Goal: Task Accomplishment & Management: Complete application form

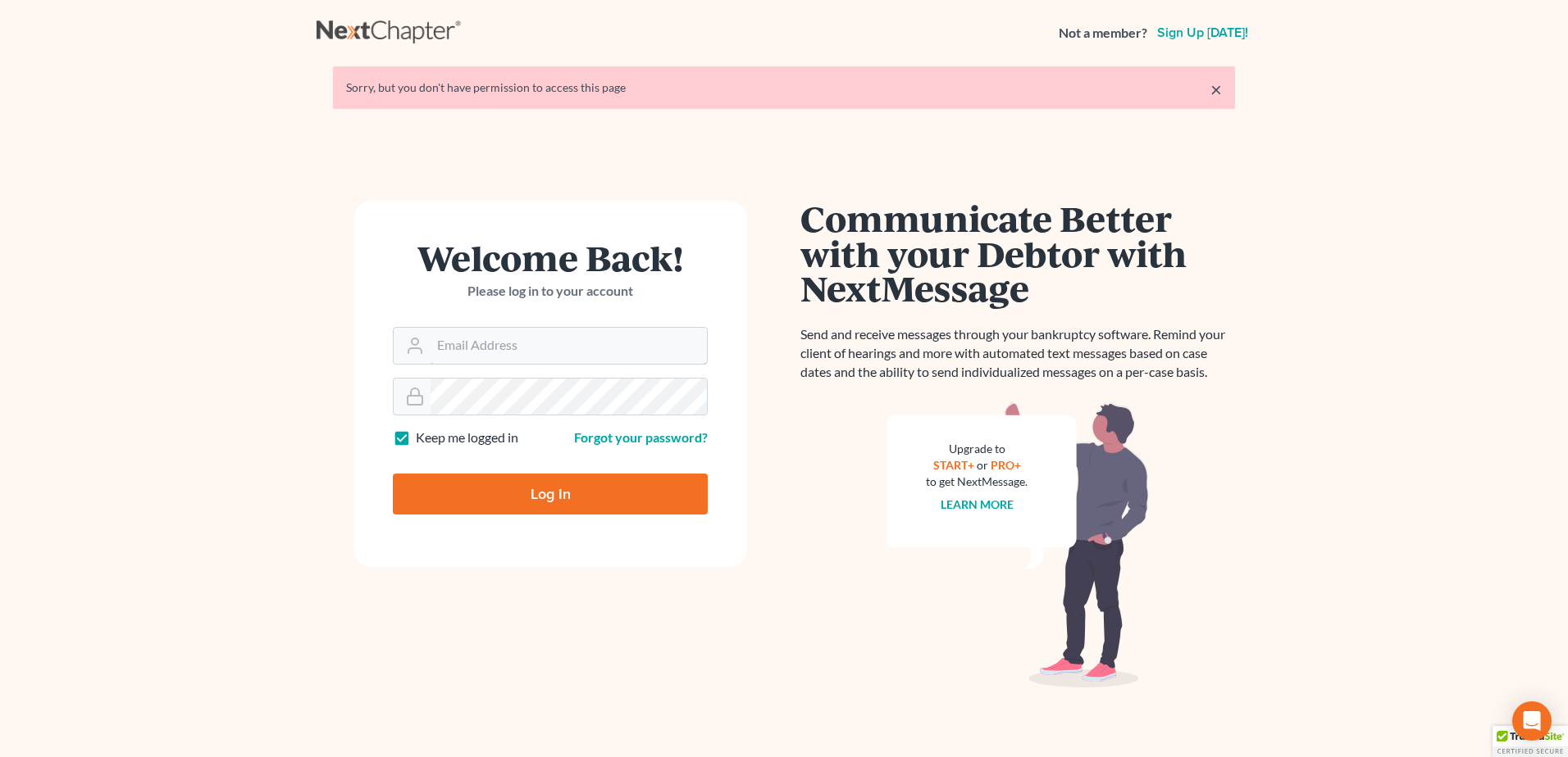
type input "[PERSON_NAME][EMAIL_ADDRESS][DOMAIN_NAME]"
click at [579, 494] on input "Log In" at bounding box center [550, 494] width 315 height 41
type input "Thinking..."
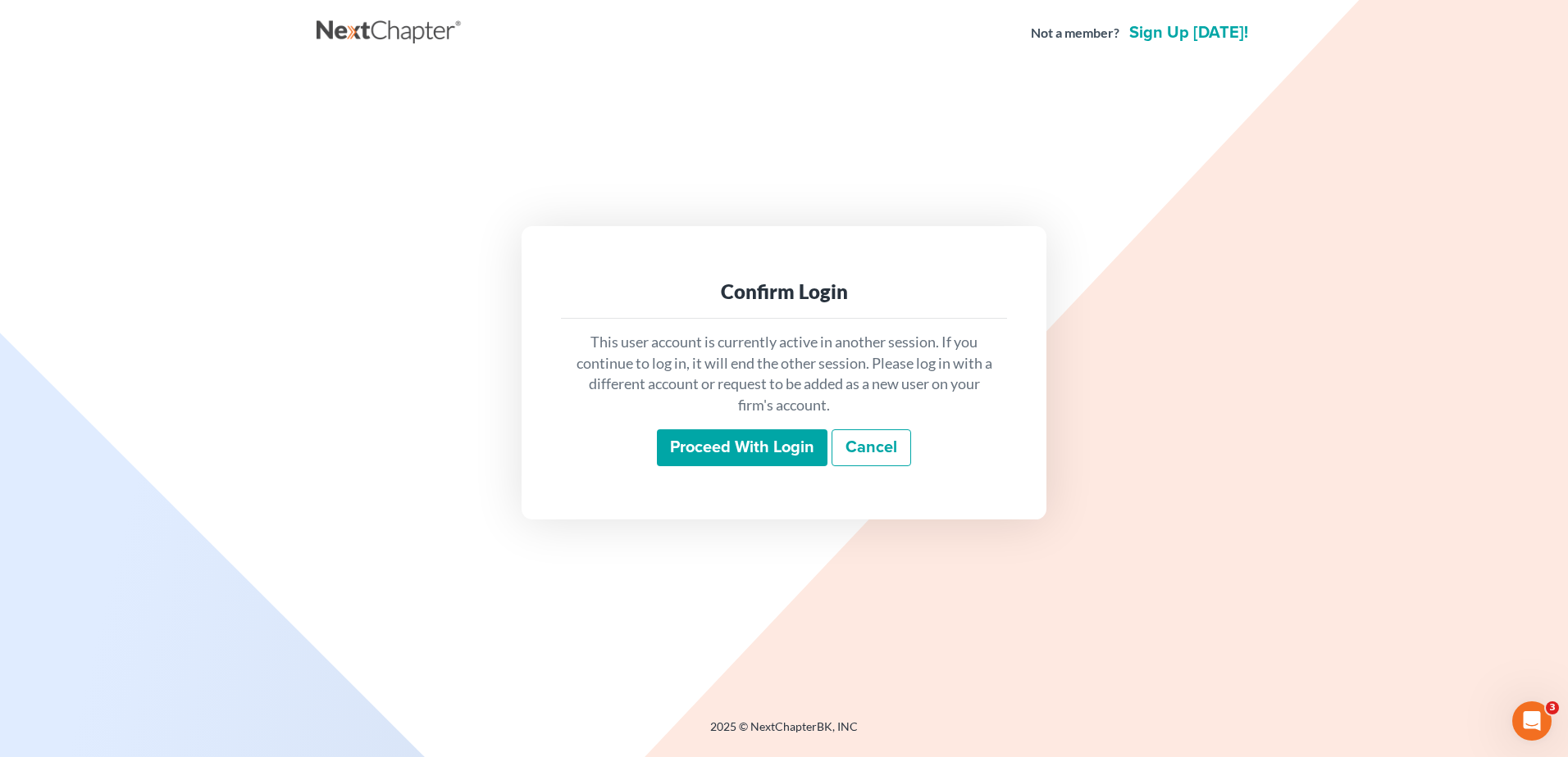
click at [697, 446] on input "Proceed with login" at bounding box center [742, 448] width 171 height 38
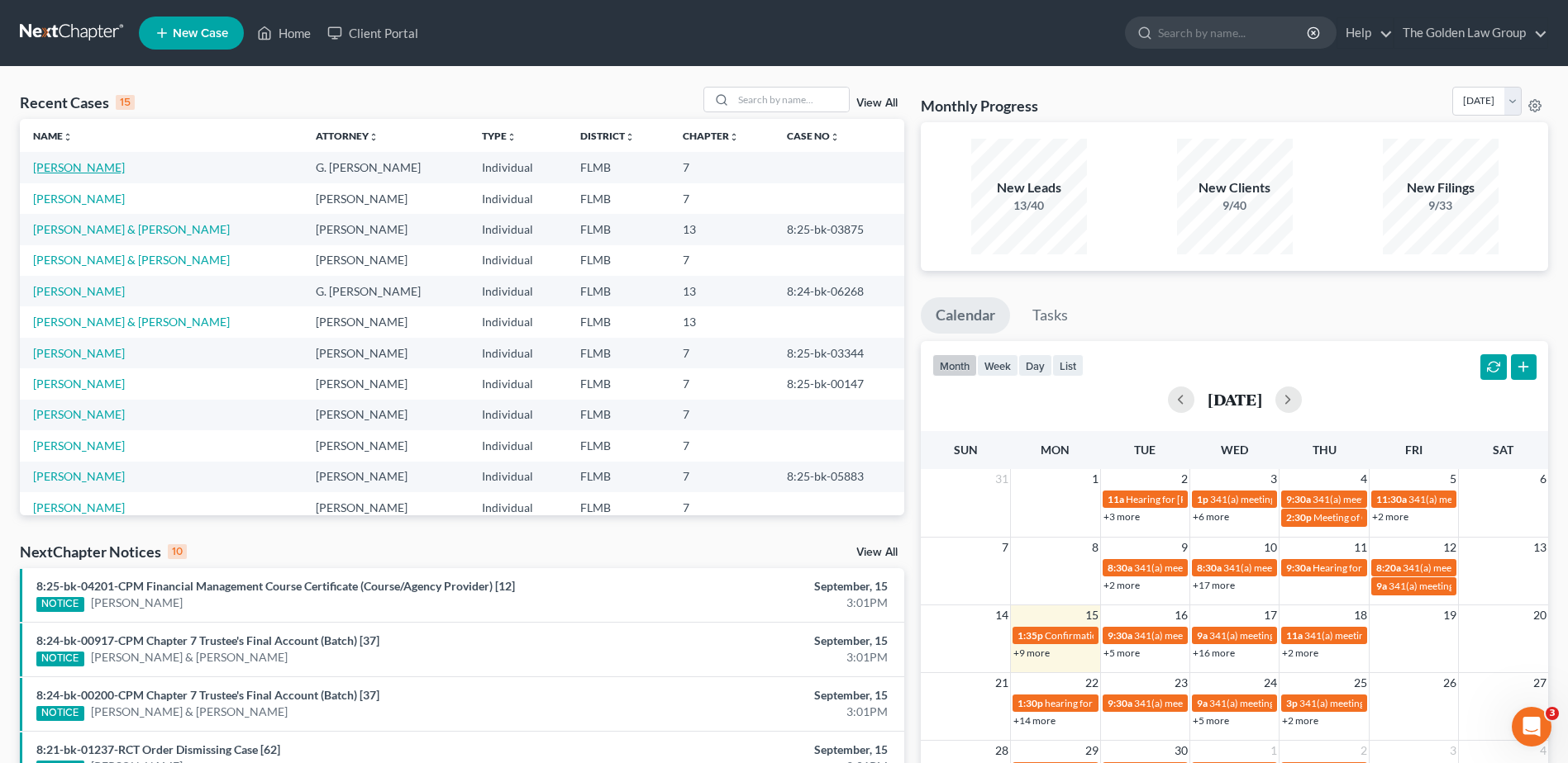
click at [80, 165] on link "Oakes, Ryan" at bounding box center [78, 168] width 91 height 14
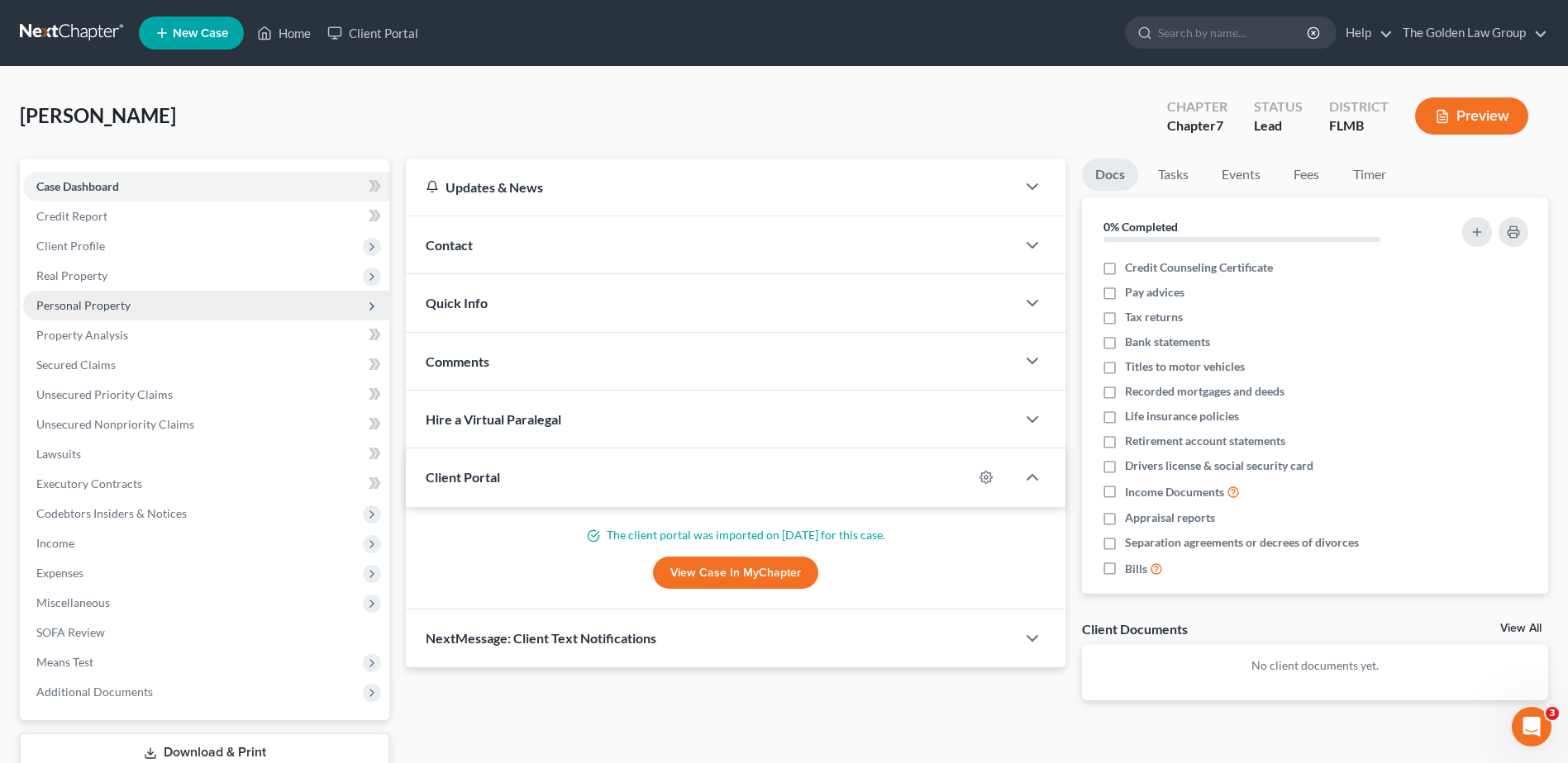
click at [94, 302] on span "Personal Property" at bounding box center [83, 305] width 94 height 14
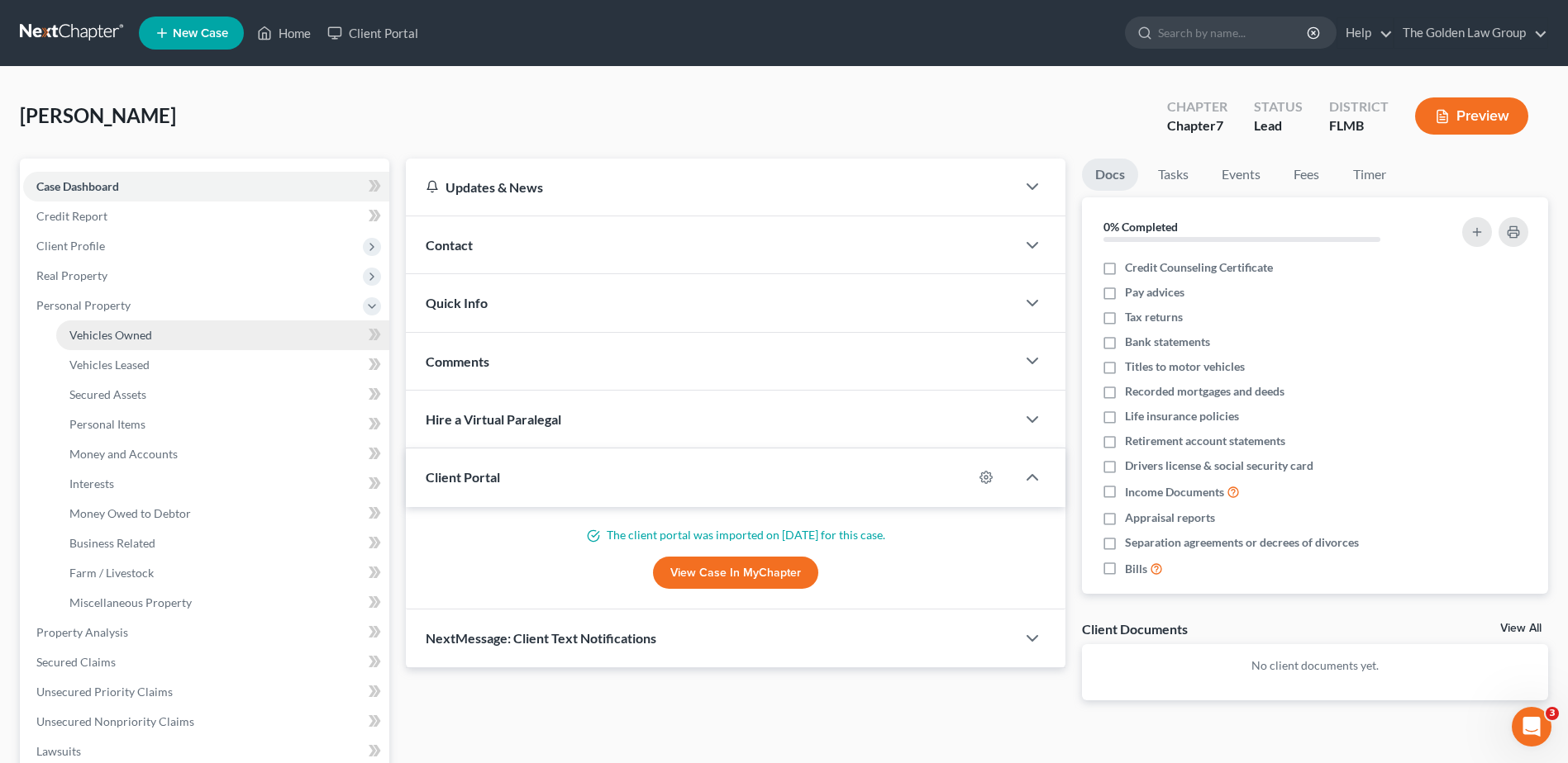
click at [114, 332] on span "Vehicles Owned" at bounding box center [110, 335] width 83 height 14
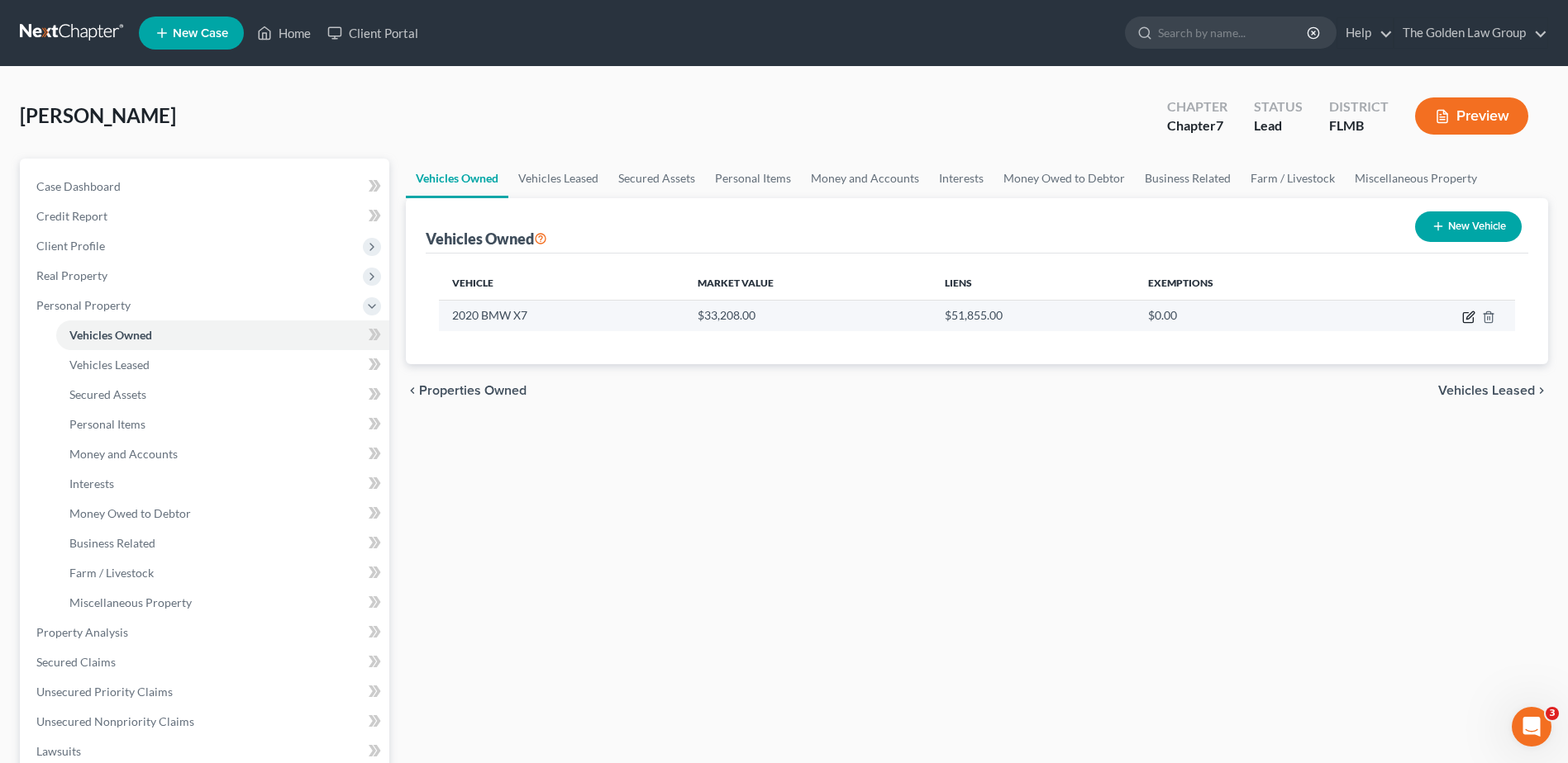
click at [1467, 319] on icon "button" at bounding box center [1468, 317] width 13 height 13
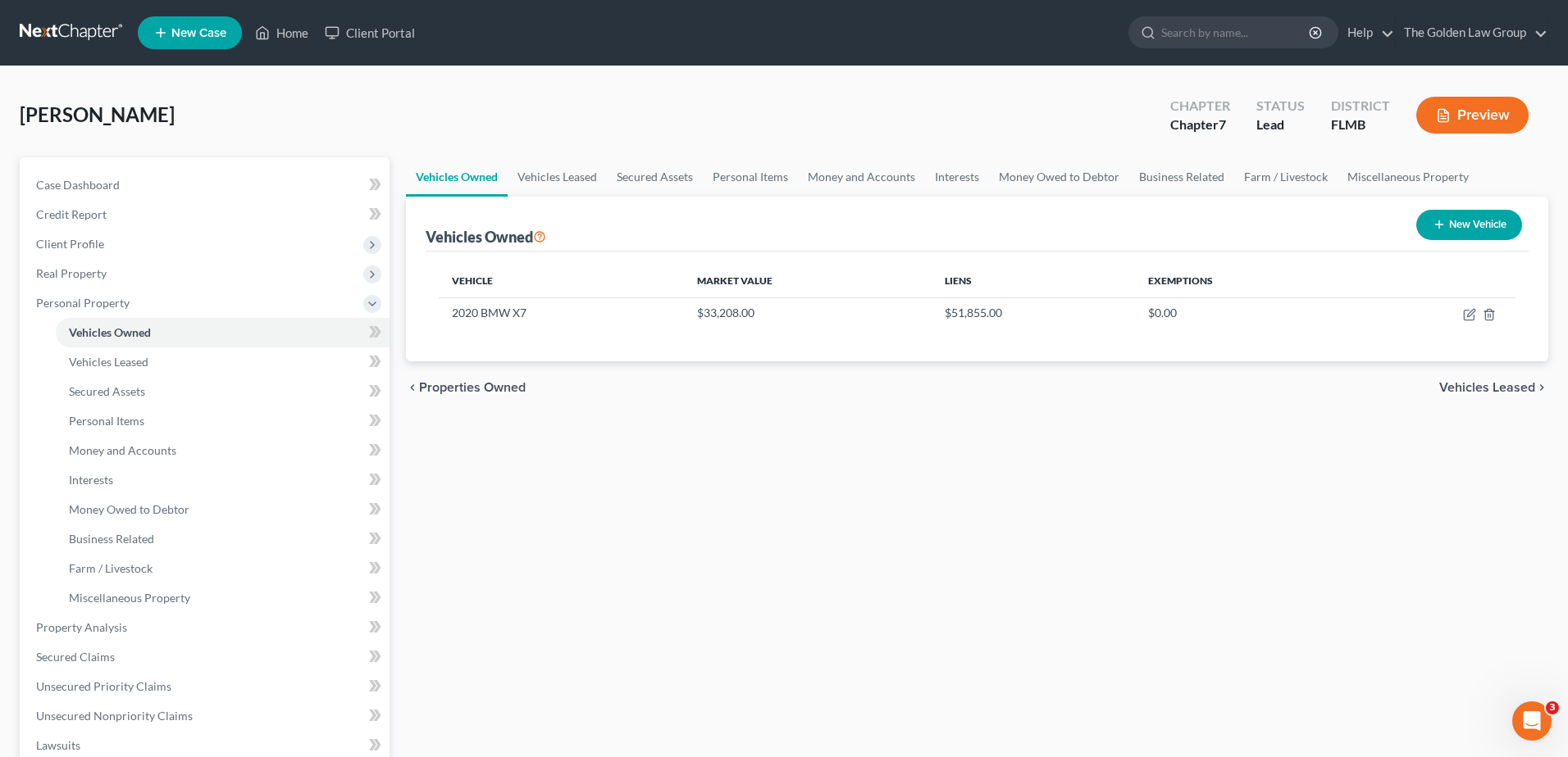
select select "0"
select select "6"
select select "2"
select select "0"
select select "45"
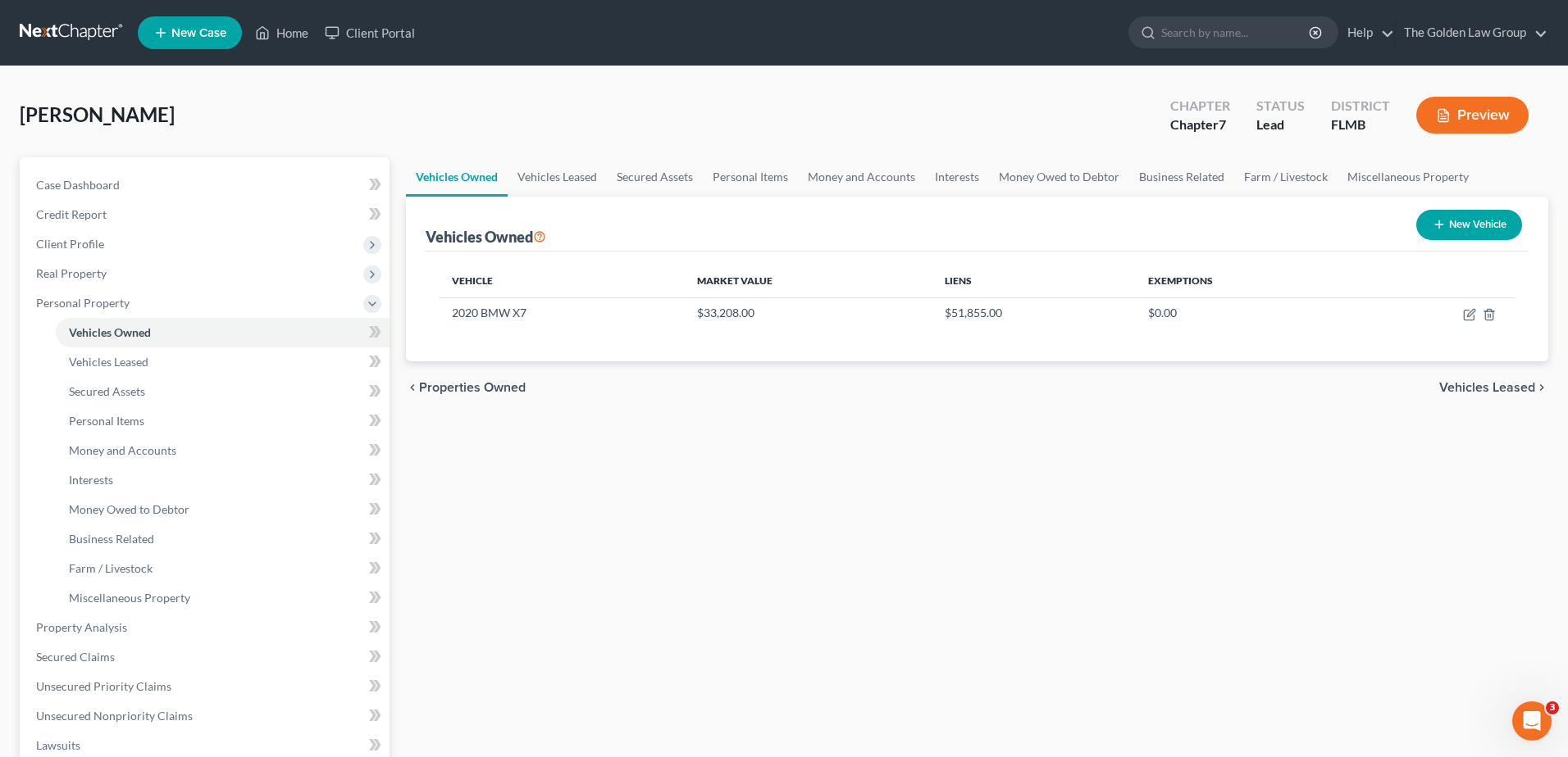
select select "0"
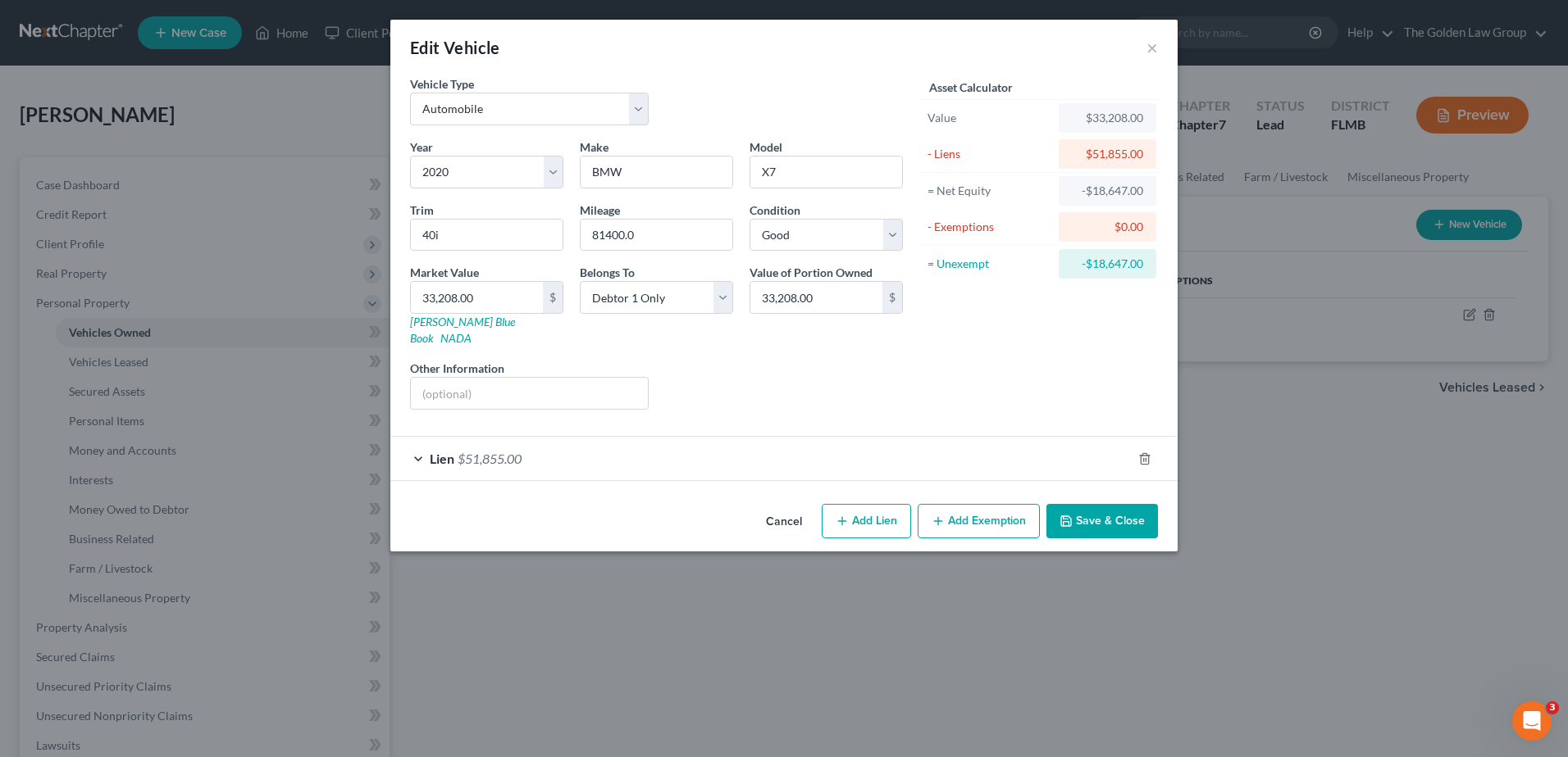
click at [793, 441] on div "Lien $51,855.00" at bounding box center [761, 458] width 741 height 43
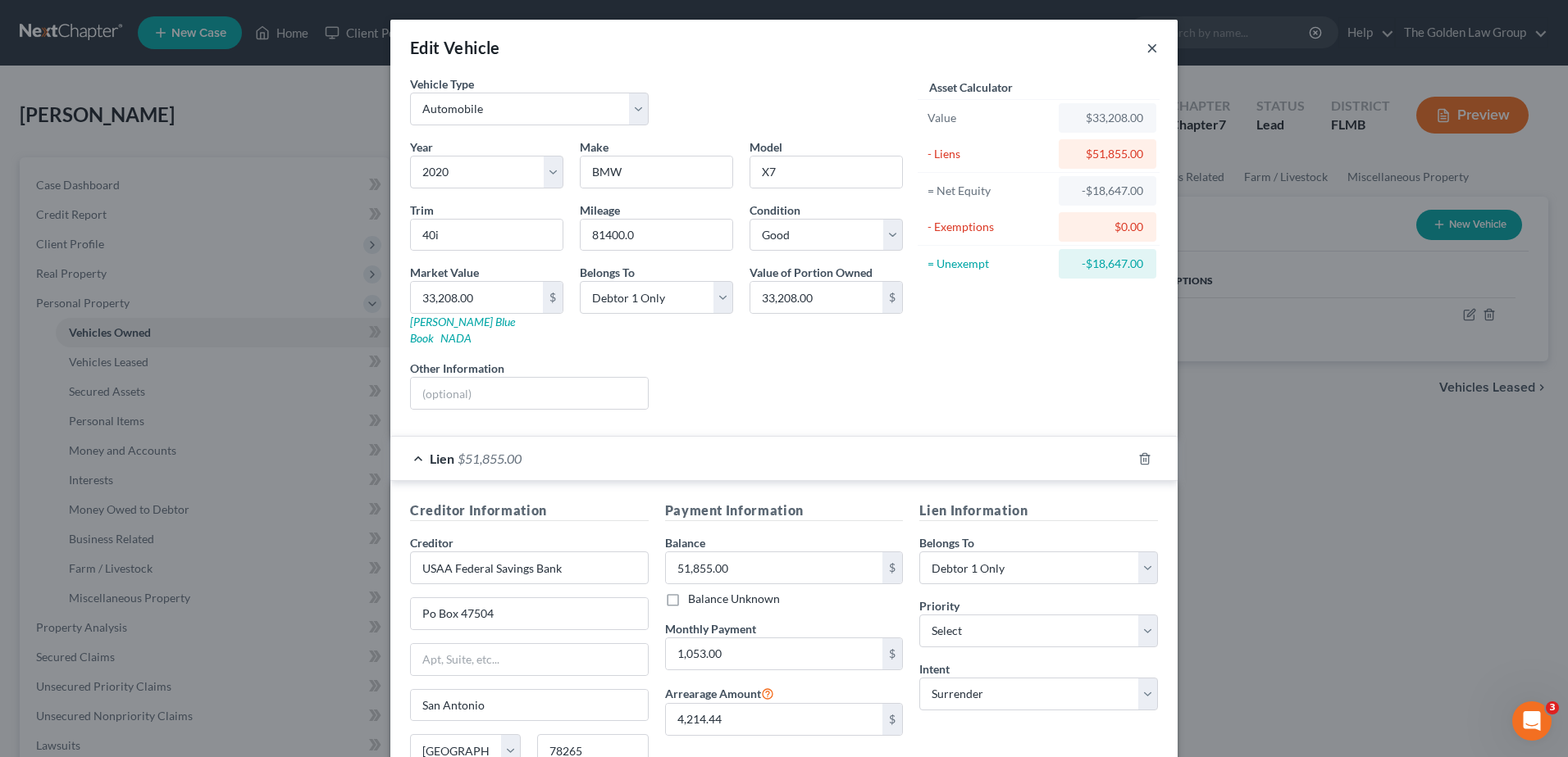
click at [1146, 44] on button "×" at bounding box center [1152, 48] width 11 height 19
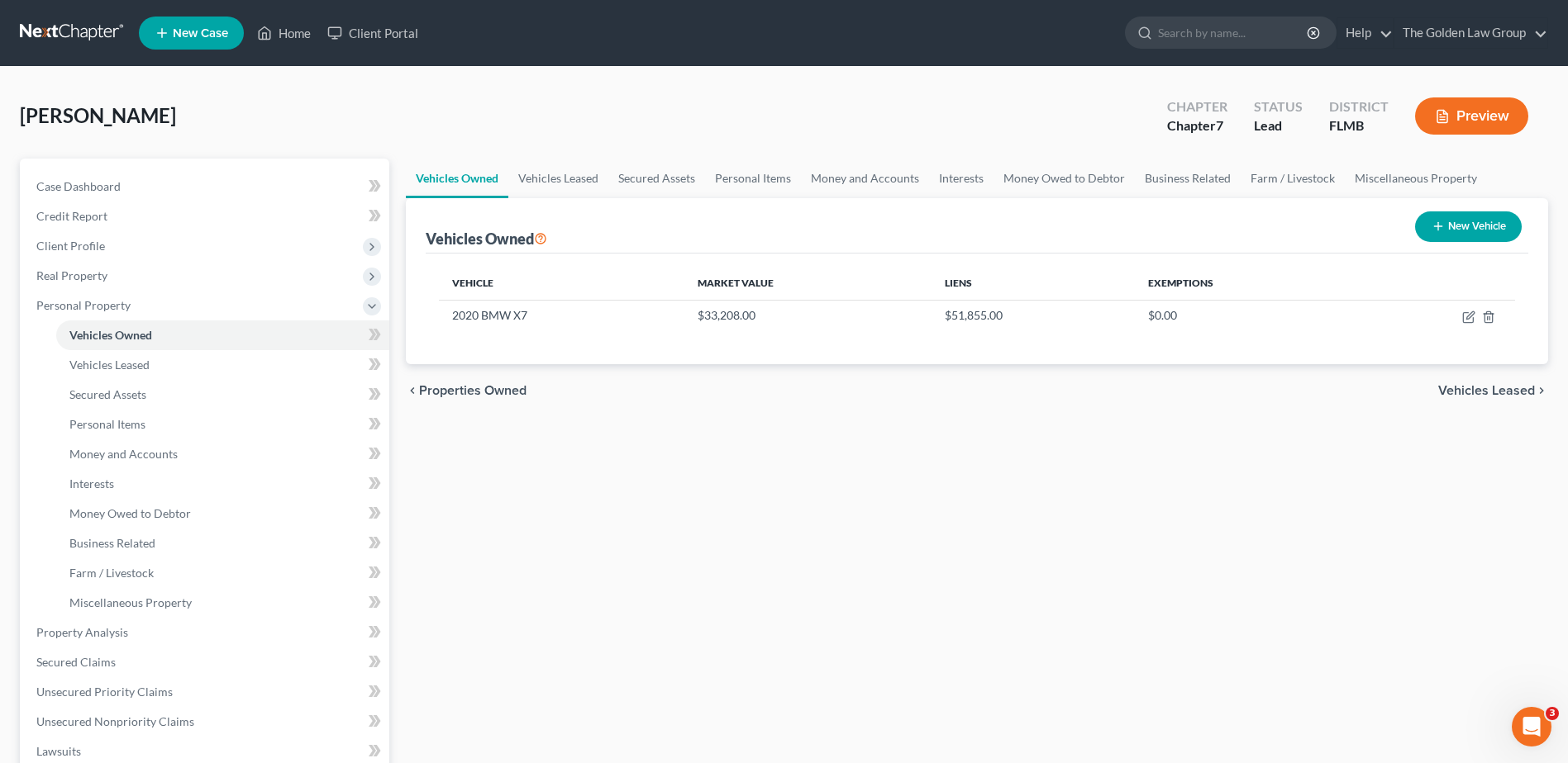
click at [947, 484] on div "Vehicles Owned Vehicles Leased Secured Assets Personal Items Money and Accounts…" at bounding box center [977, 636] width 1159 height 955
click at [200, 452] on link "Money and Accounts" at bounding box center [222, 454] width 333 height 30
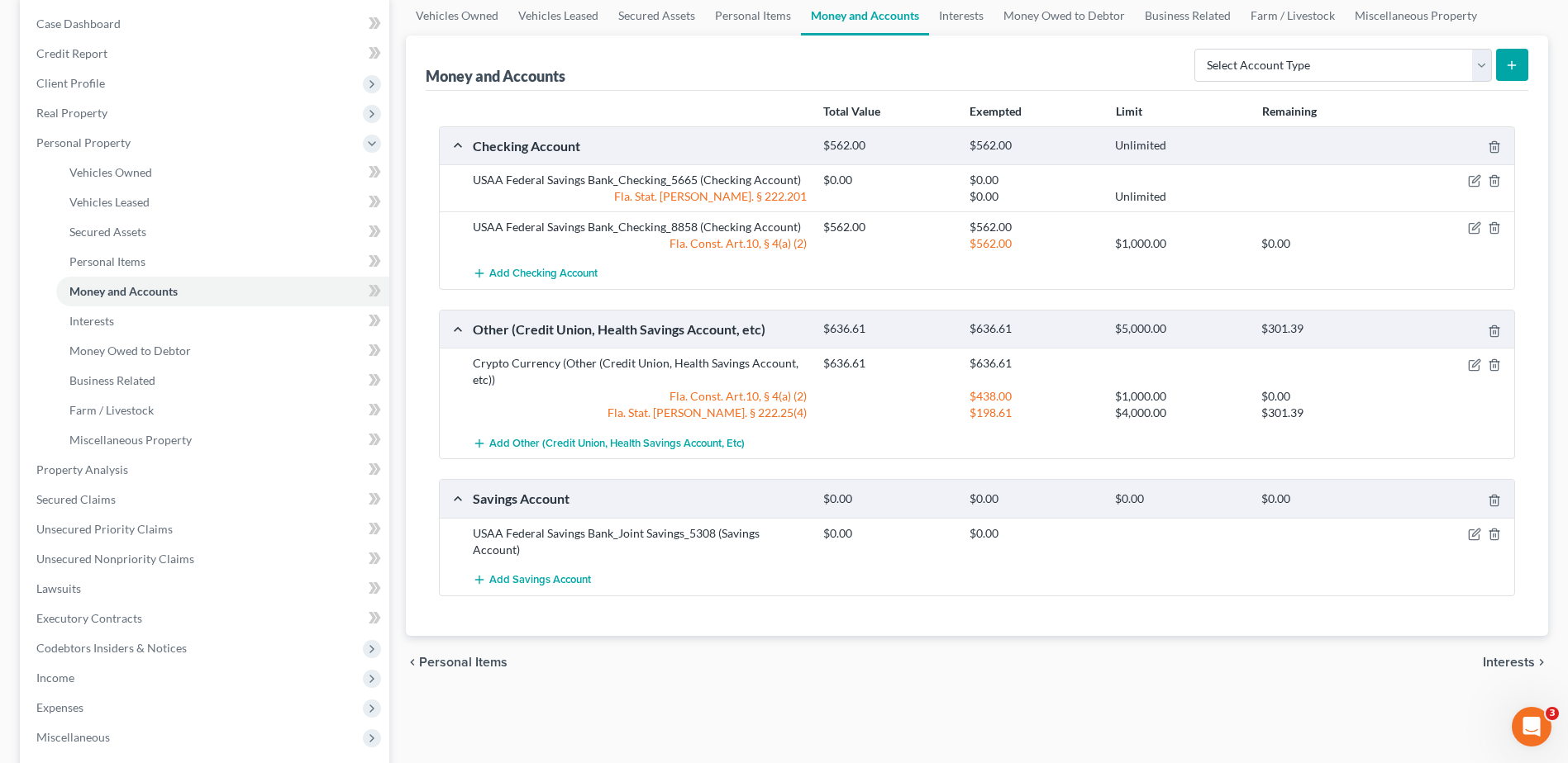
scroll to position [165, 0]
click at [116, 263] on span "Personal Items" at bounding box center [107, 259] width 76 height 14
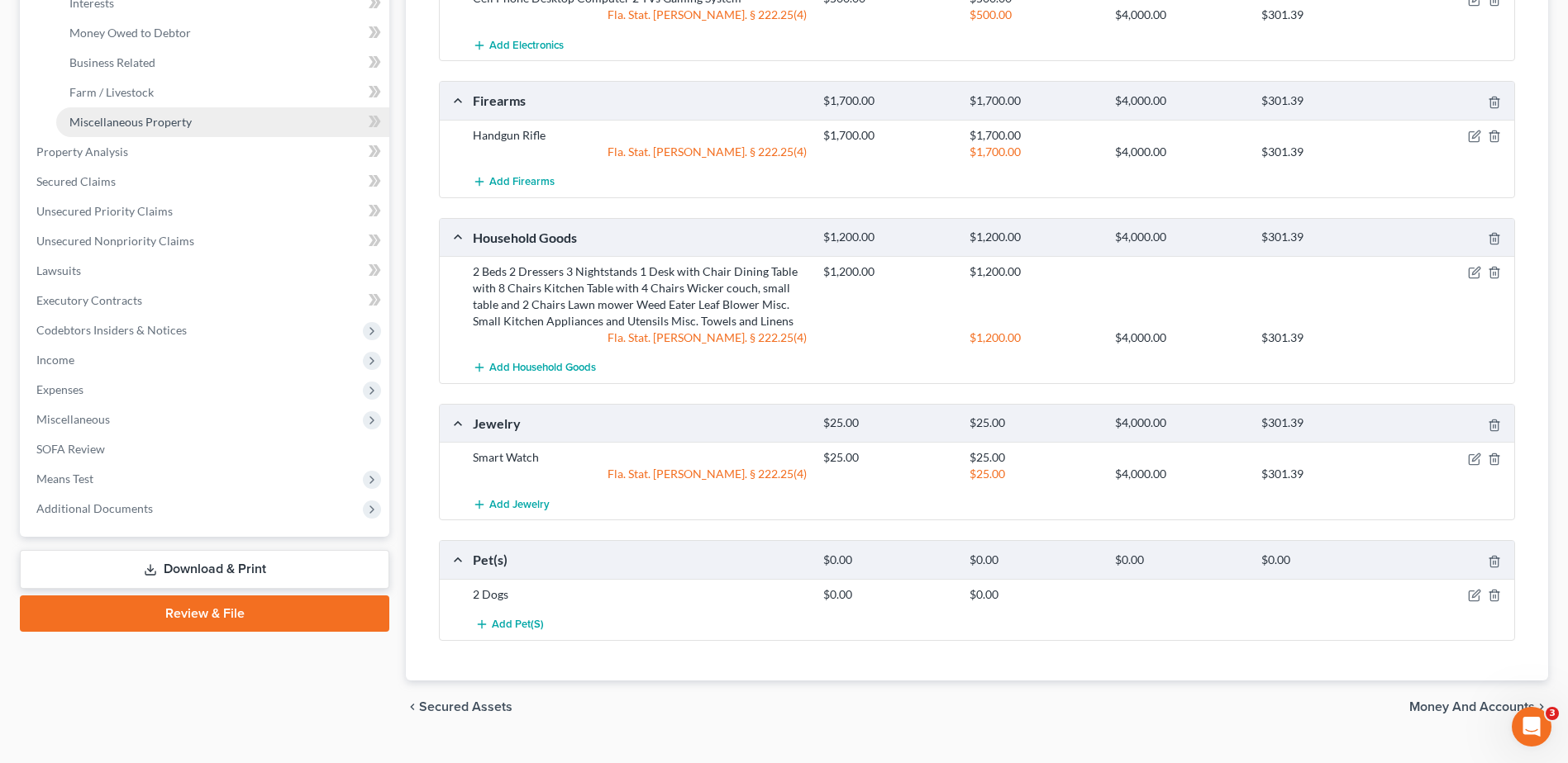
scroll to position [266, 0]
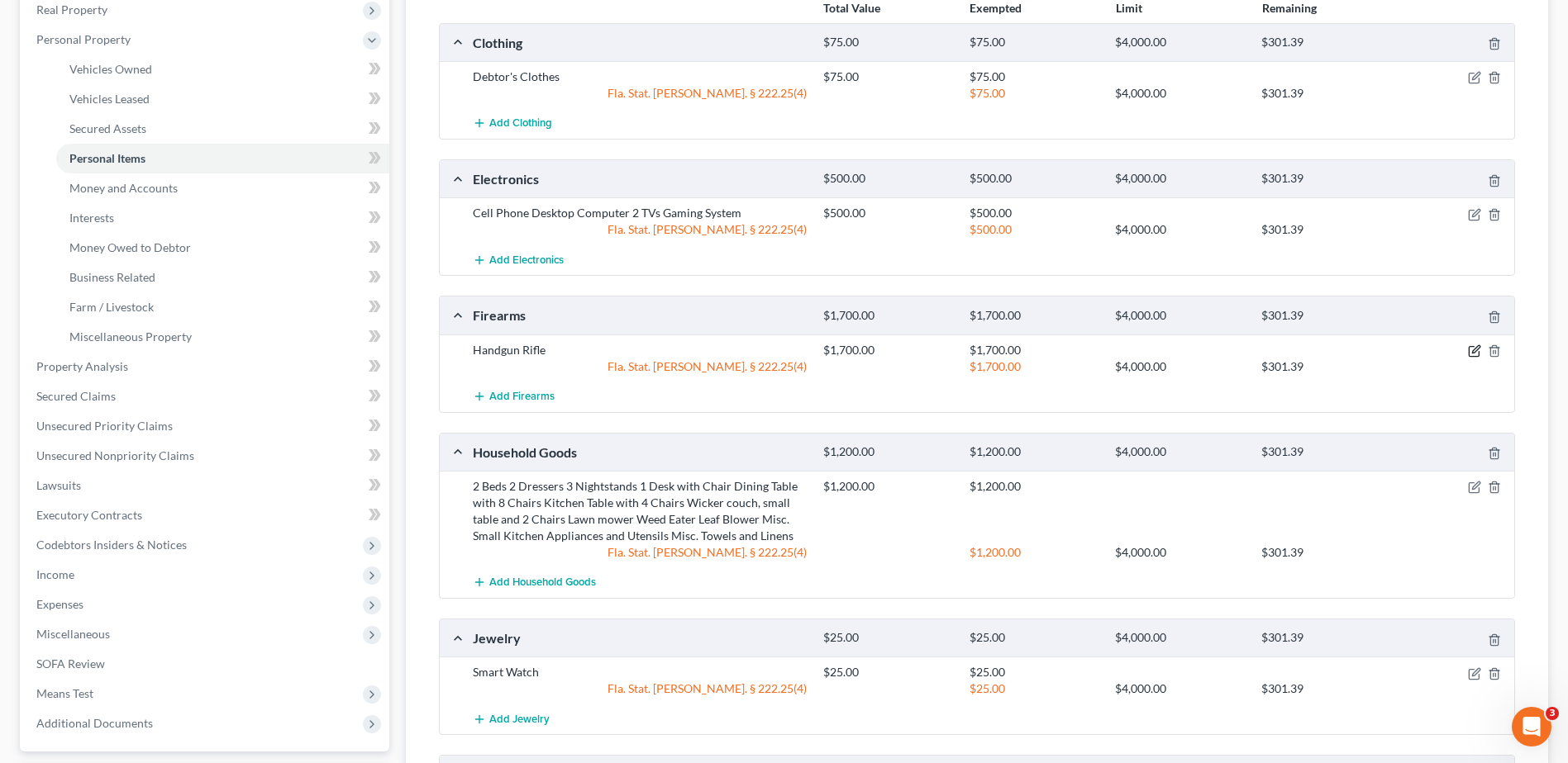
click at [1470, 349] on icon "button" at bounding box center [1474, 350] width 13 height 13
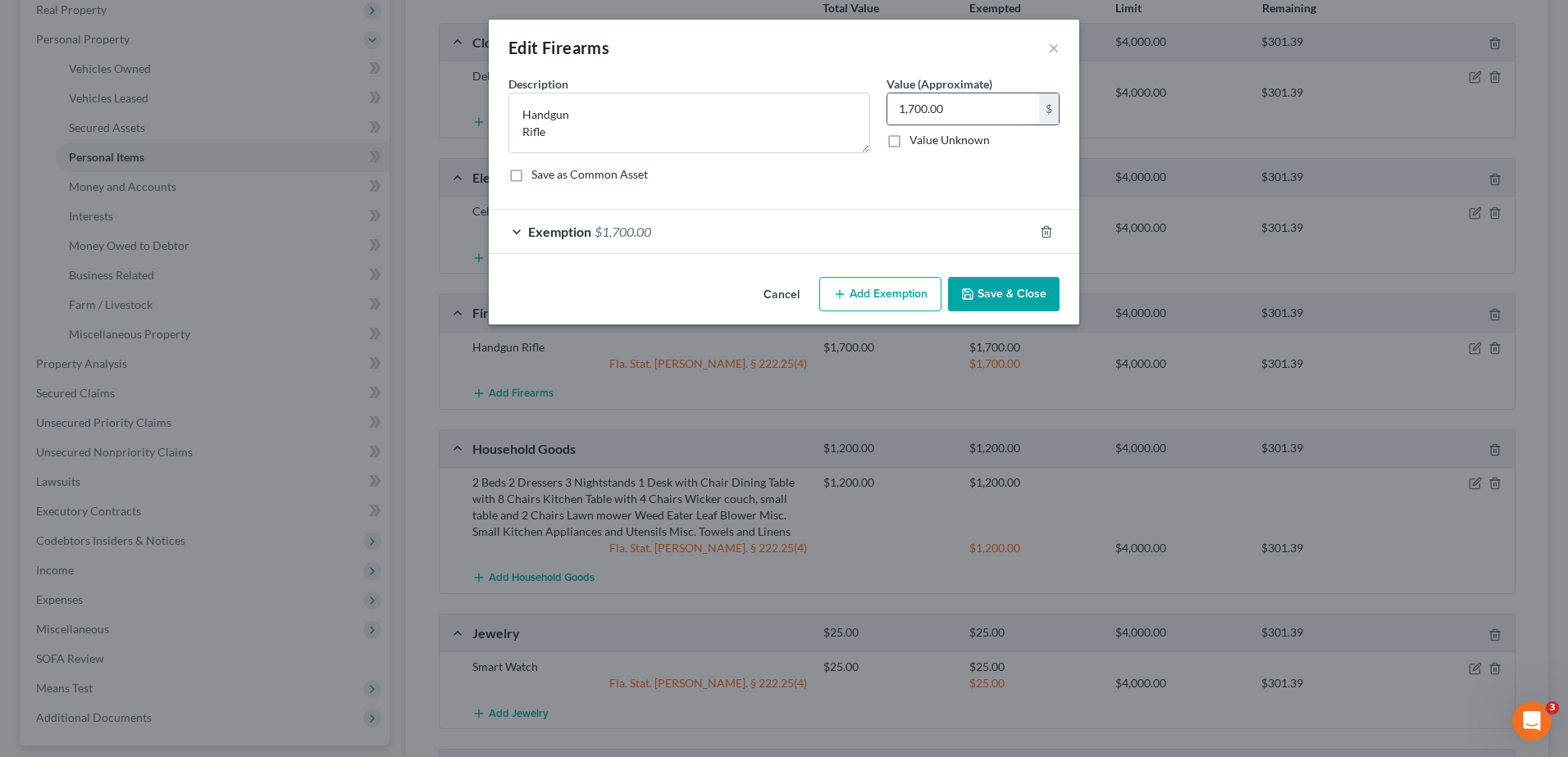
click at [947, 121] on input "1,700.00" at bounding box center [963, 108] width 151 height 31
type input "9"
type input "850.00"
click at [907, 231] on div "Exemption $1,700.00" at bounding box center [761, 231] width 544 height 43
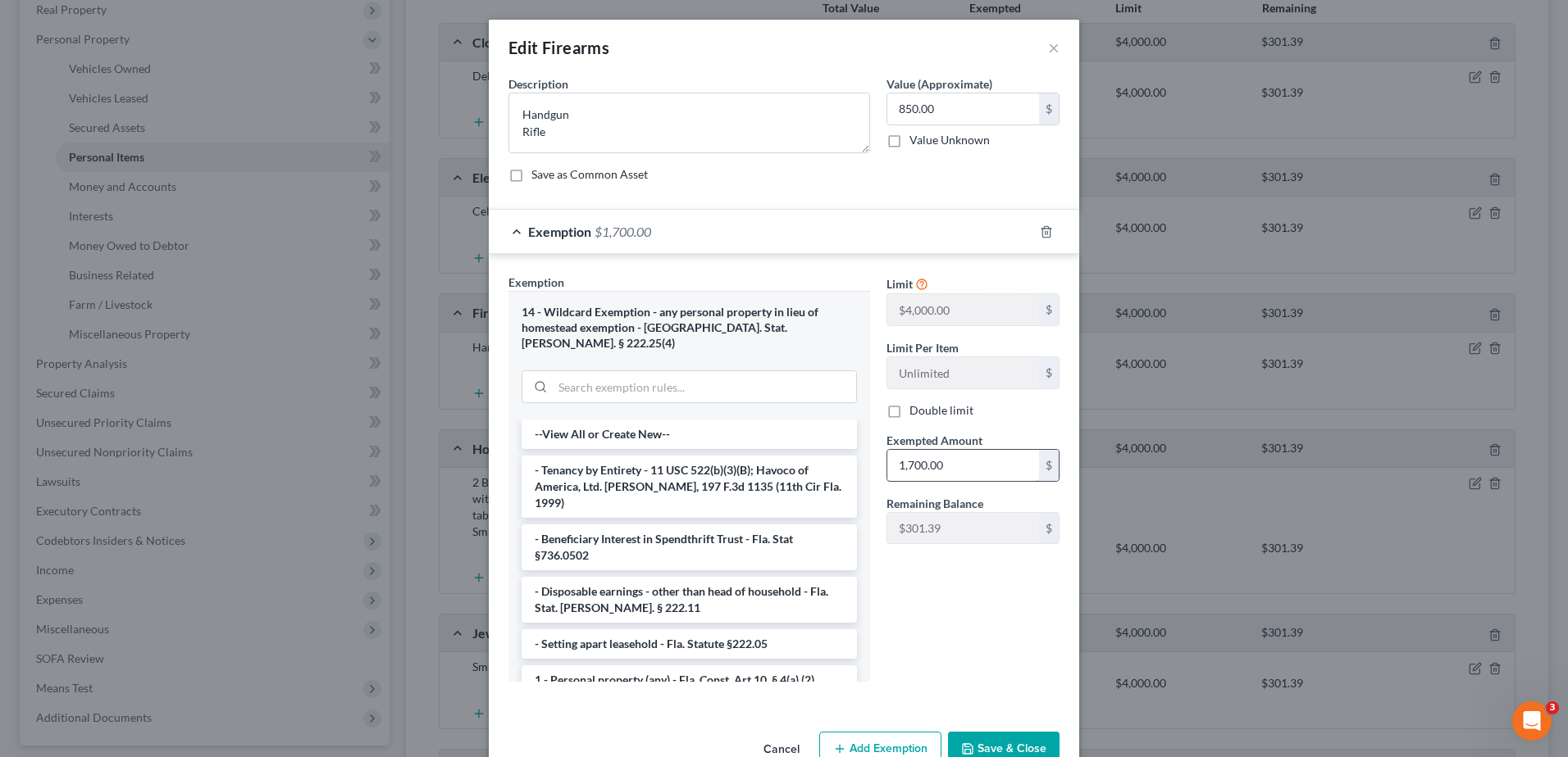
click at [931, 465] on input "1,700.00" at bounding box center [963, 465] width 151 height 31
type input "850.00"
click at [996, 732] on button "Save & Close" at bounding box center [1004, 749] width 112 height 34
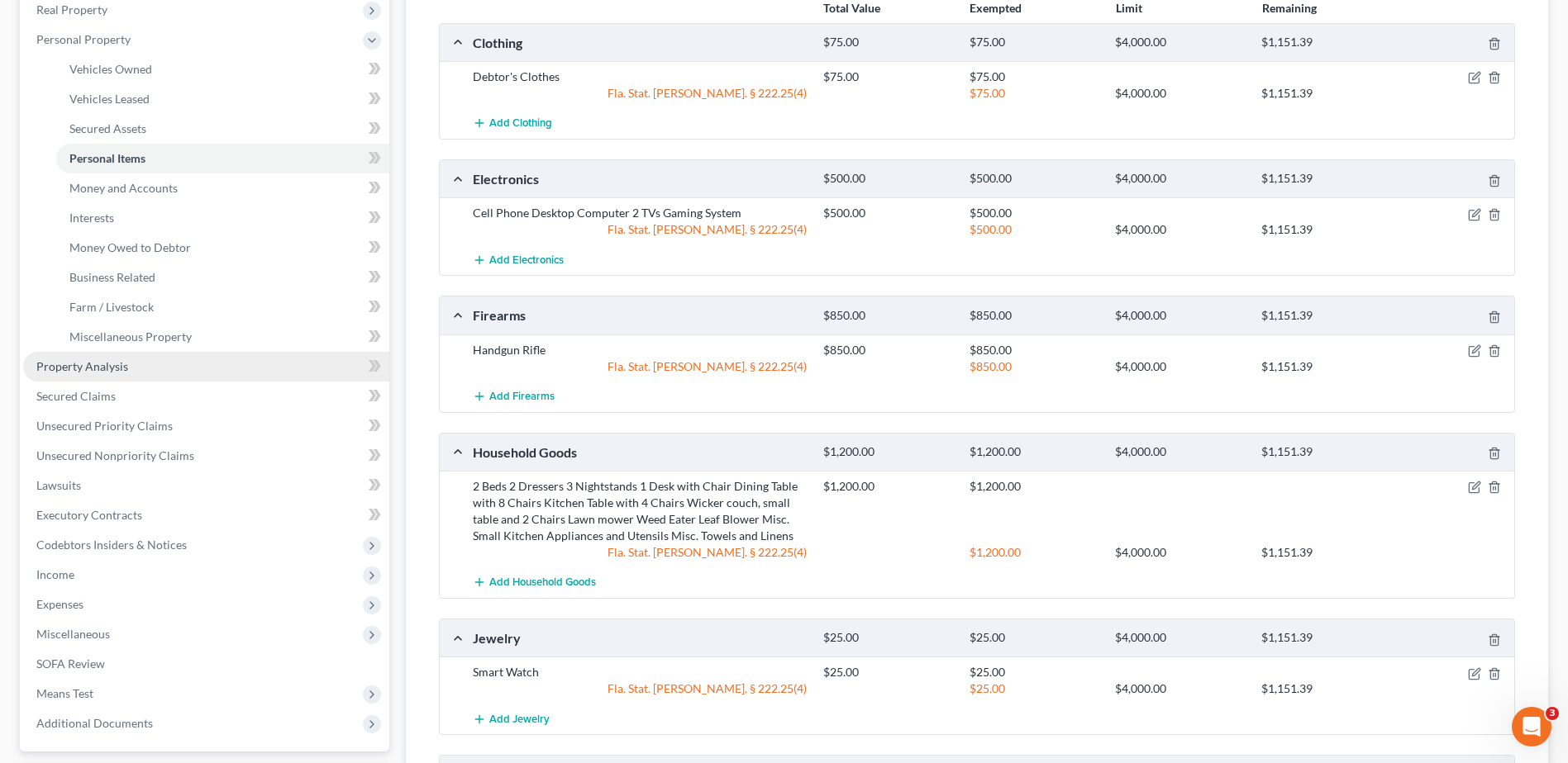
click at [141, 370] on link "Property Analysis" at bounding box center [206, 367] width 366 height 30
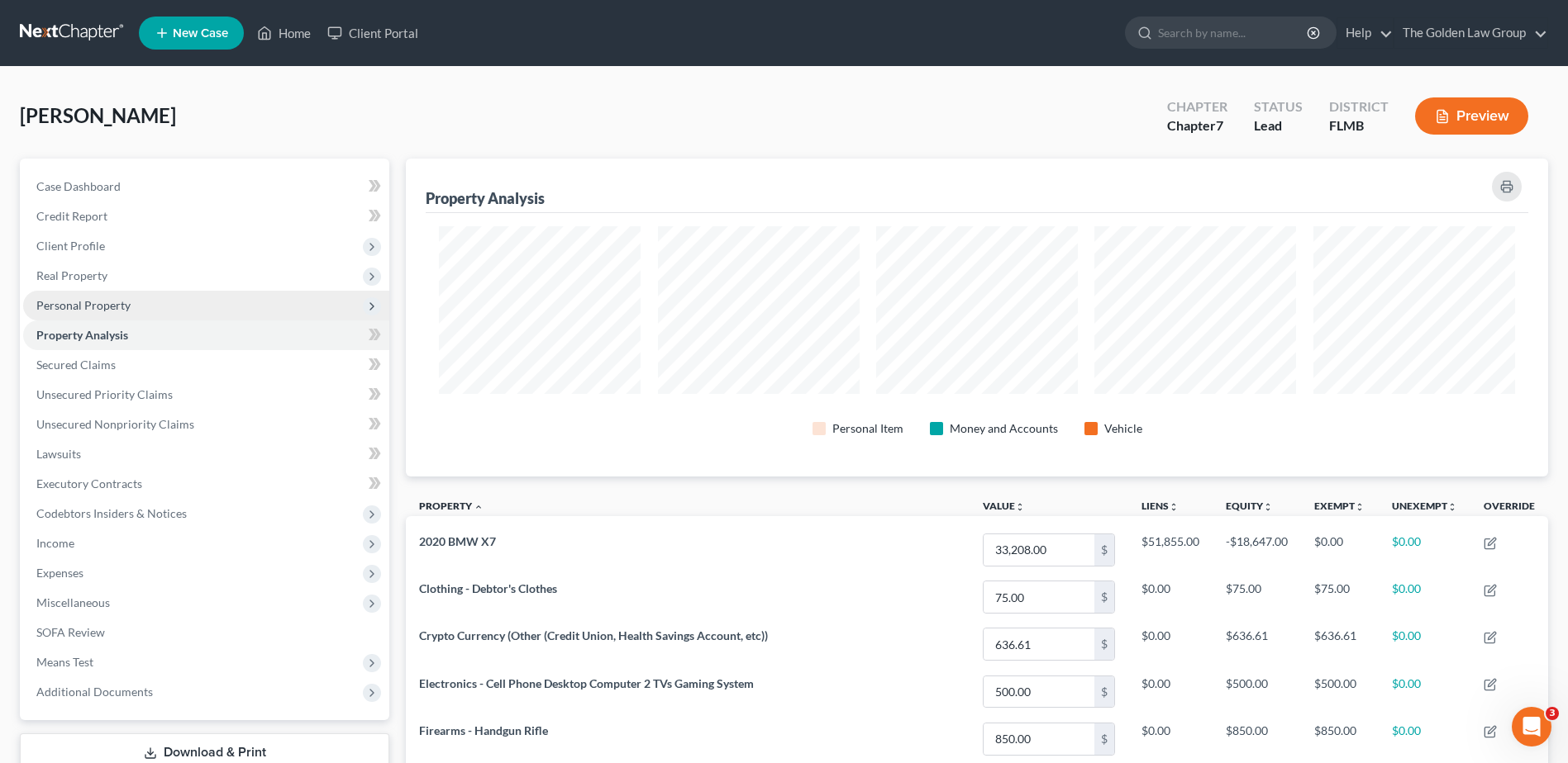
click at [140, 306] on span "Personal Property" at bounding box center [206, 306] width 366 height 30
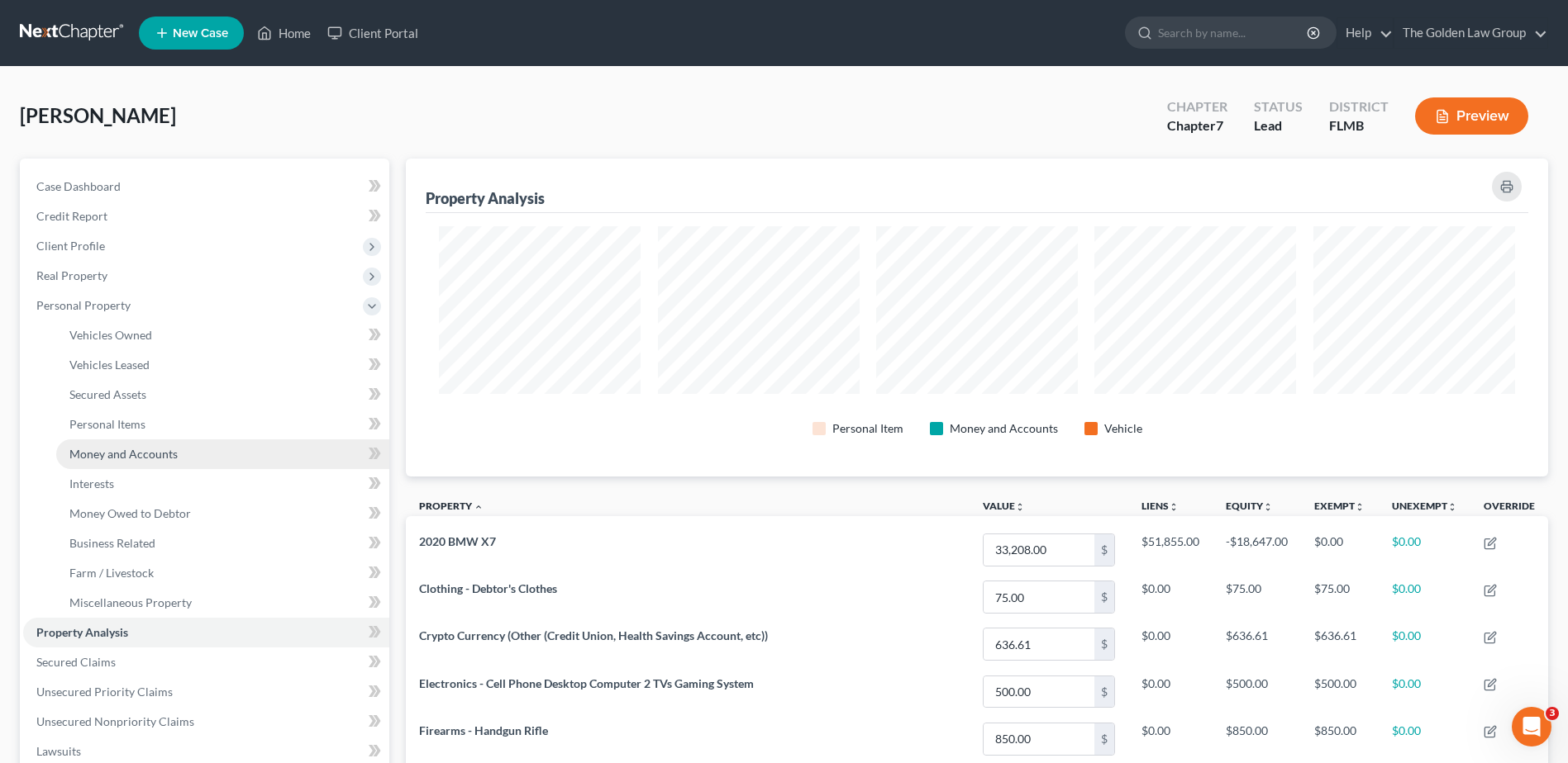
click at [189, 448] on link "Money and Accounts" at bounding box center [222, 454] width 333 height 30
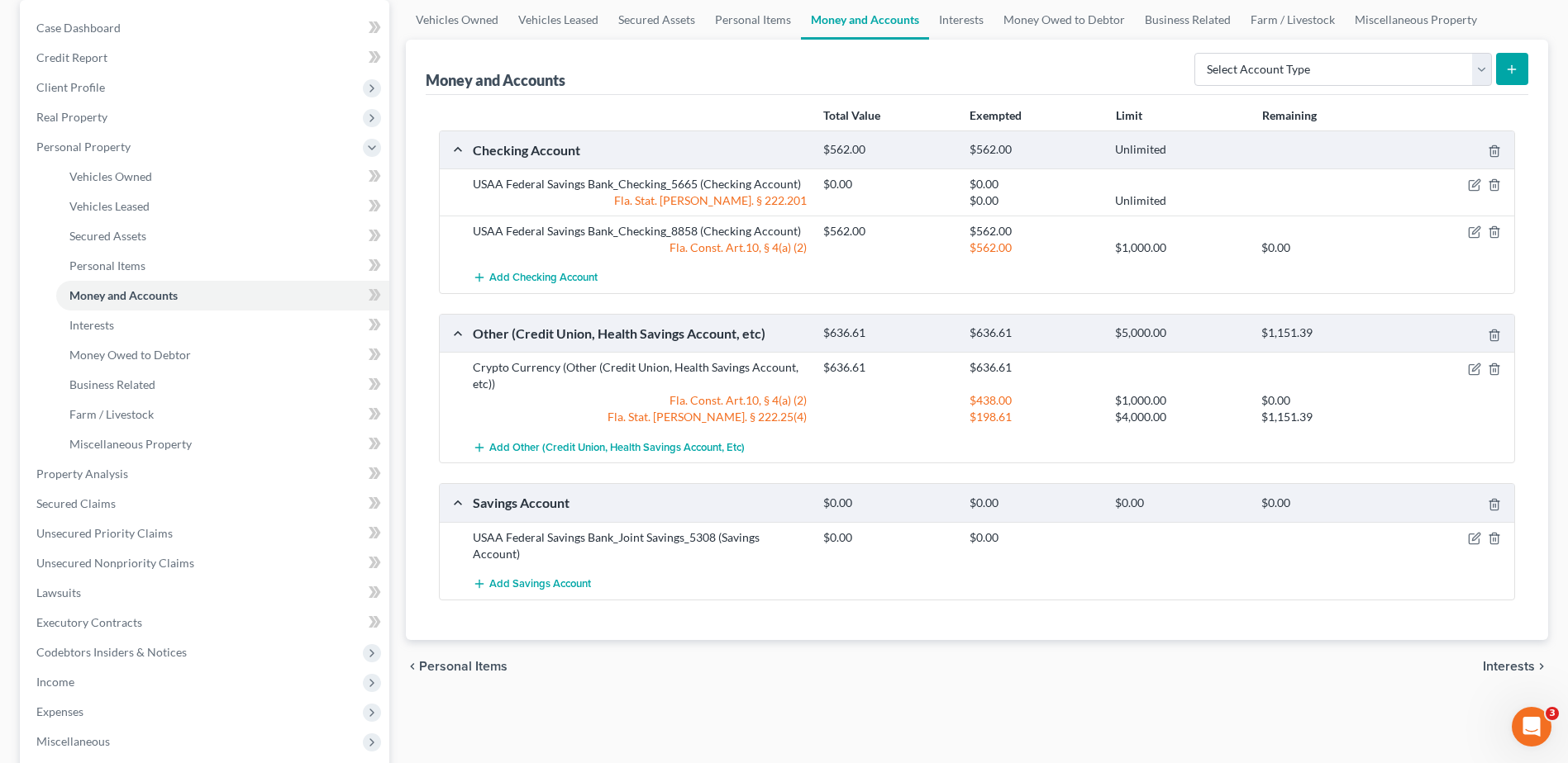
scroll to position [165, 0]
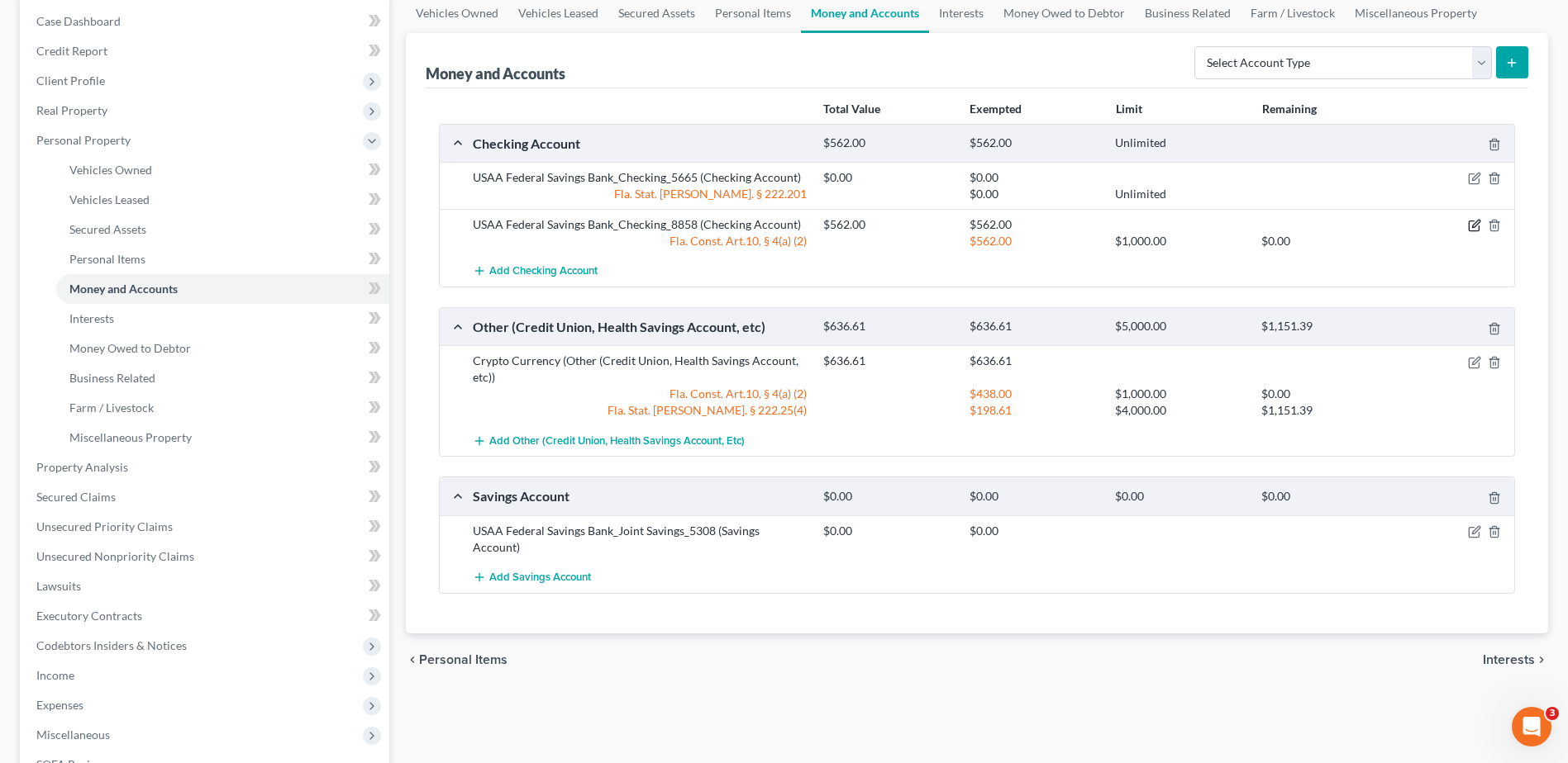
click at [1473, 226] on icon "button" at bounding box center [1474, 225] width 13 height 13
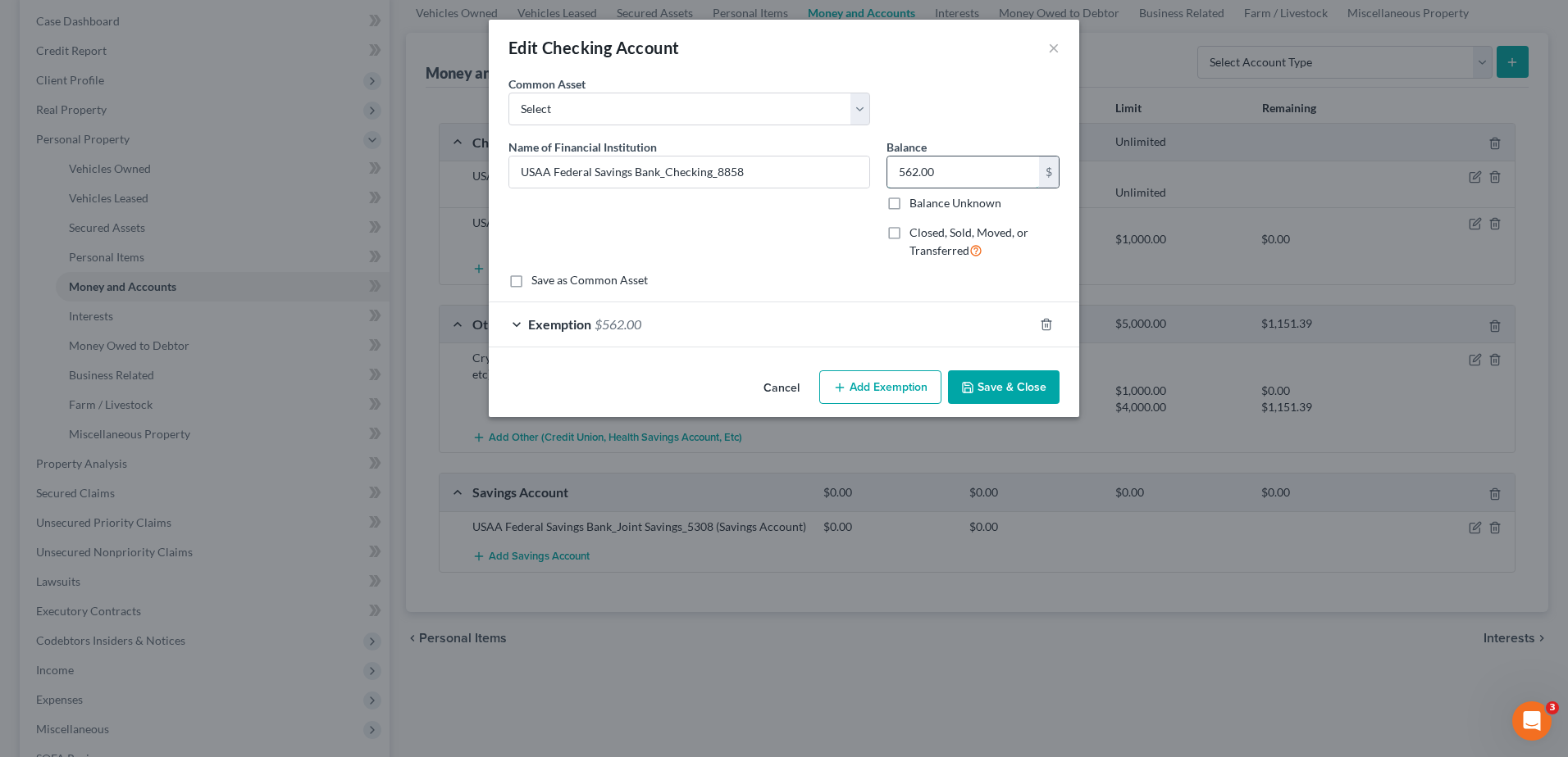
click at [971, 168] on input "562.00" at bounding box center [963, 172] width 151 height 31
type input "25.00"
click at [1043, 326] on icon "button" at bounding box center [1046, 324] width 13 height 13
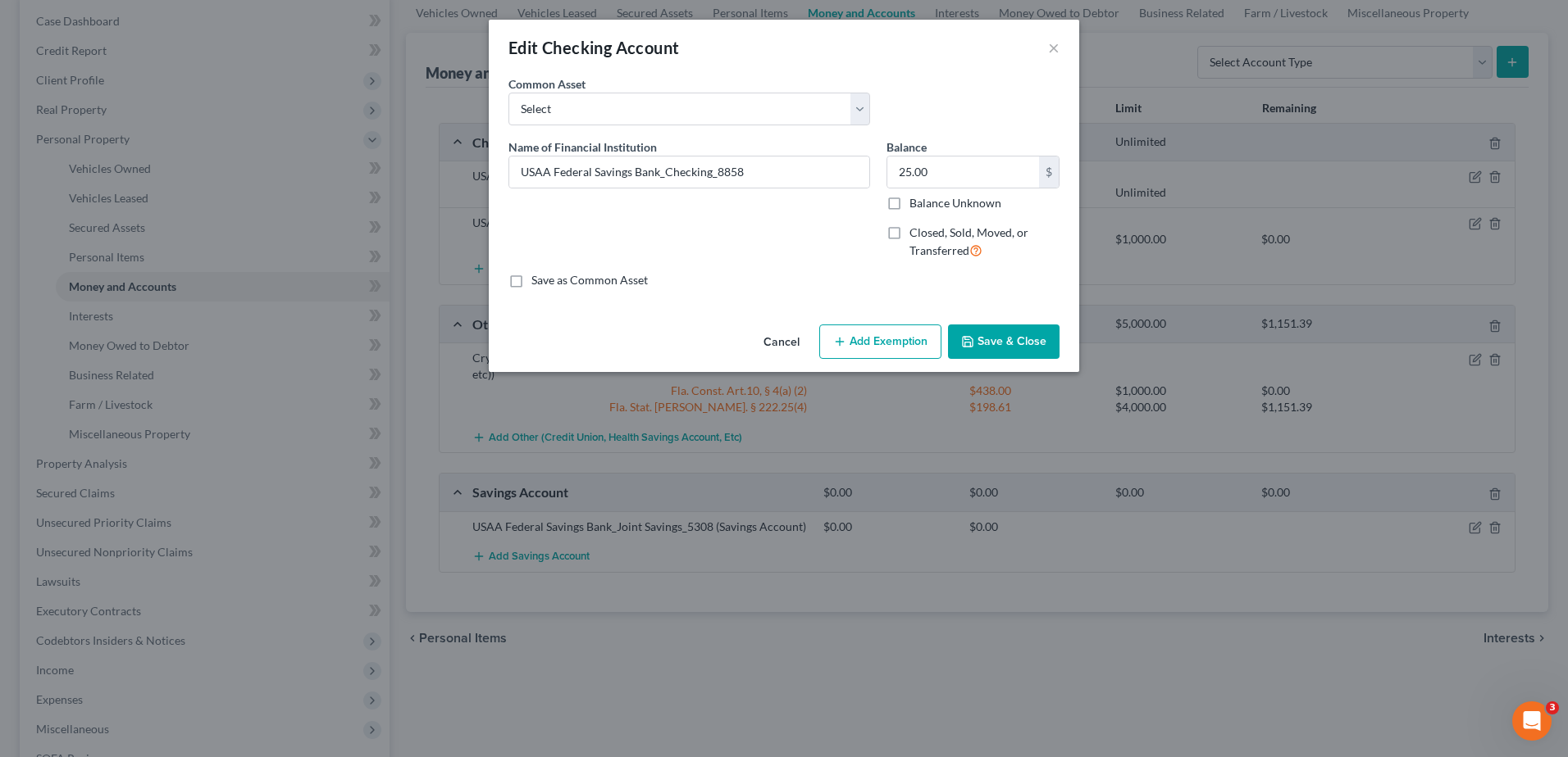
click at [908, 341] on button "Add Exemption" at bounding box center [880, 342] width 122 height 34
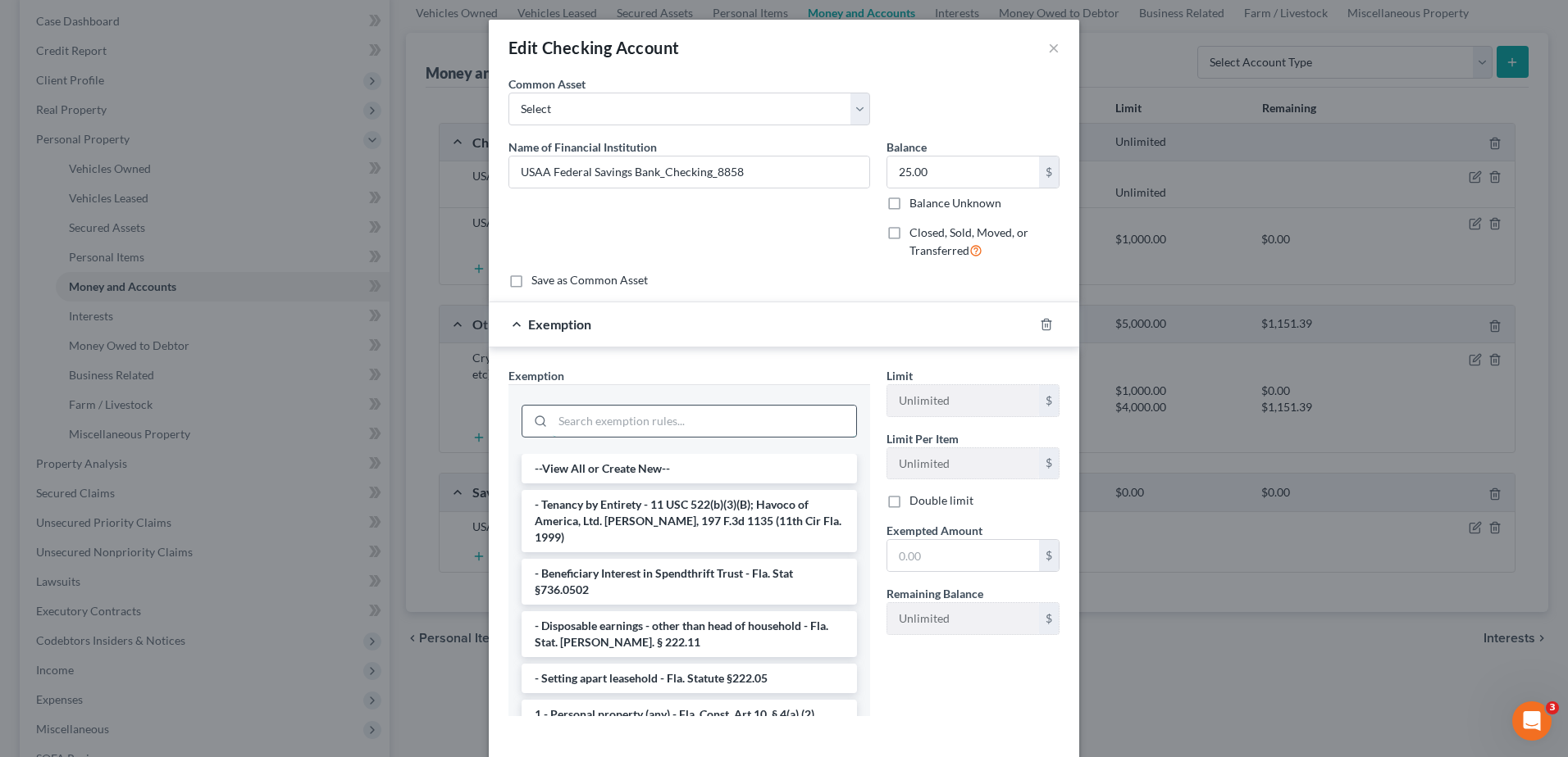
click at [799, 414] on input "search" at bounding box center [704, 421] width 304 height 31
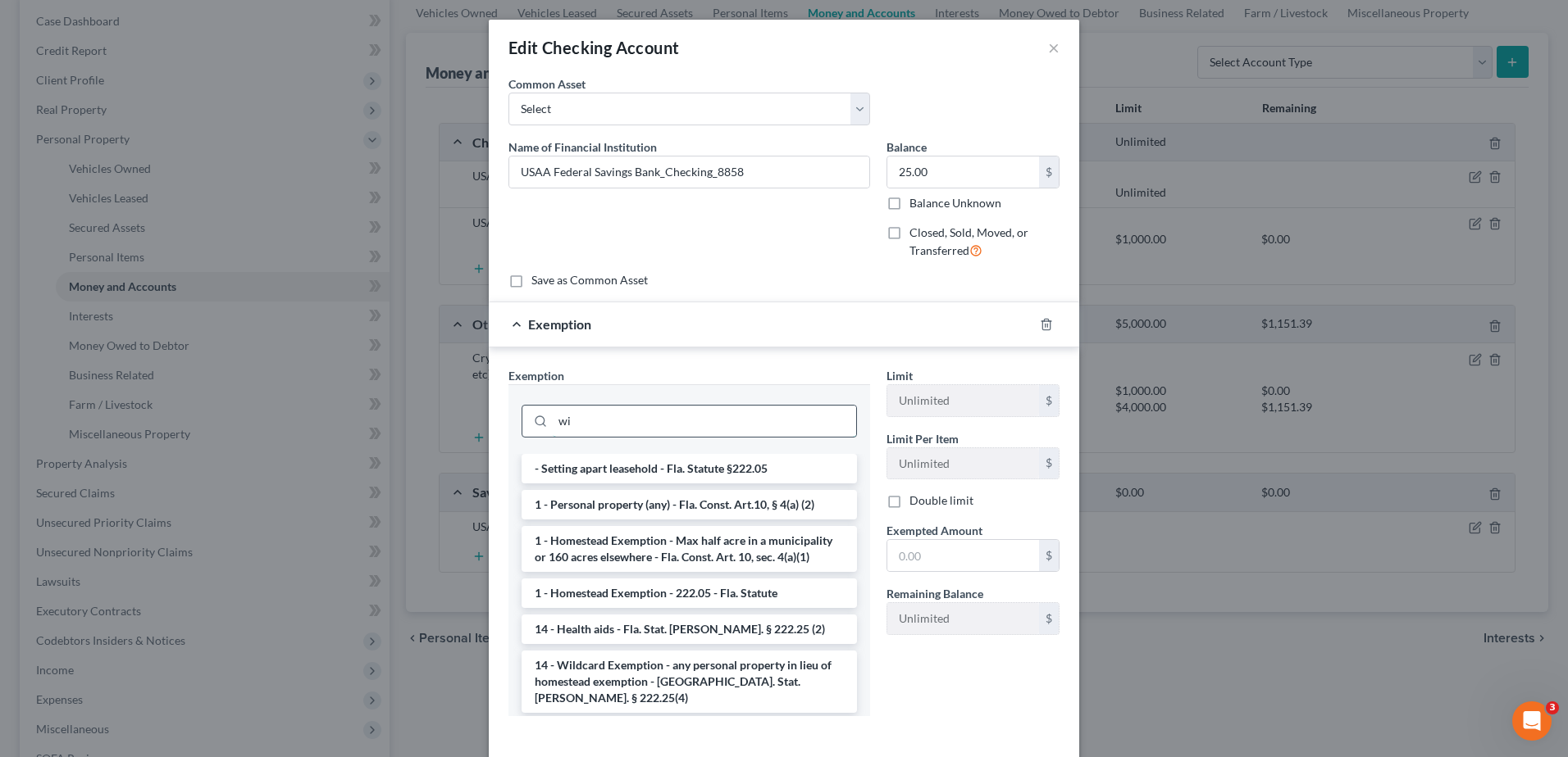
type input "w"
click at [773, 509] on li "1 - Personal property (any) - Fla. Const. Art.10, § 4(a) (2)" at bounding box center [688, 505] width 335 height 30
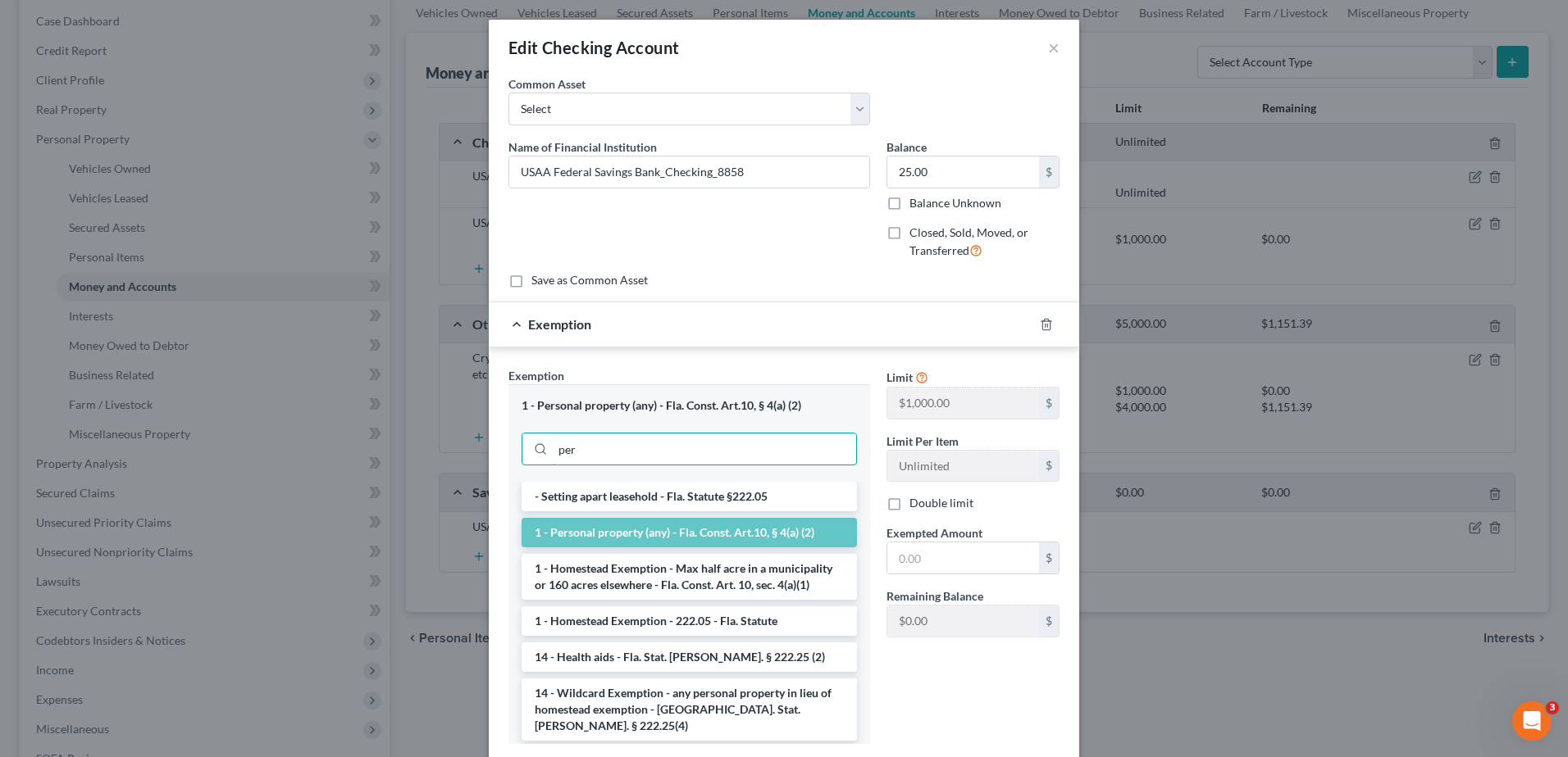
drag, startPoint x: 653, startPoint y: 455, endPoint x: 525, endPoint y: 475, distance: 129.6
click at [525, 475] on div "1 - Personal property (any) - Fla. Const. Art.10, § 4(a) (2) per" at bounding box center [688, 433] width 362 height 98
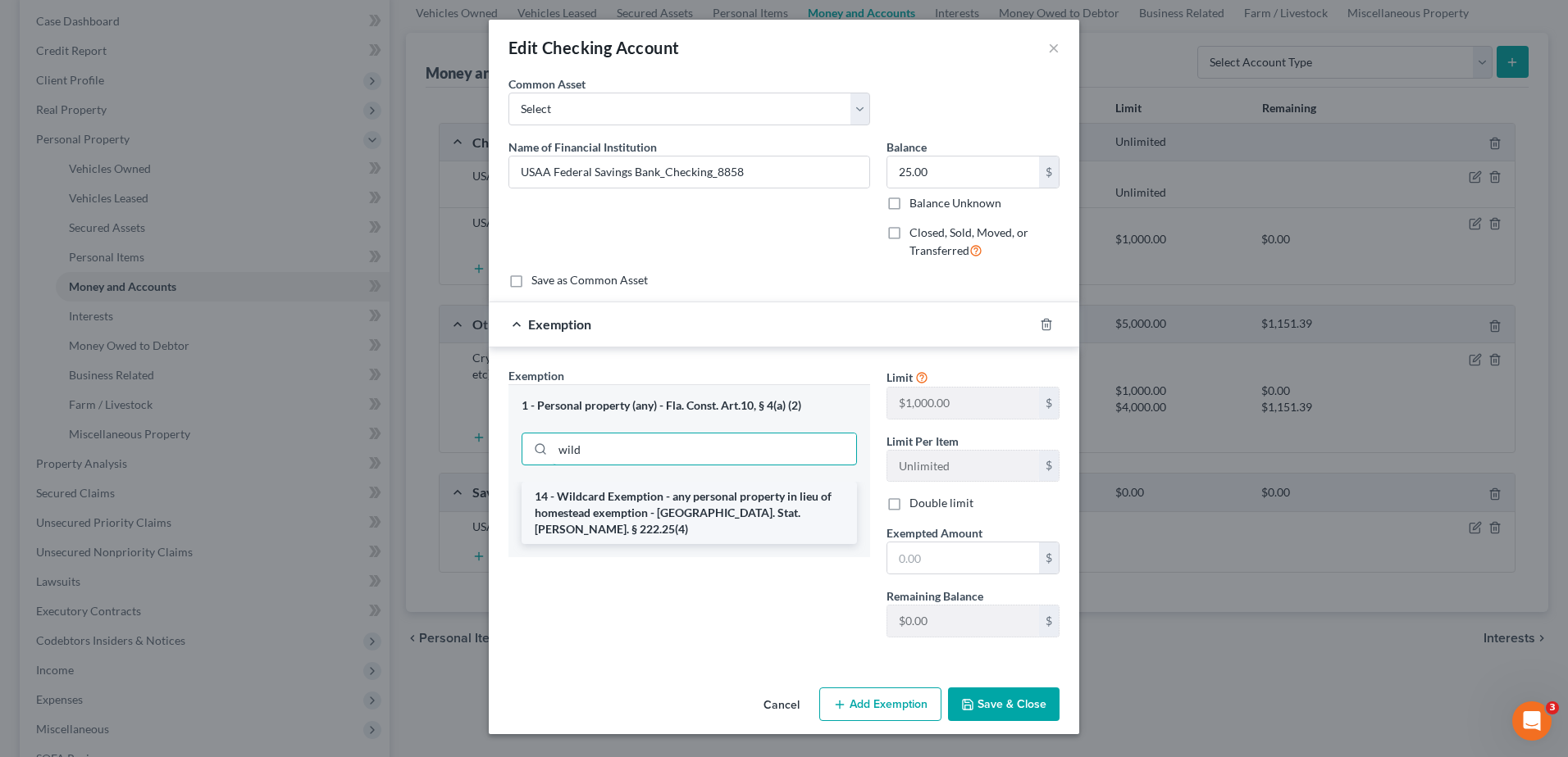
type input "wild"
click at [622, 507] on li "14 - Wildcard Exemption - any personal property in lieu of homestead exemption …" at bounding box center [688, 513] width 335 height 62
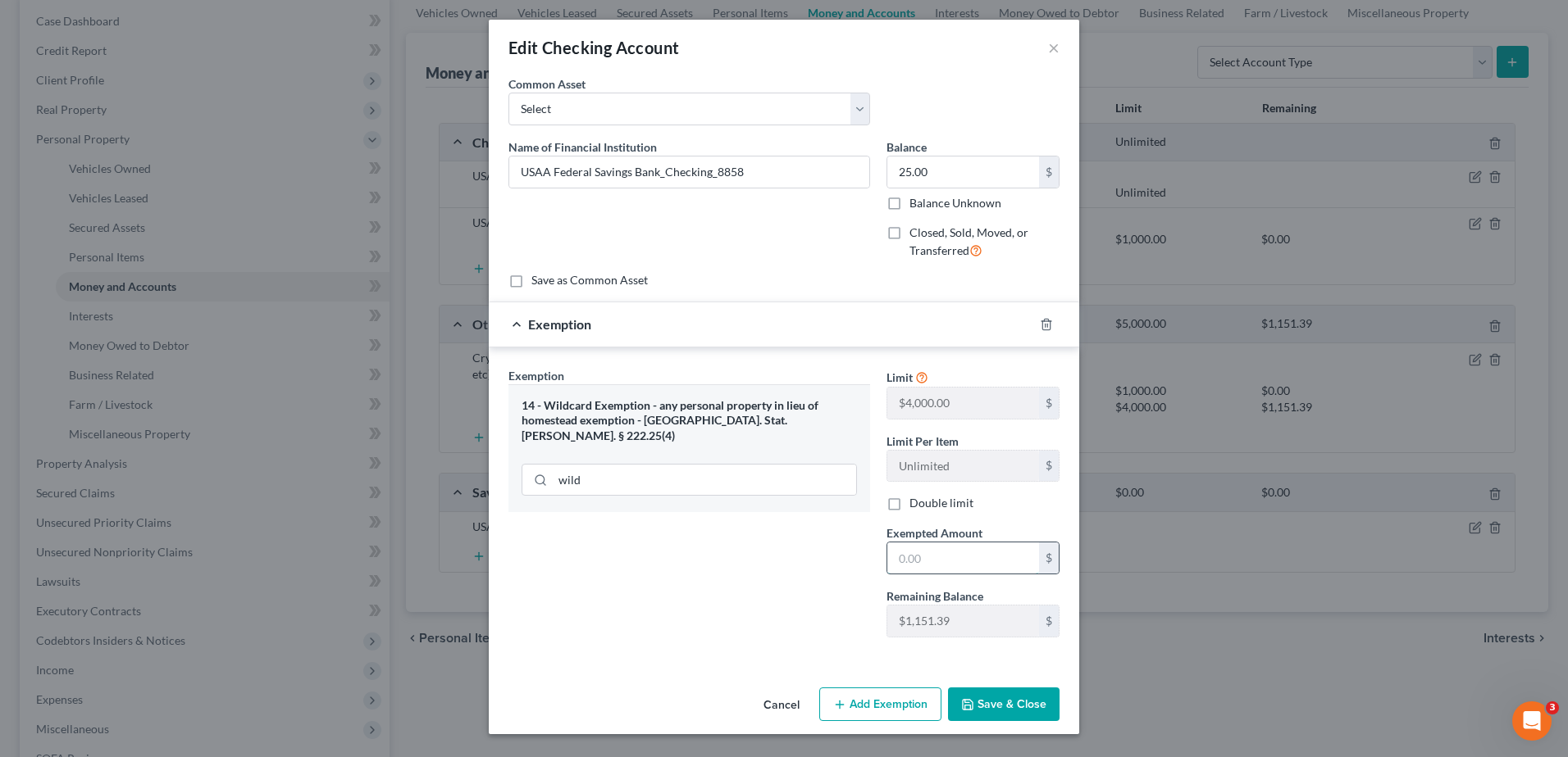
click at [945, 554] on input "text" at bounding box center [963, 557] width 151 height 31
type input "25.00"
click at [1027, 701] on button "Save & Close" at bounding box center [1004, 704] width 112 height 34
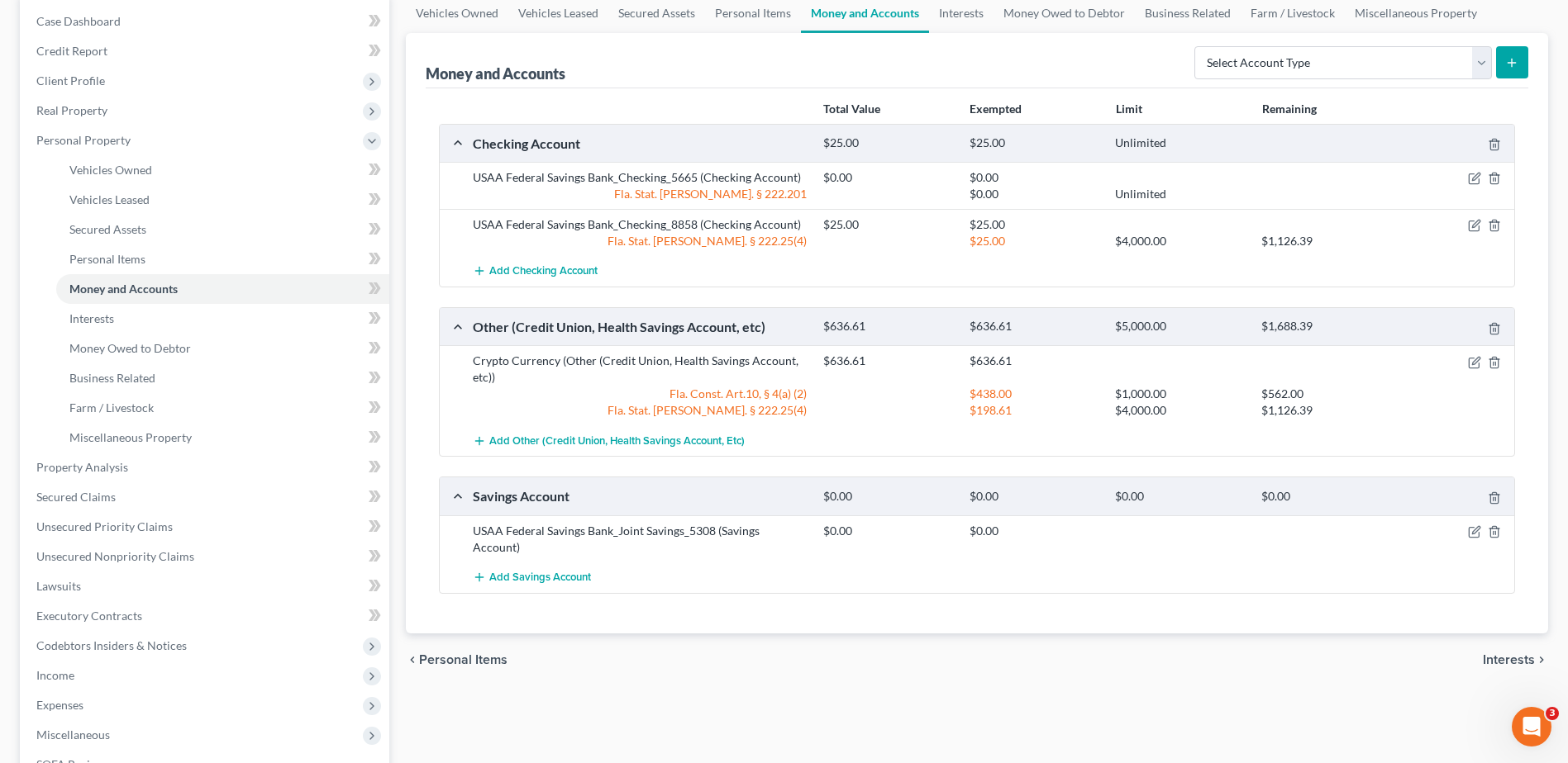
click at [1057, 643] on div "chevron_left Personal Items Interests chevron_right" at bounding box center [976, 660] width 1142 height 53
click at [1474, 358] on icon "button" at bounding box center [1474, 362] width 13 height 13
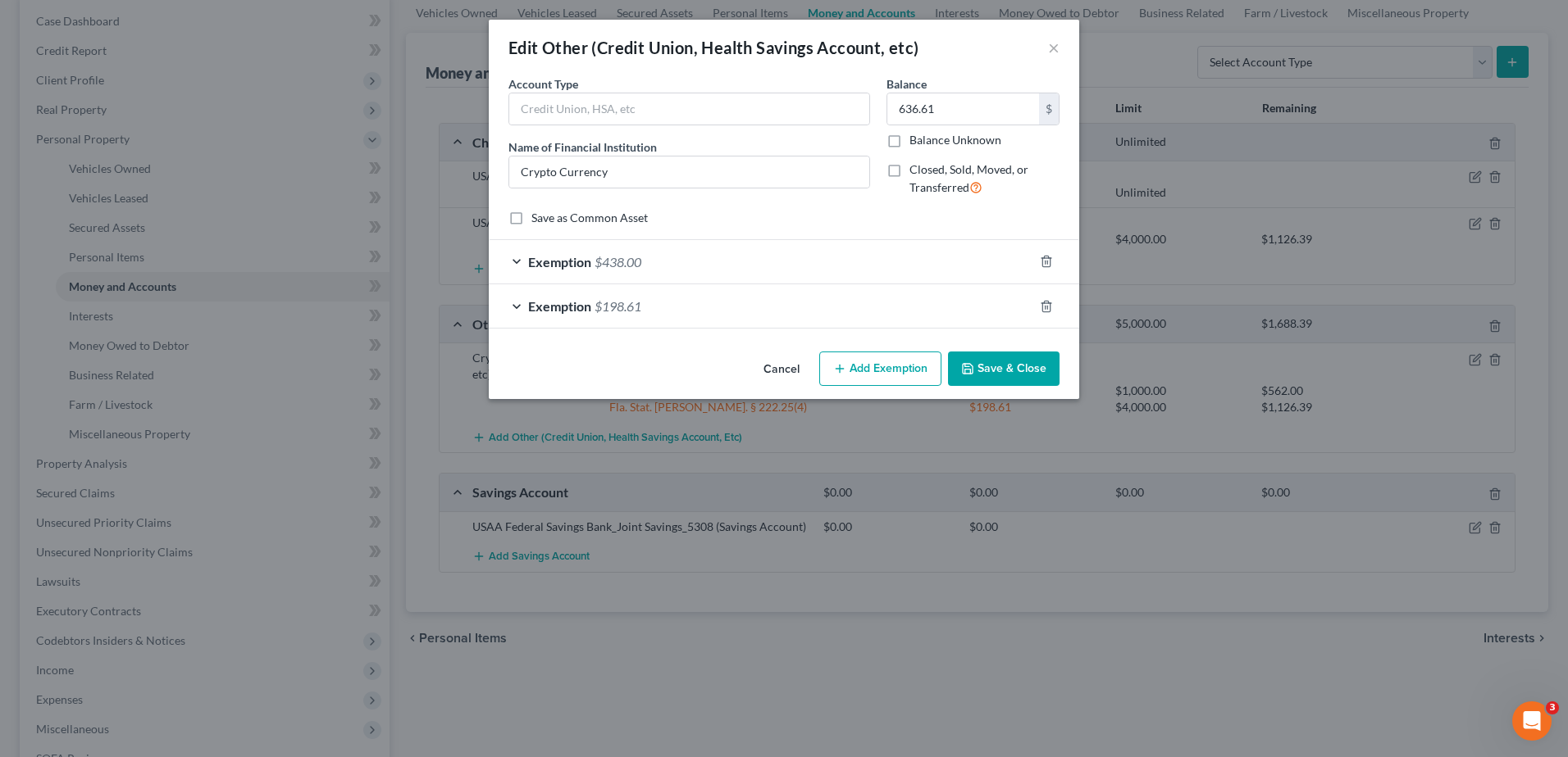
click at [1017, 373] on button "Save & Close" at bounding box center [1004, 368] width 112 height 34
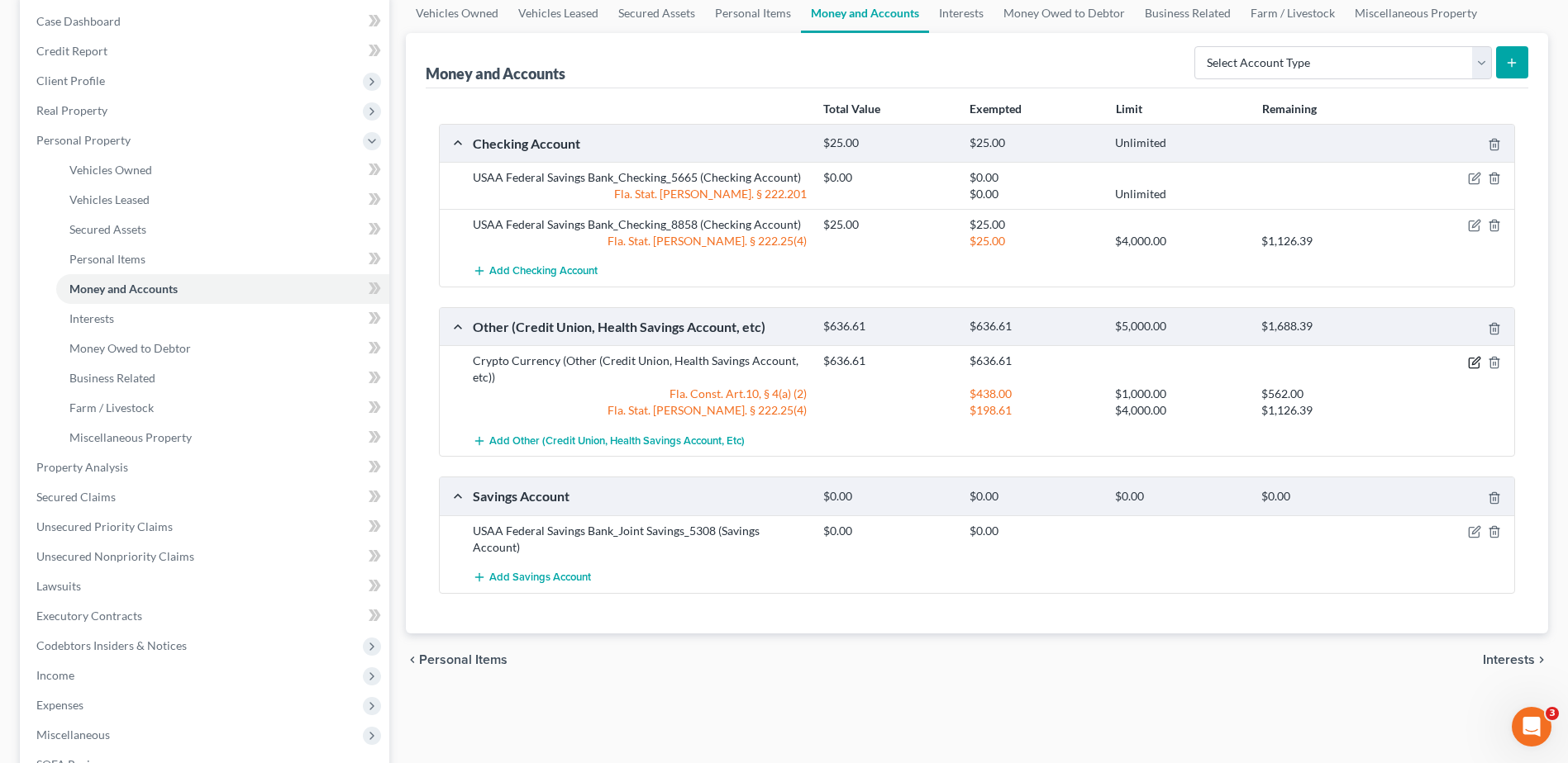
click at [1472, 364] on icon "button" at bounding box center [1476, 360] width 7 height 7
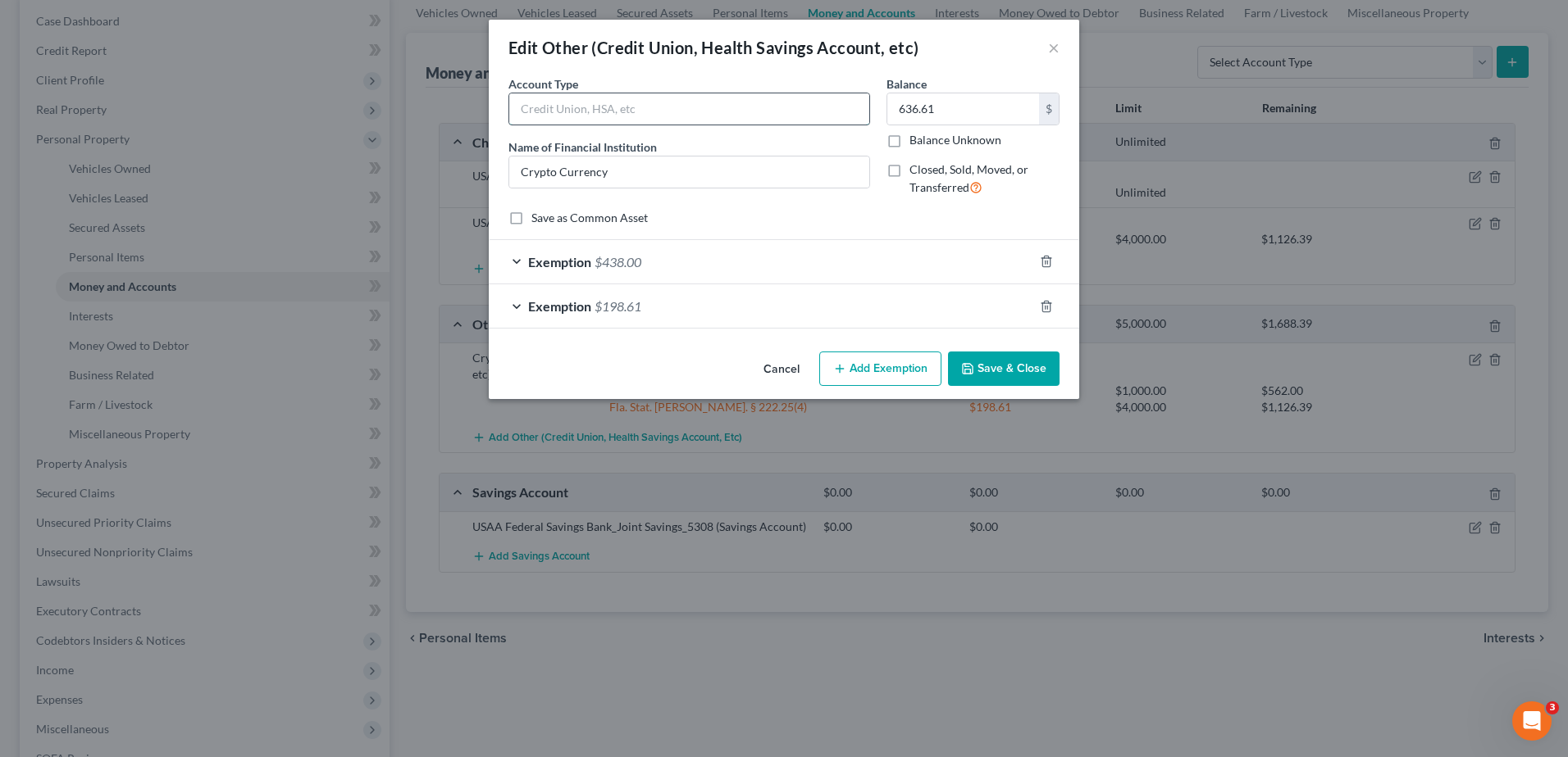
click at [550, 108] on input "text" at bounding box center [688, 108] width 360 height 31
type input "Bitcoin"
click at [984, 360] on button "Save & Close" at bounding box center [1004, 368] width 112 height 34
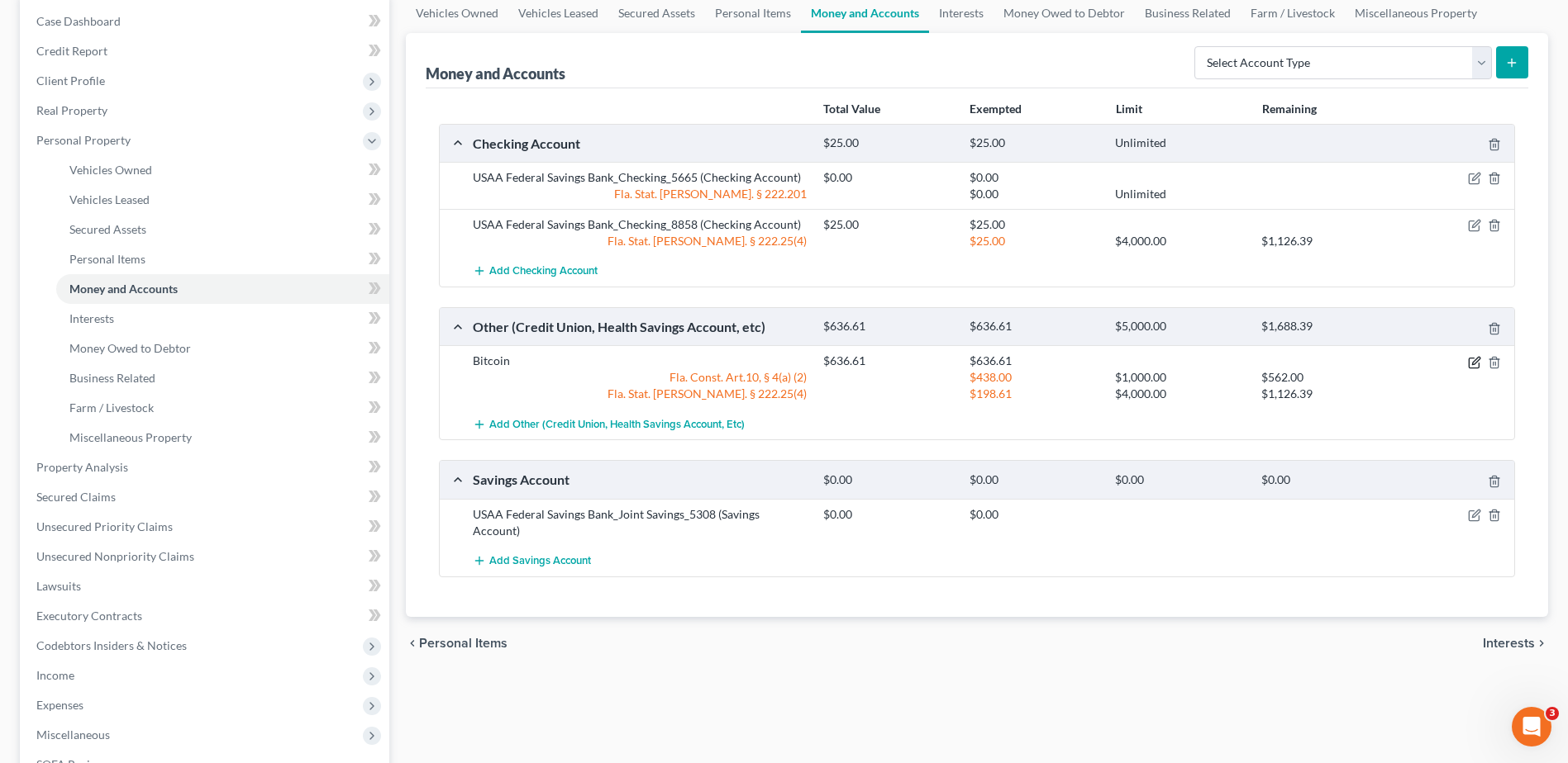
click at [1473, 358] on icon "button" at bounding box center [1473, 362] width 10 height 10
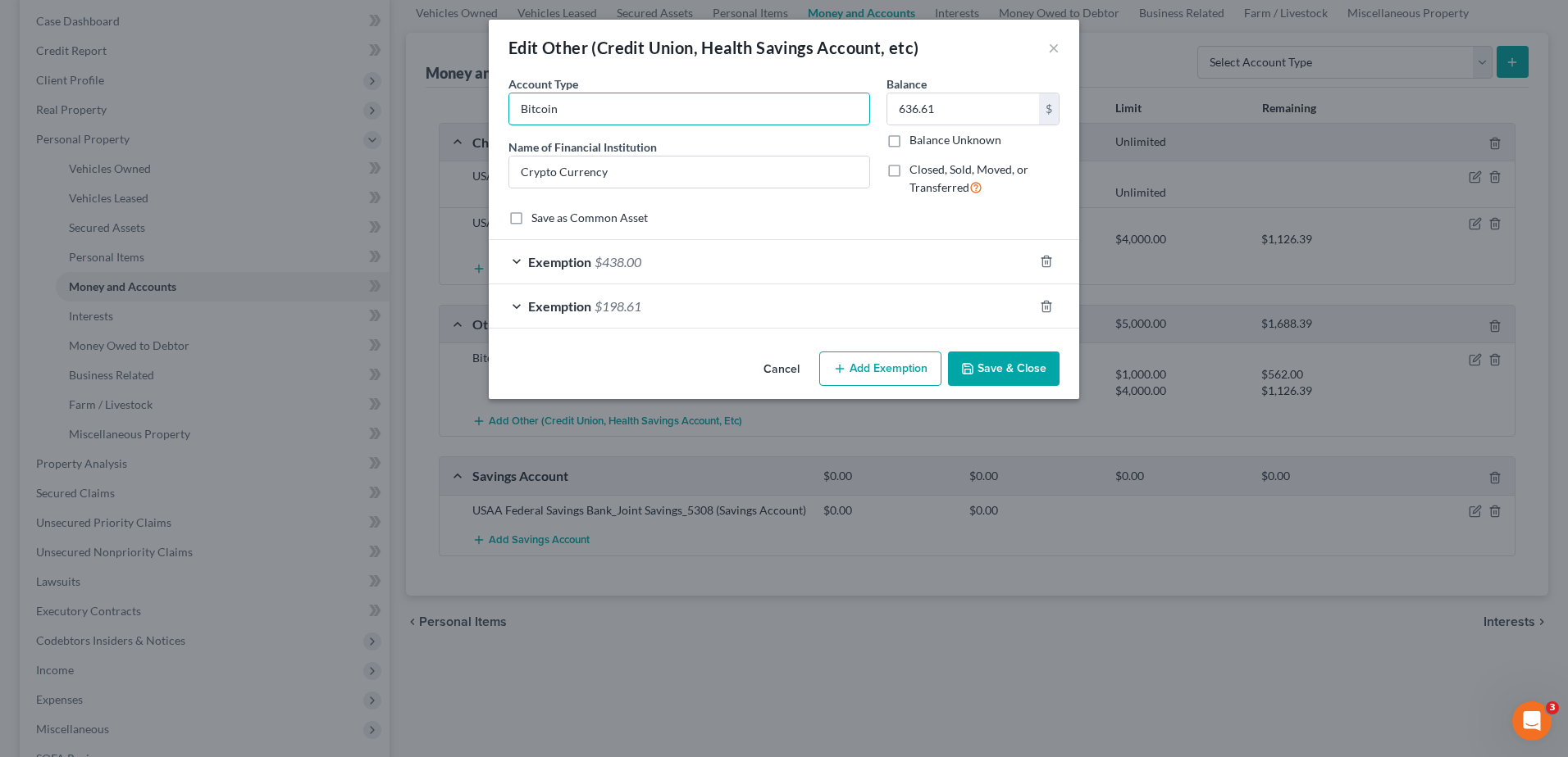
drag, startPoint x: 577, startPoint y: 109, endPoint x: 504, endPoint y: 110, distance: 73.0
click at [504, 110] on div "Account Type Bitcoin Name of Financial Institution * Crypto Currency" at bounding box center [688, 143] width 378 height 135
drag, startPoint x: 648, startPoint y: 168, endPoint x: 519, endPoint y: 159, distance: 129.3
click at [519, 159] on input "Crypto Currency" at bounding box center [688, 172] width 360 height 31
click at [565, 115] on input "text" at bounding box center [688, 108] width 360 height 31
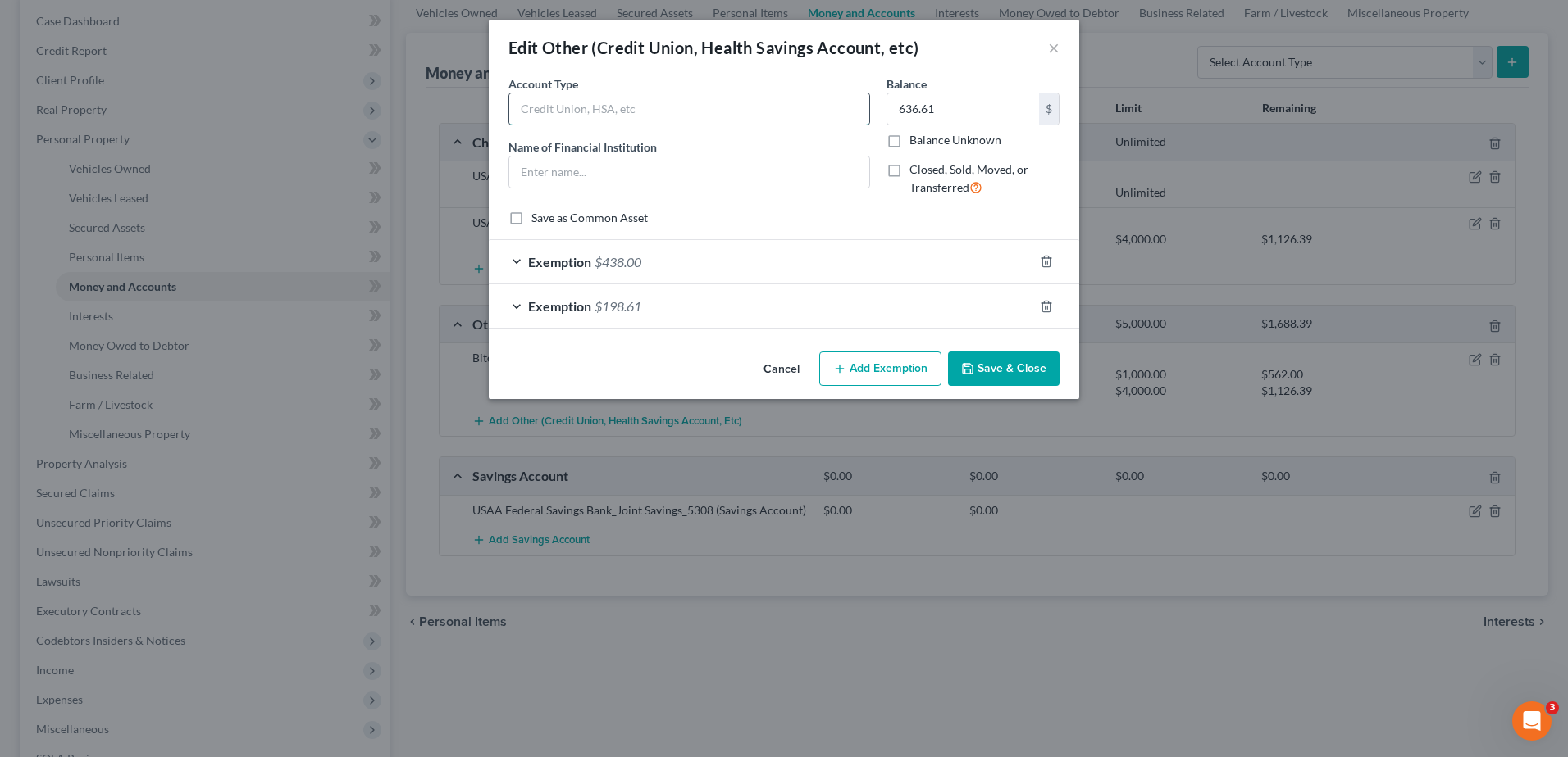
paste input "Crypto Currency"
type input "Crypto Currency"
click at [578, 172] on input "text" at bounding box center [688, 172] width 360 height 31
type input "Bitcoin"
click at [1014, 364] on button "Save & Close" at bounding box center [1004, 368] width 112 height 34
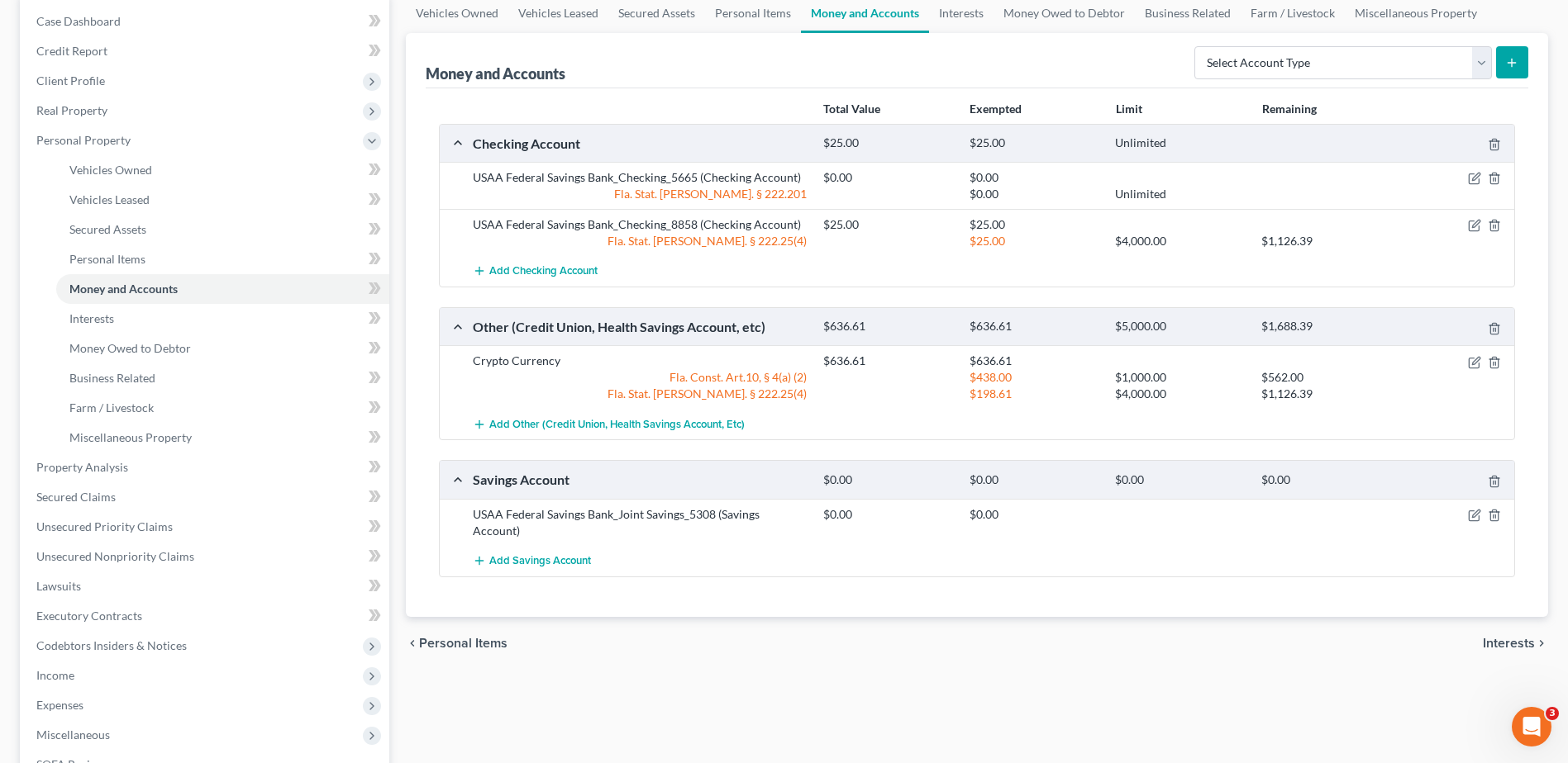
click at [999, 642] on div "chevron_left Personal Items Interests chevron_right" at bounding box center [976, 644] width 1142 height 53
drag, startPoint x: 122, startPoint y: 324, endPoint x: 133, endPoint y: 334, distance: 14.9
click at [122, 324] on link "Interests" at bounding box center [222, 319] width 333 height 30
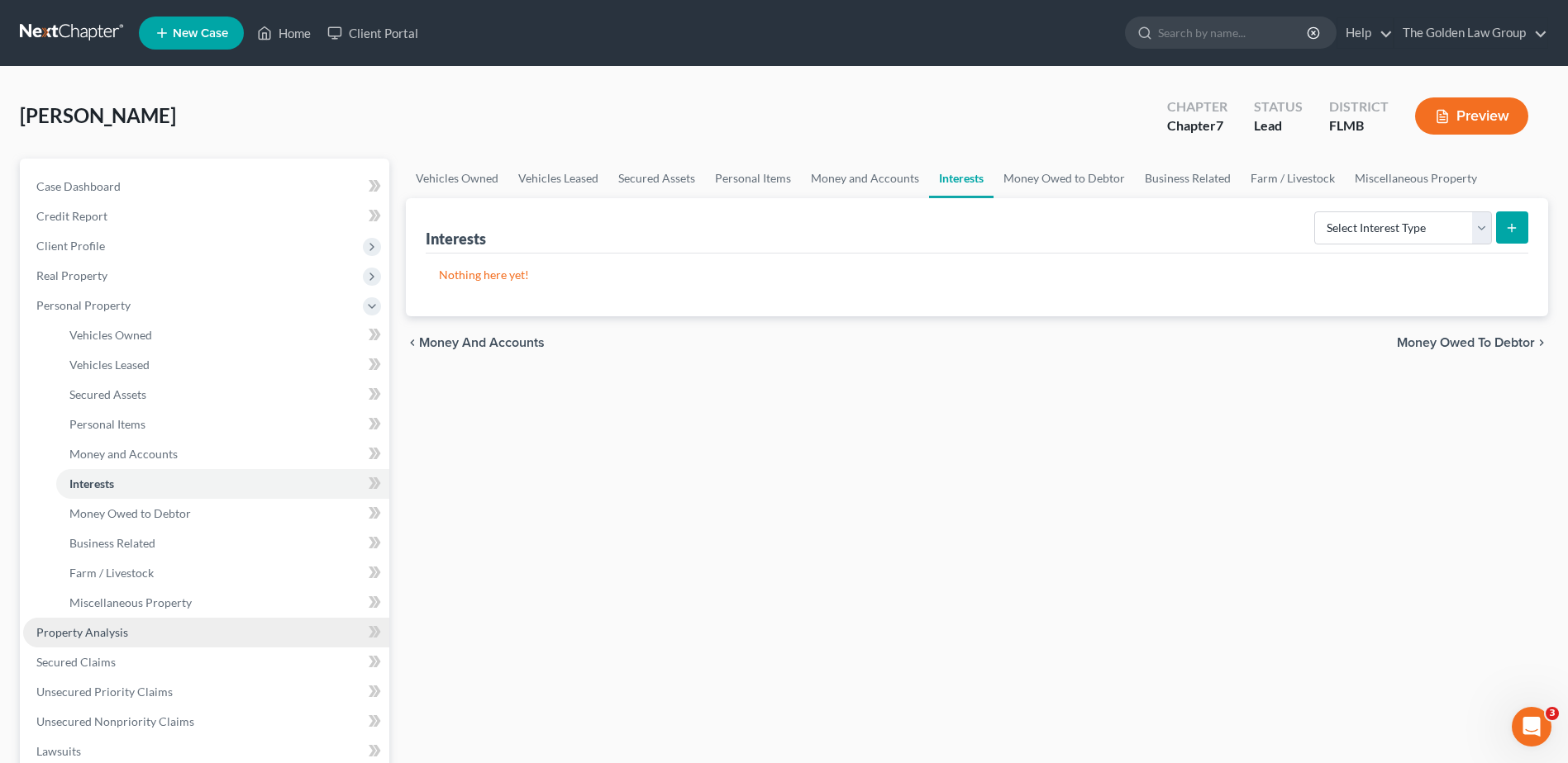
click at [221, 629] on link "Property Analysis" at bounding box center [206, 633] width 366 height 30
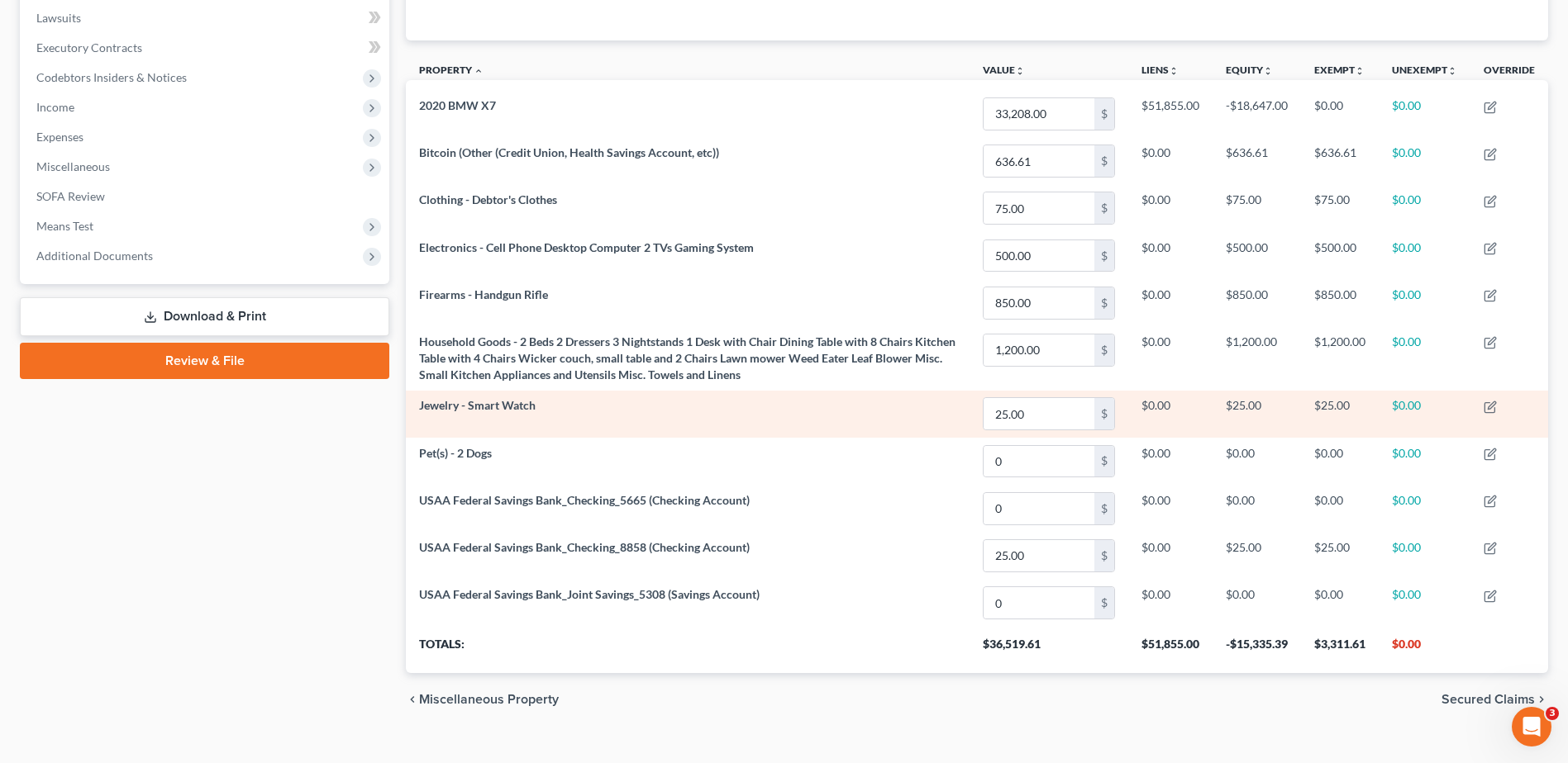
scroll to position [462, 0]
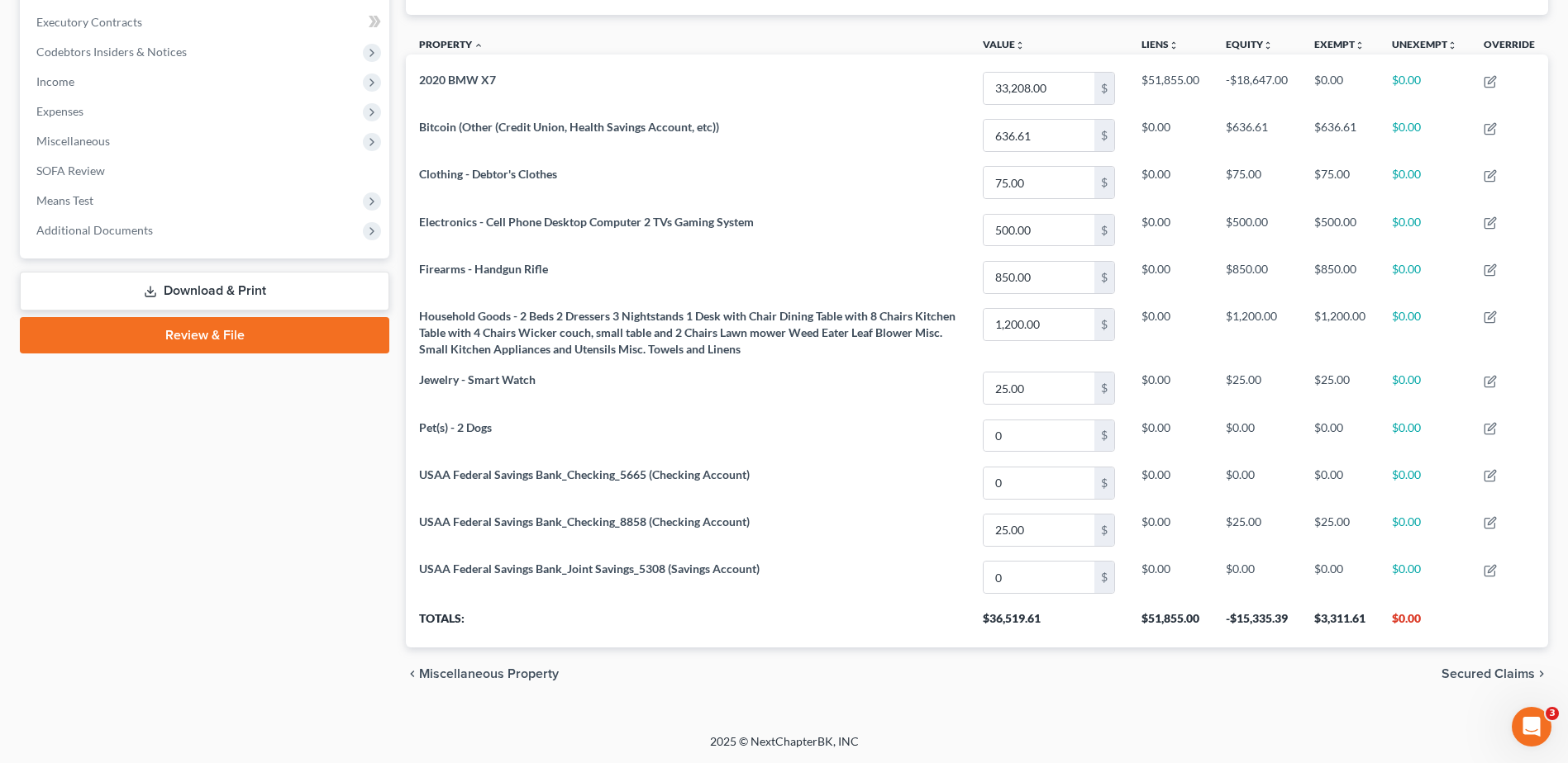
click at [191, 582] on div "Case Dashboard Payments Invoices Payments Payments Credit Report Client Profile" at bounding box center [204, 198] width 386 height 1003
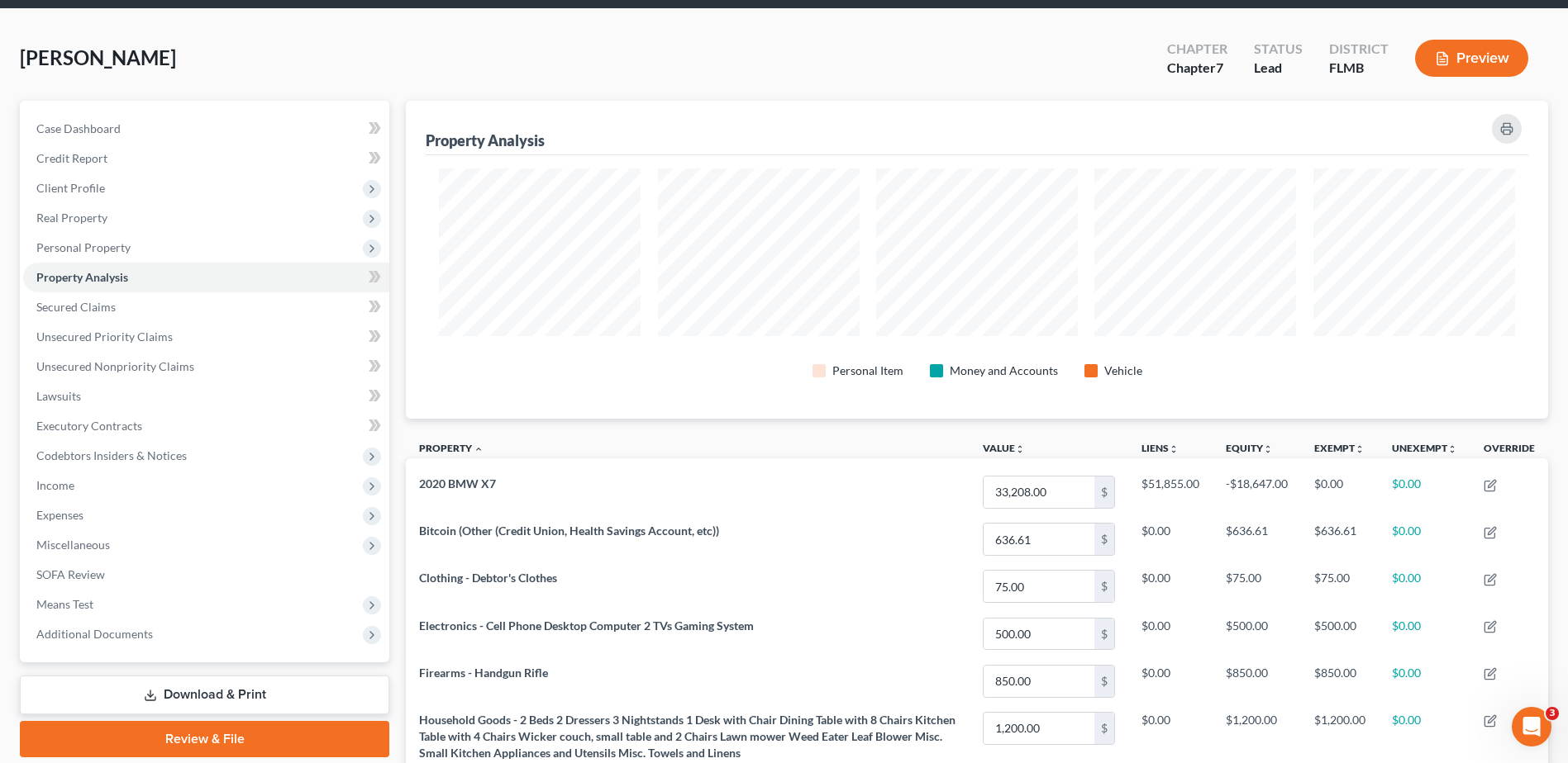
scroll to position [0, 0]
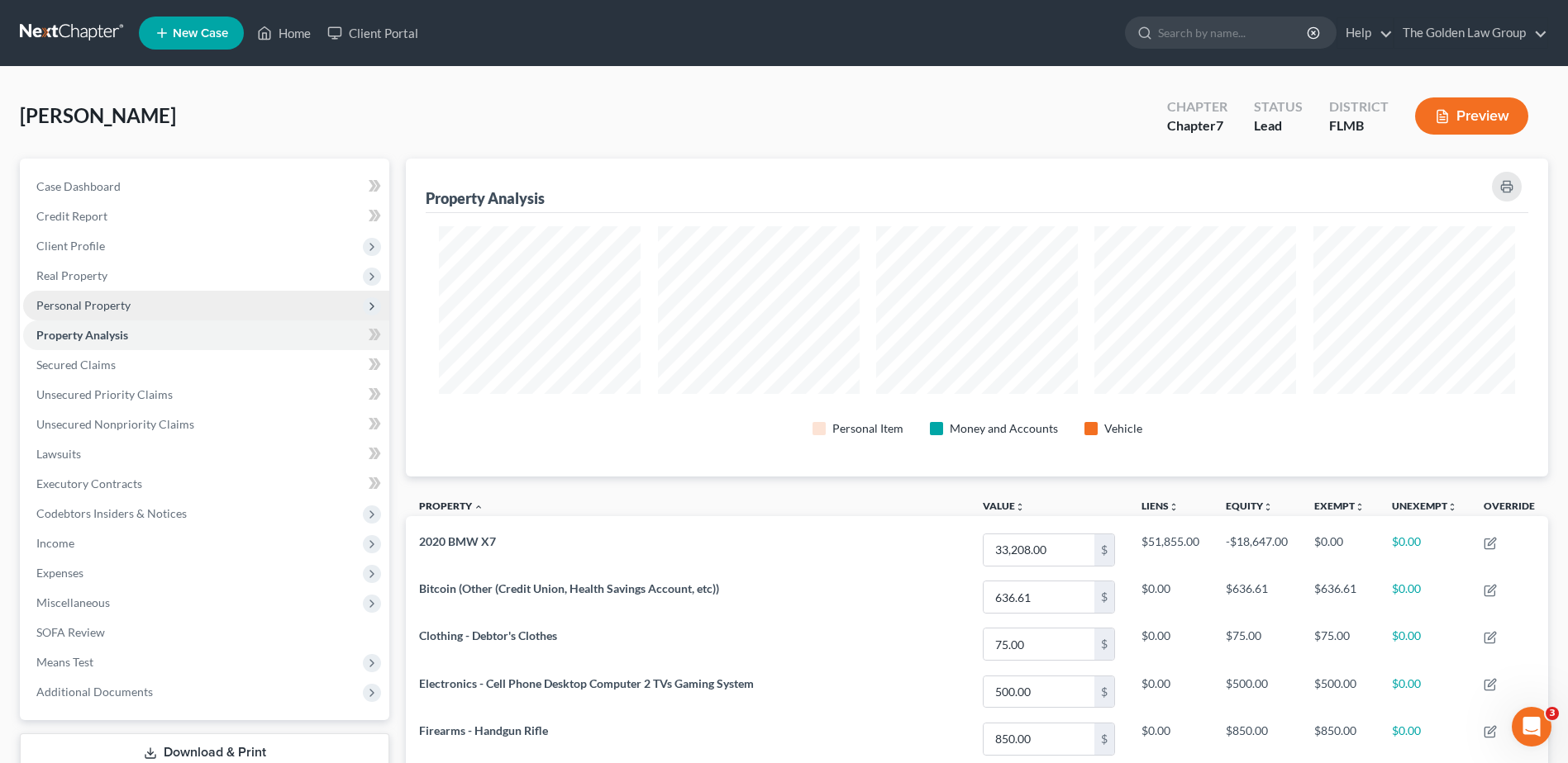
click at [106, 295] on span "Personal Property" at bounding box center [206, 306] width 366 height 30
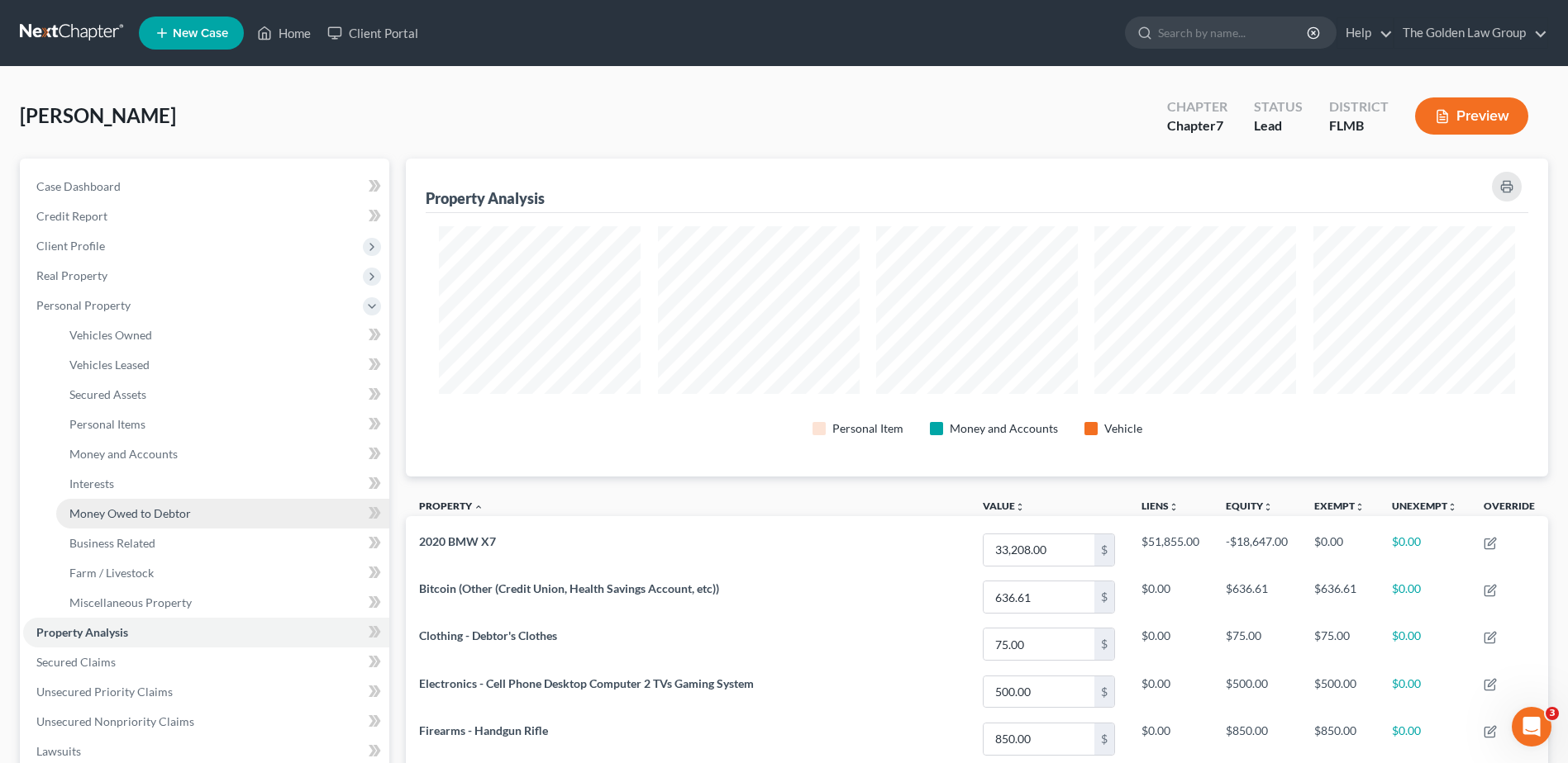
click at [150, 514] on span "Money Owed to Debtor" at bounding box center [130, 514] width 122 height 14
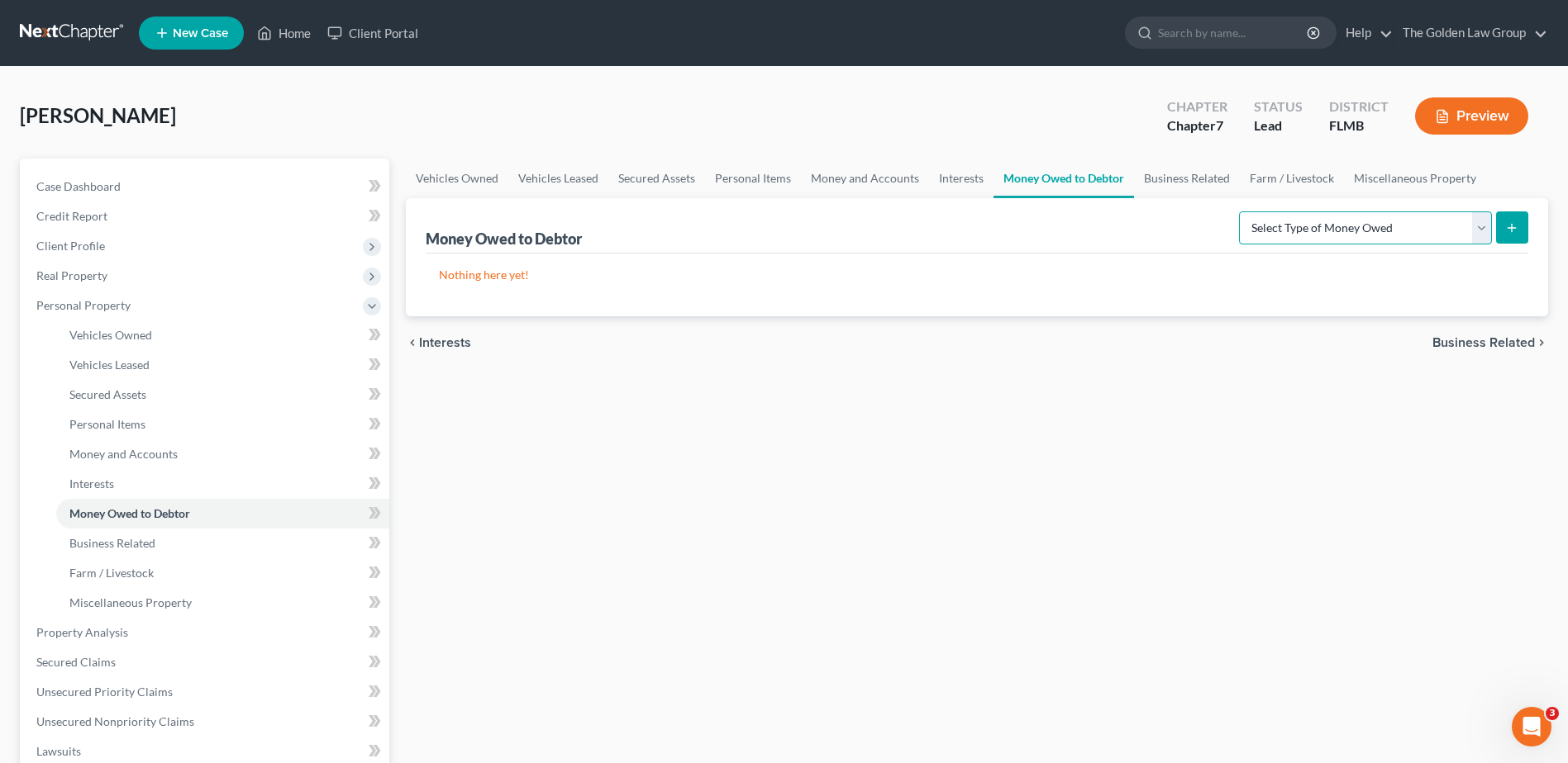
click at [1298, 237] on select "Select Type of Money Owed Accounts Receivable Alimony Child Support Claims Agai…" at bounding box center [1365, 227] width 253 height 33
select select "expected_tax_refund"
click at [1241, 211] on select "Select Type of Money Owed Accounts Receivable Alimony Child Support Claims Agai…" at bounding box center [1365, 227] width 253 height 33
click at [1516, 225] on icon "submit" at bounding box center [1511, 228] width 13 height 13
select select "0"
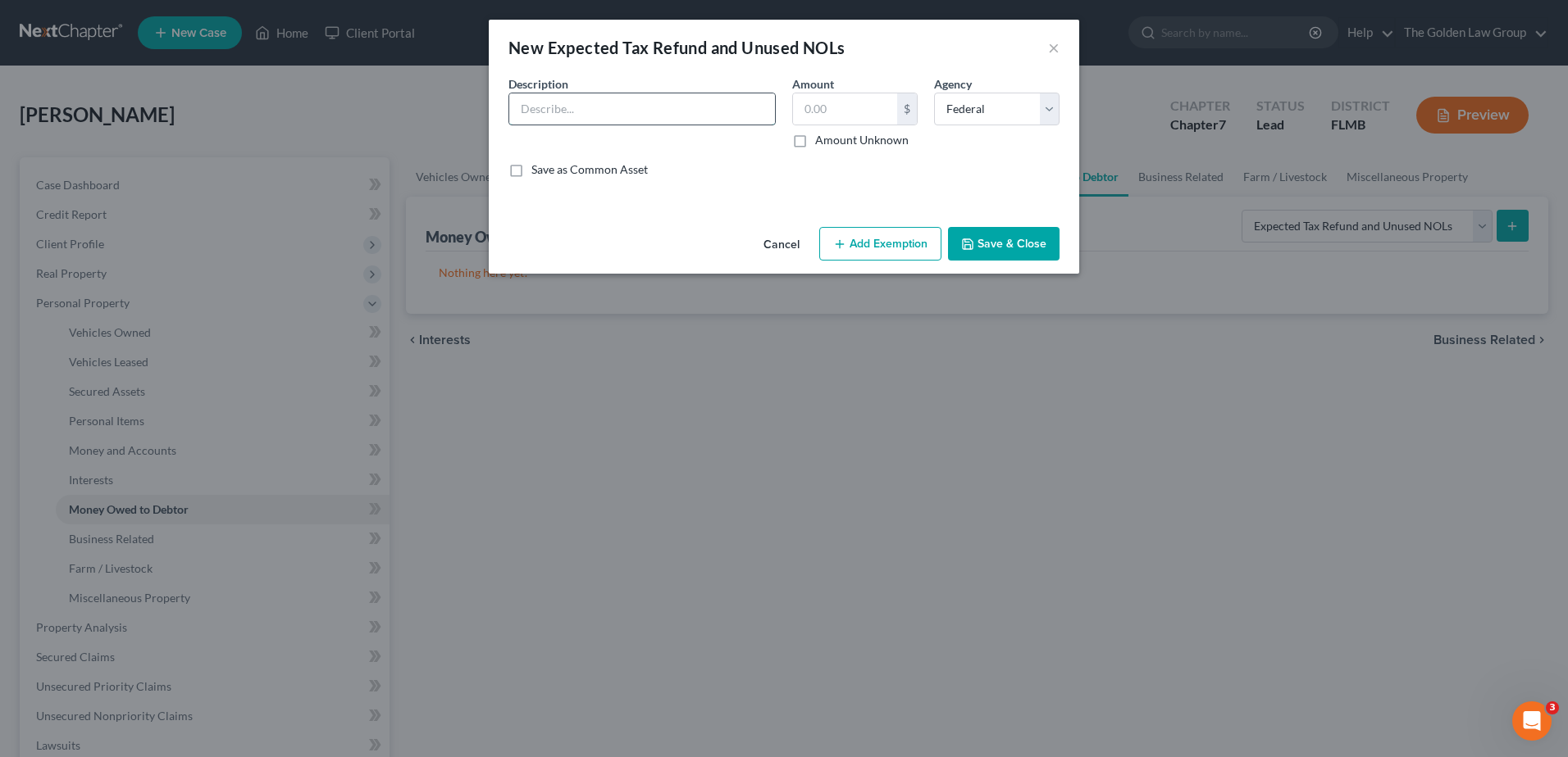
click at [584, 117] on input "text" at bounding box center [642, 108] width 266 height 31
type input "Anticipa"
click at [788, 241] on button "Cancel" at bounding box center [781, 245] width 63 height 33
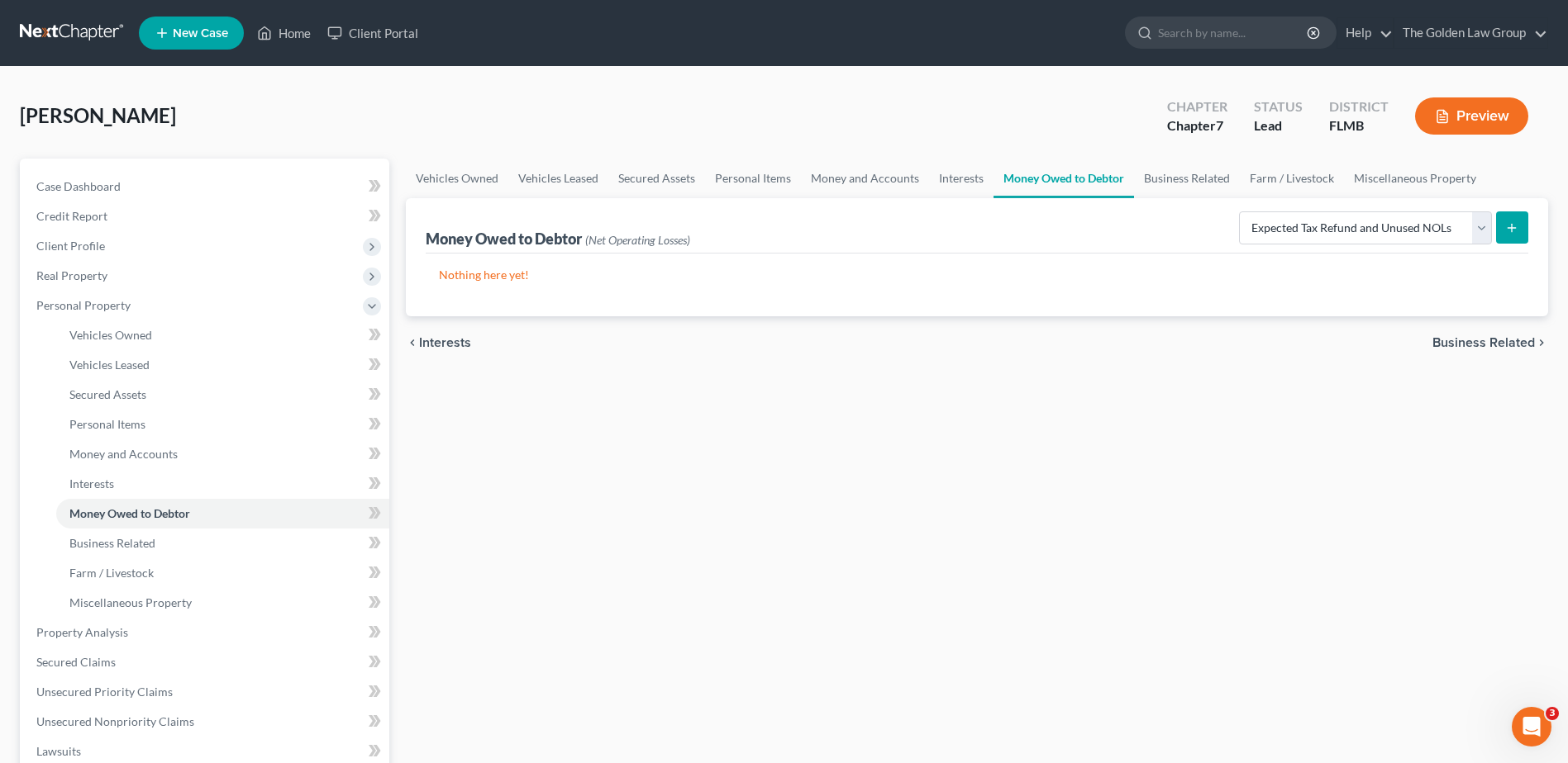
click at [792, 523] on div "Vehicles Owned Vehicles Leased Secured Assets Personal Items Money and Accounts…" at bounding box center [977, 636] width 1159 height 955
drag, startPoint x: 192, startPoint y: 679, endPoint x: 206, endPoint y: 672, distance: 15.7
click at [192, 679] on link "Unsecured Priority Claims" at bounding box center [206, 693] width 366 height 30
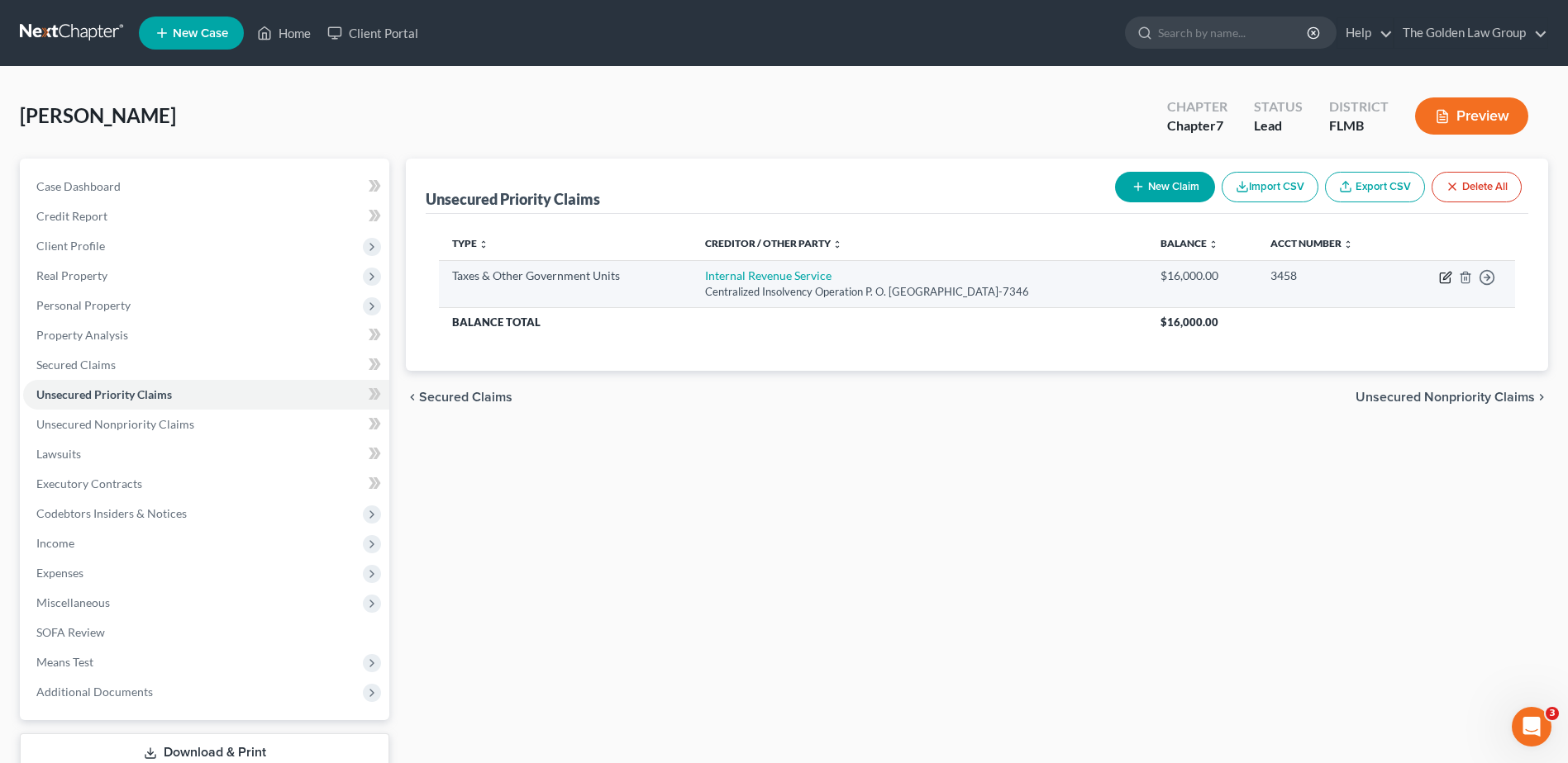
click at [1446, 276] on icon "button" at bounding box center [1445, 277] width 13 height 13
select select "0"
select select "39"
select select "0"
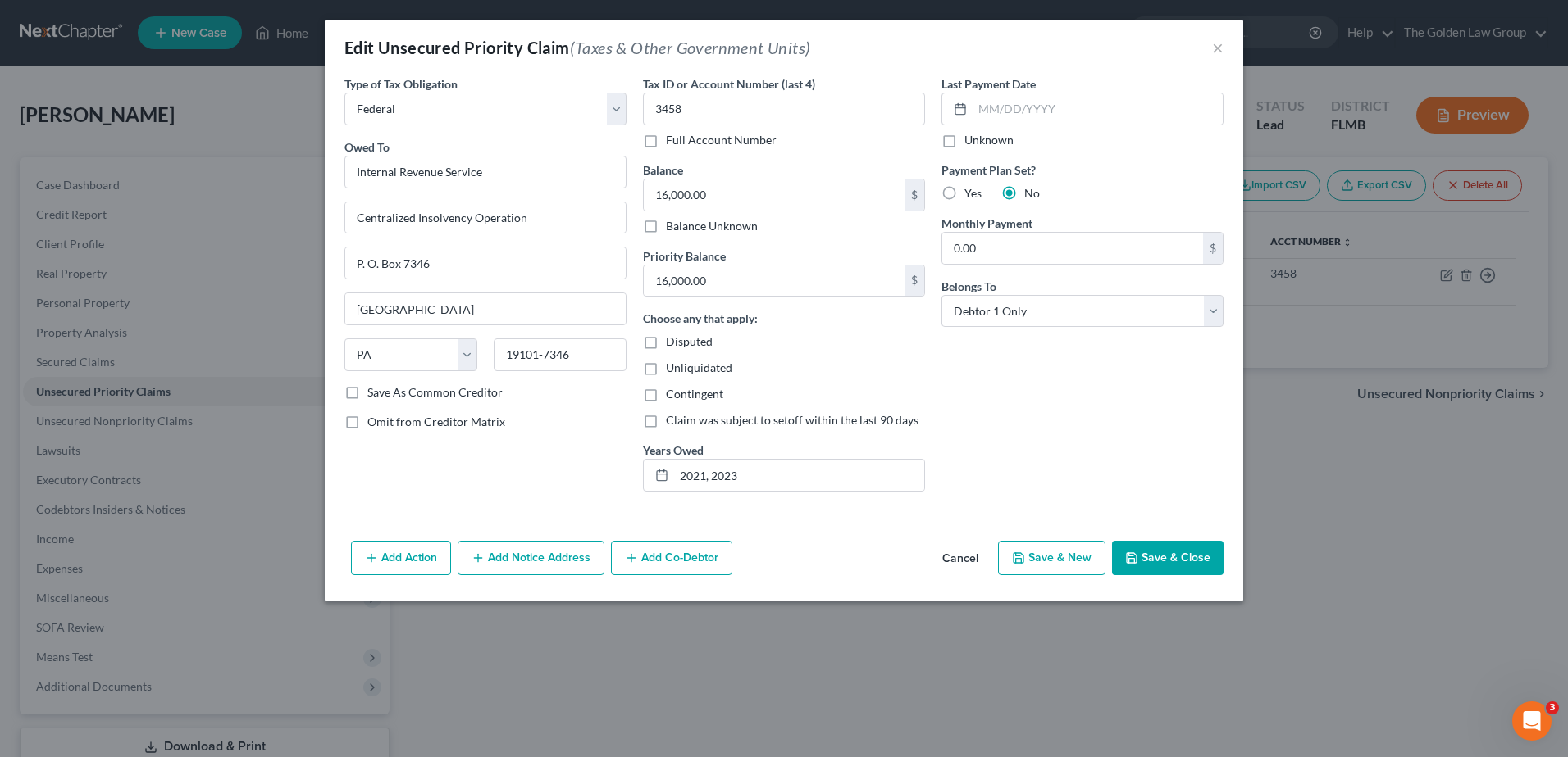
click at [965, 566] on button "Cancel" at bounding box center [960, 558] width 63 height 33
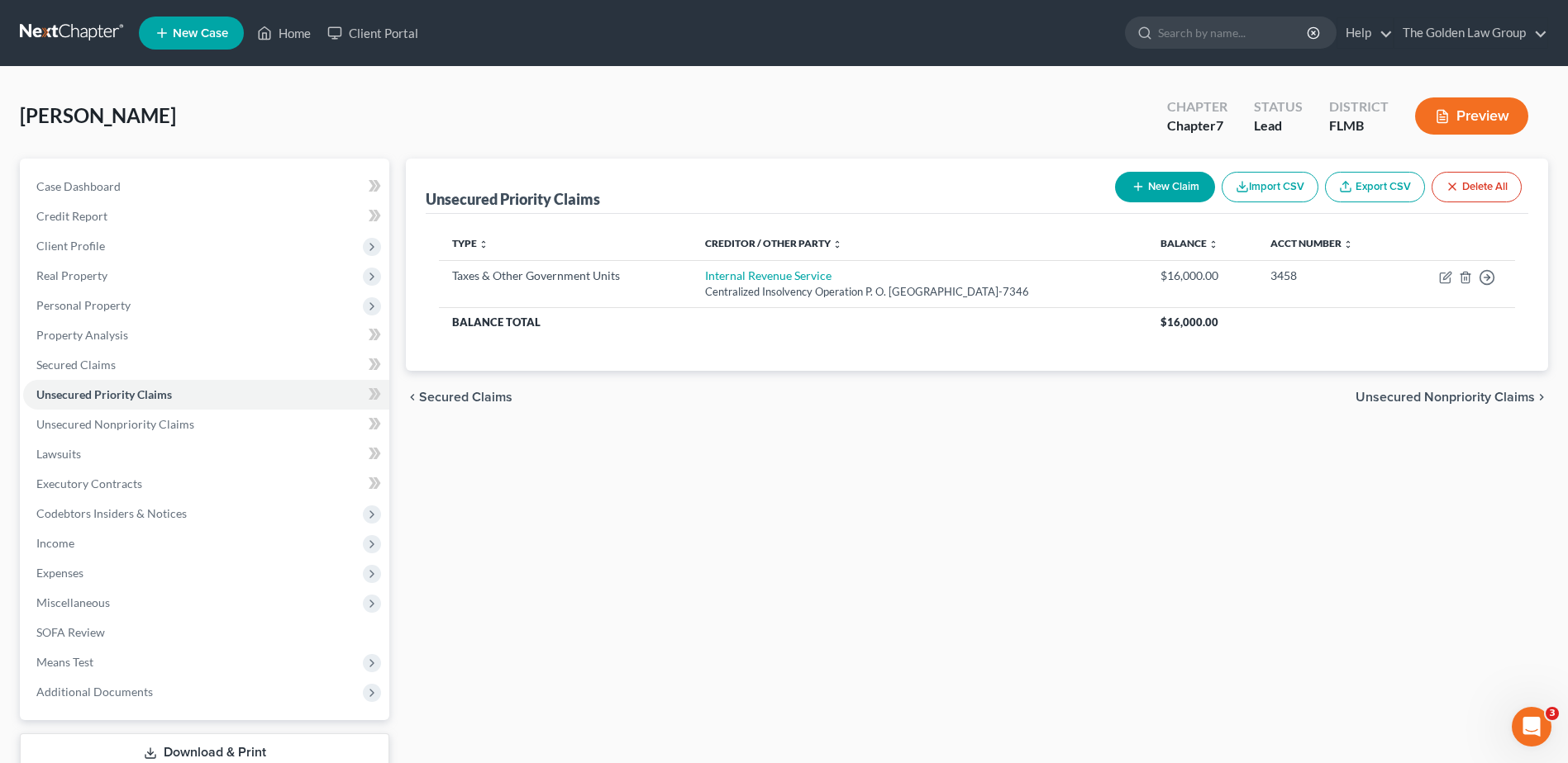
click at [823, 582] on div "Unsecured Priority Claims New Claim Import CSV Export CSV Delete All Type expan…" at bounding box center [977, 487] width 1159 height 657
click at [987, 535] on div "Unsecured Priority Claims New Claim Import CSV Export CSV Delete All Type expan…" at bounding box center [977, 487] width 1159 height 657
click at [631, 623] on div "Unsecured Priority Claims New Claim Import CSV Export CSV Delete All Type expan…" at bounding box center [977, 487] width 1159 height 657
click at [744, 562] on div "Unsecured Priority Claims New Claim Import CSV Export CSV Delete All Type expan…" at bounding box center [977, 487] width 1159 height 657
click at [62, 539] on span "Income" at bounding box center [55, 543] width 38 height 14
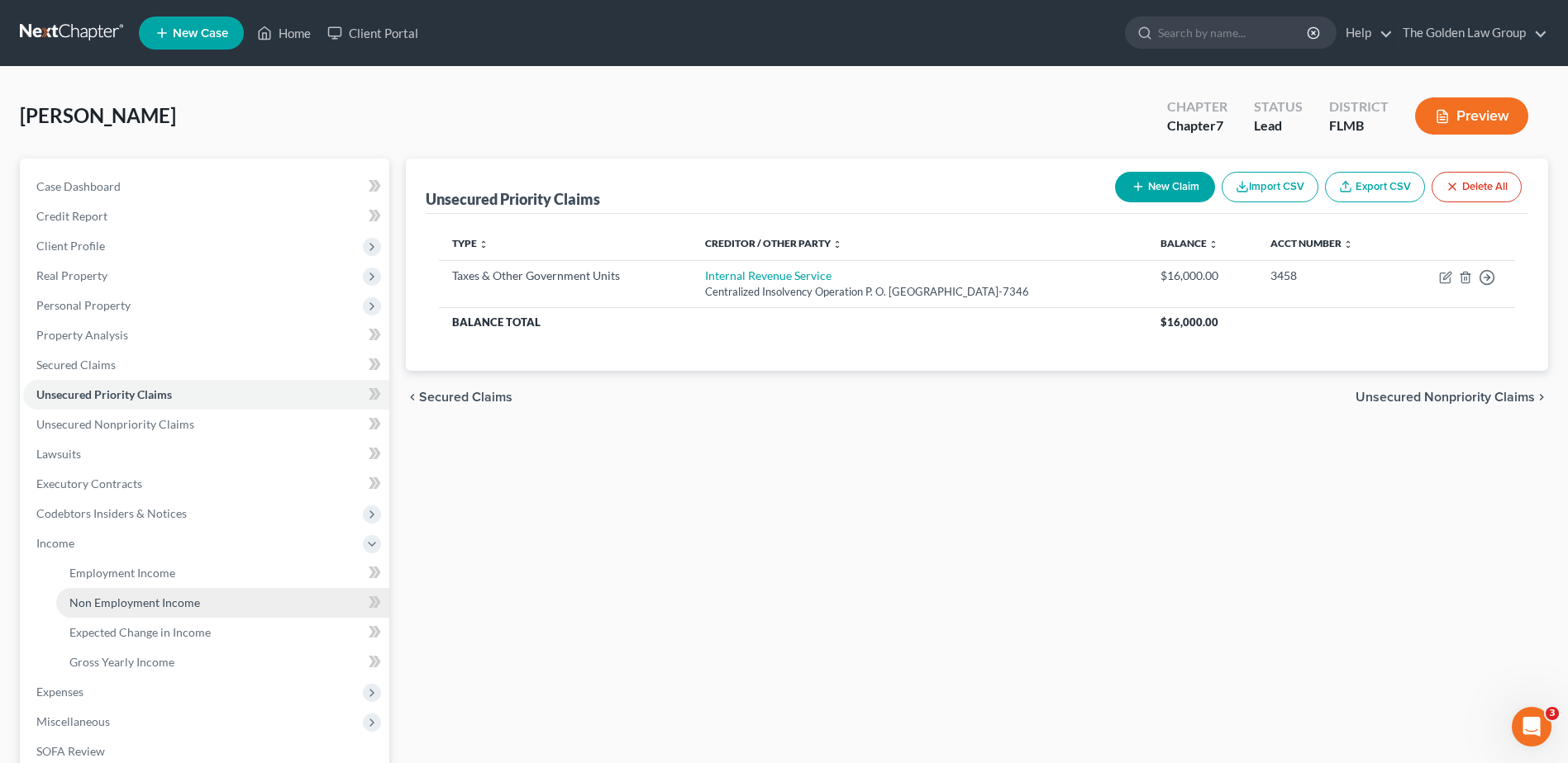
click at [165, 601] on span "Non Employment Income" at bounding box center [134, 602] width 130 height 14
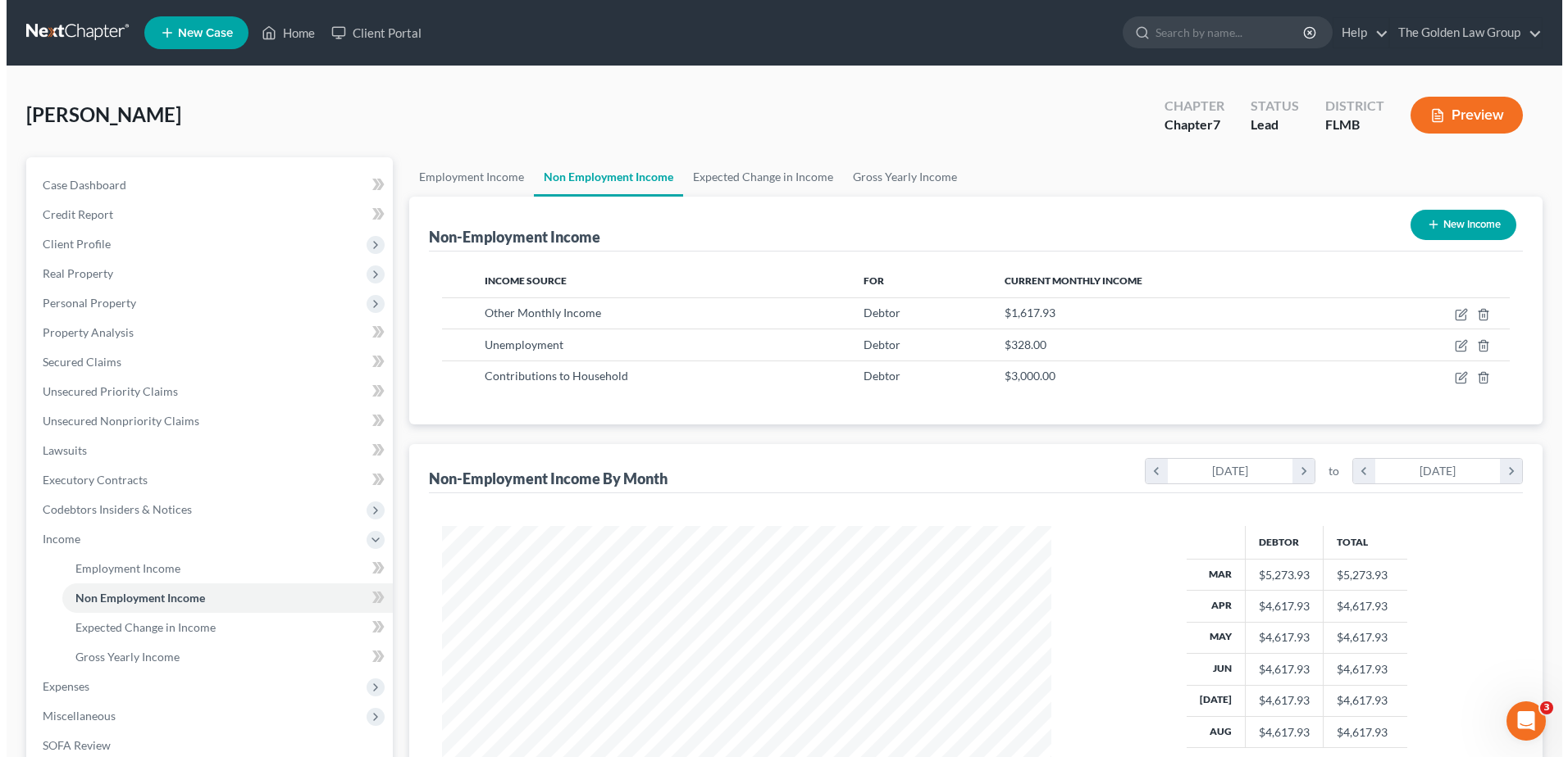
scroll to position [304, 641]
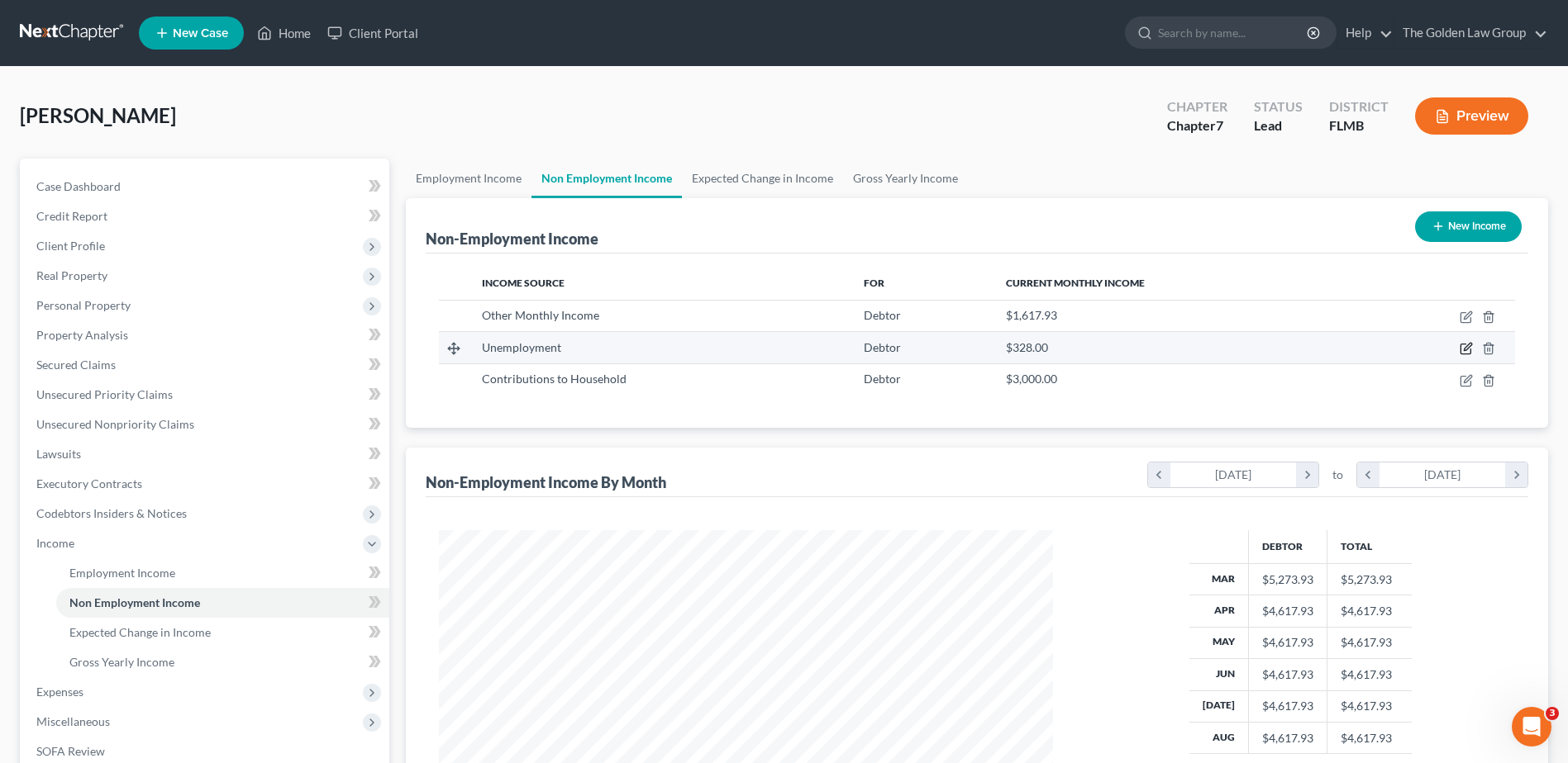
click at [1462, 348] on icon "button" at bounding box center [1466, 349] width 13 height 13
select select "0"
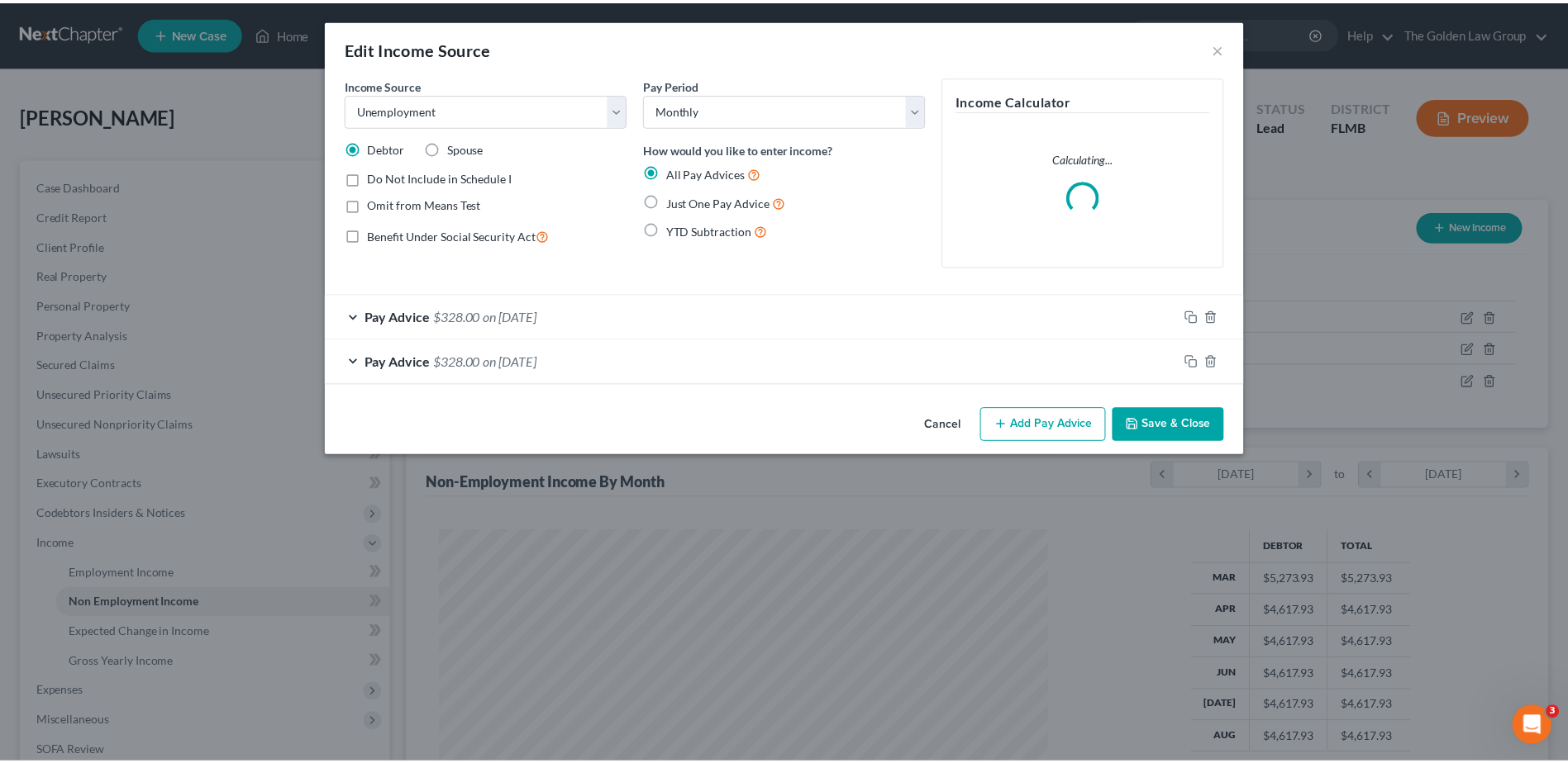
scroll to position [309, 653]
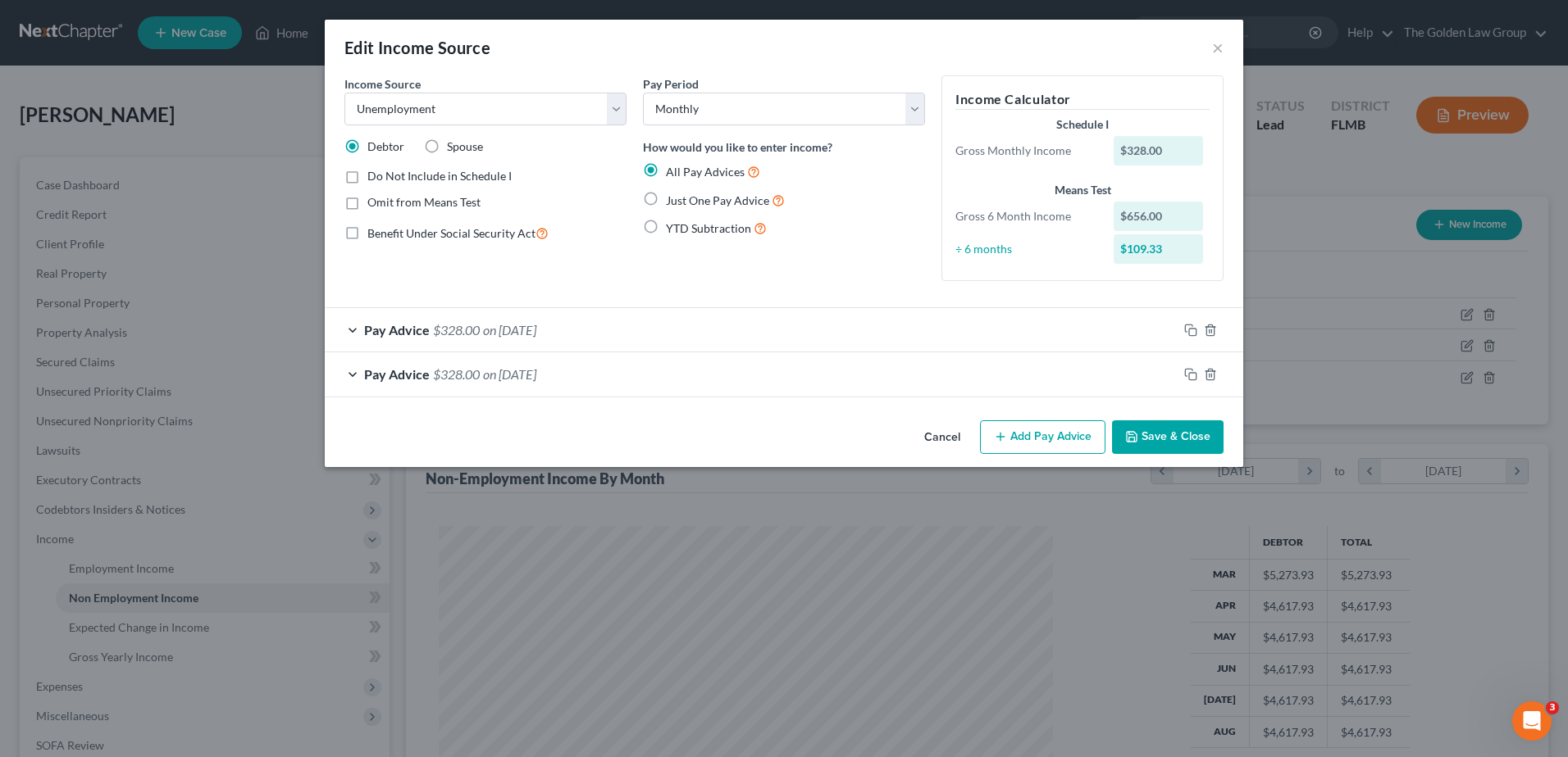
click at [940, 437] on button "Cancel" at bounding box center [942, 438] width 63 height 33
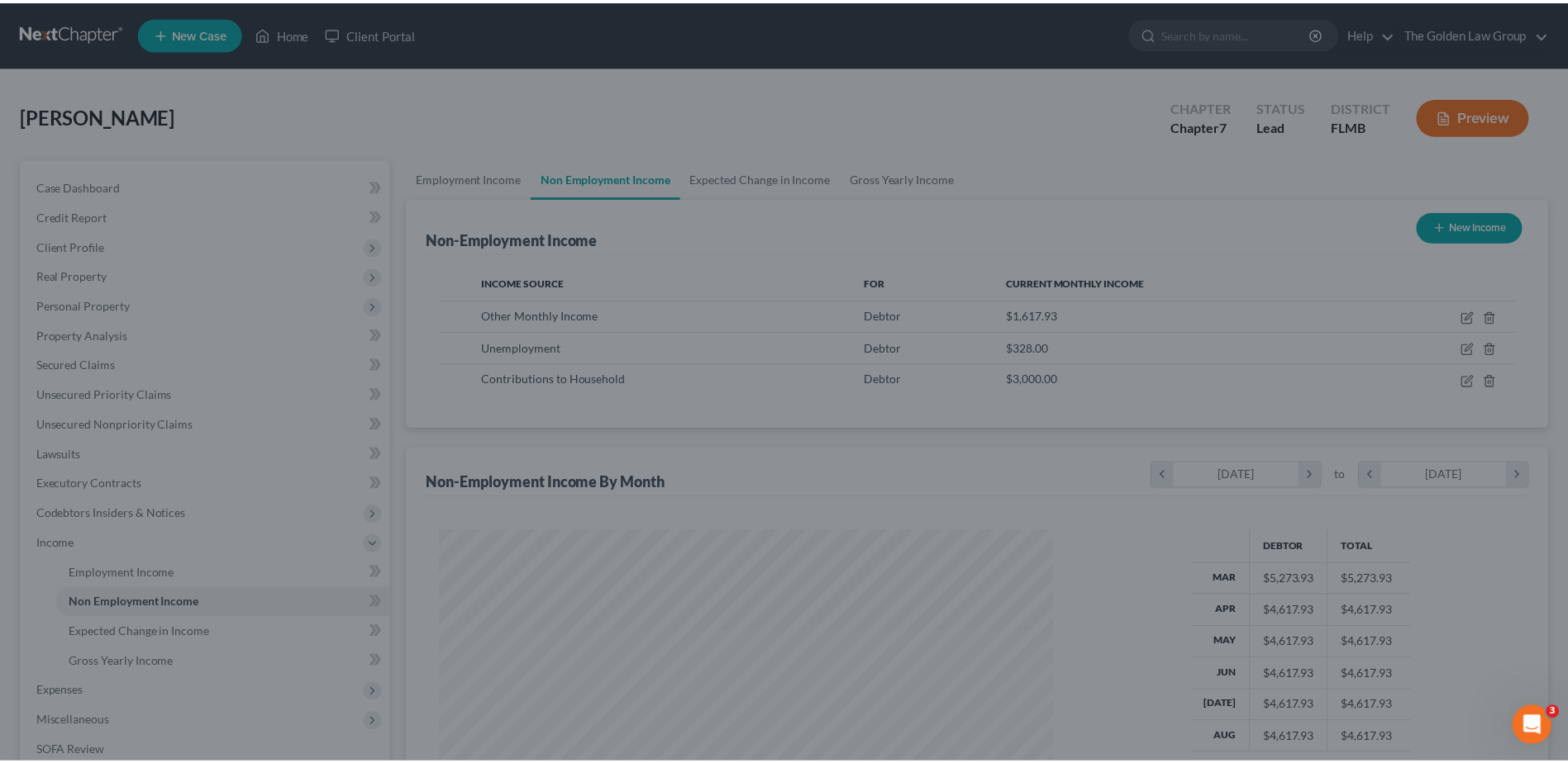
scroll to position [825889, 825708]
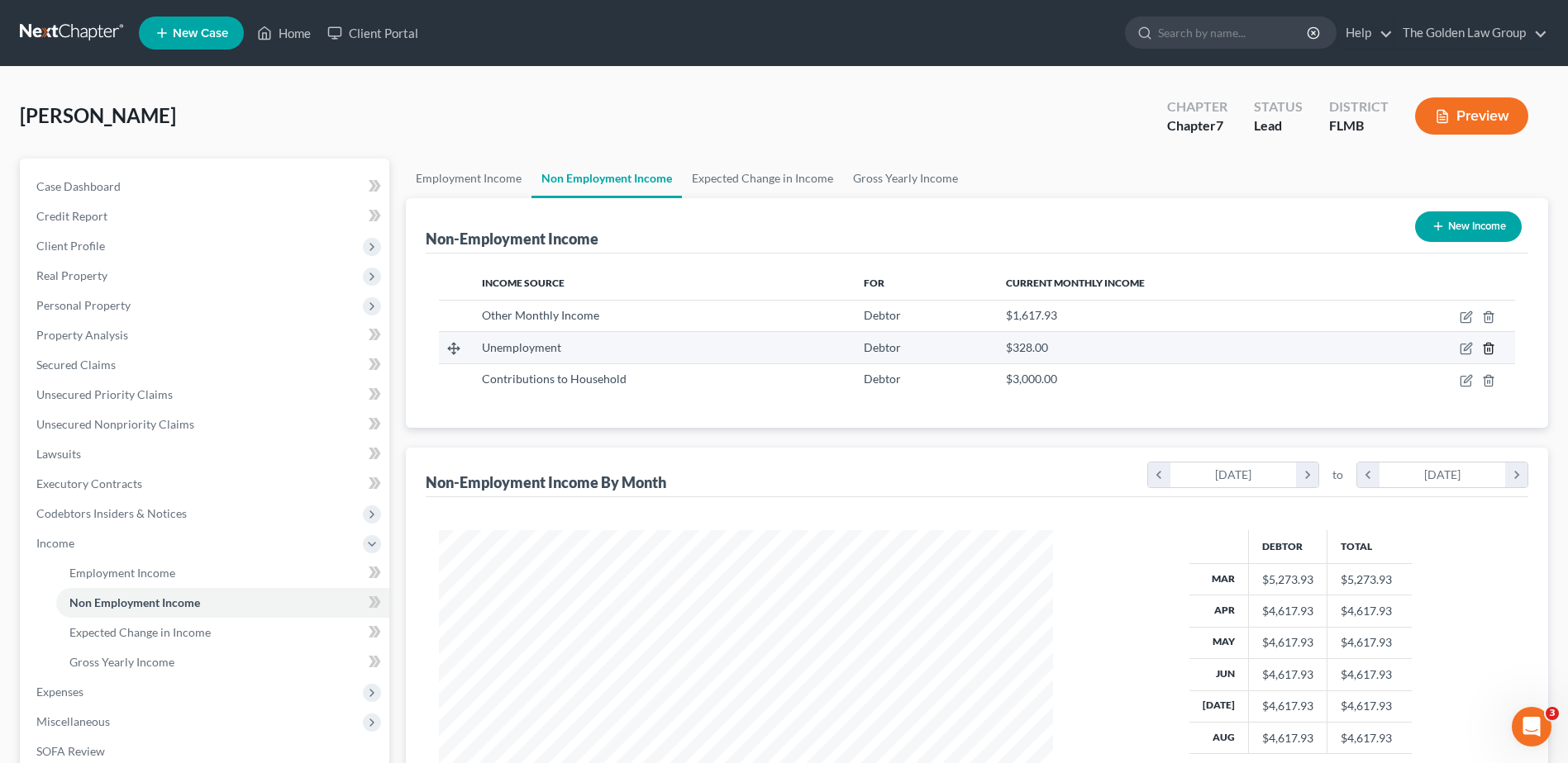
click at [1491, 348] on icon "button" at bounding box center [1488, 349] width 13 height 13
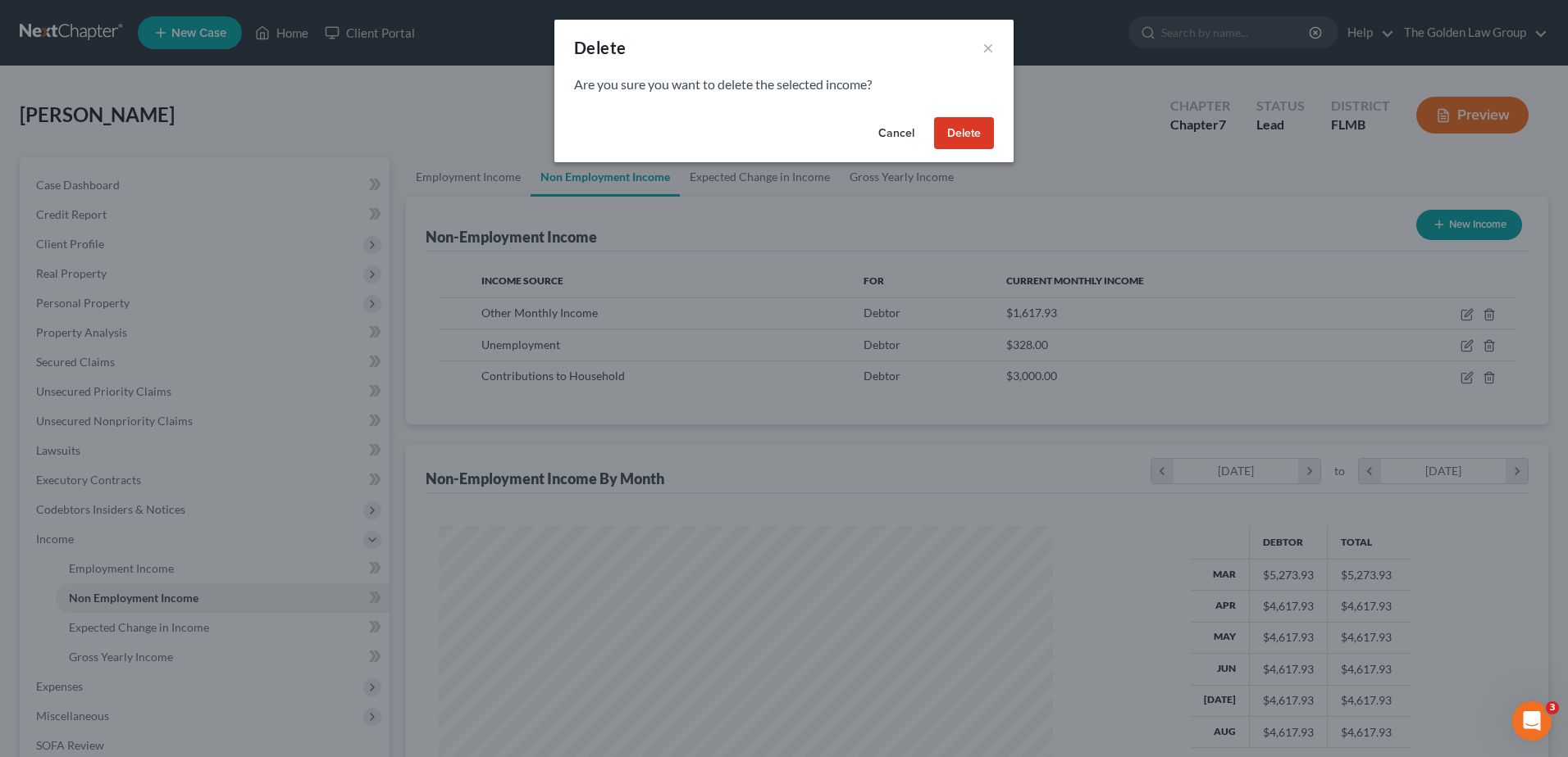
click at [953, 128] on button "Delete" at bounding box center [964, 133] width 60 height 33
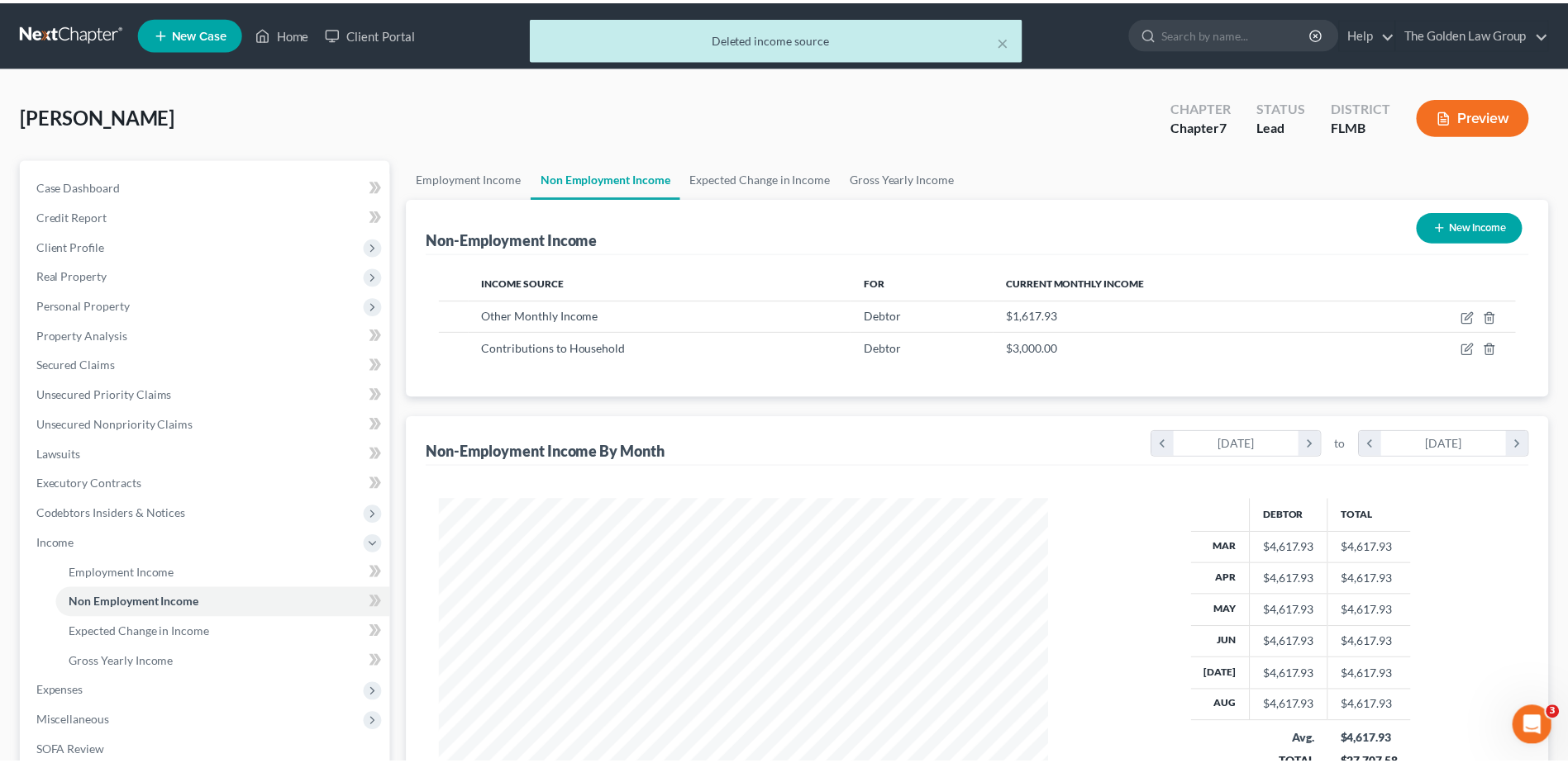
scroll to position [825889, 825708]
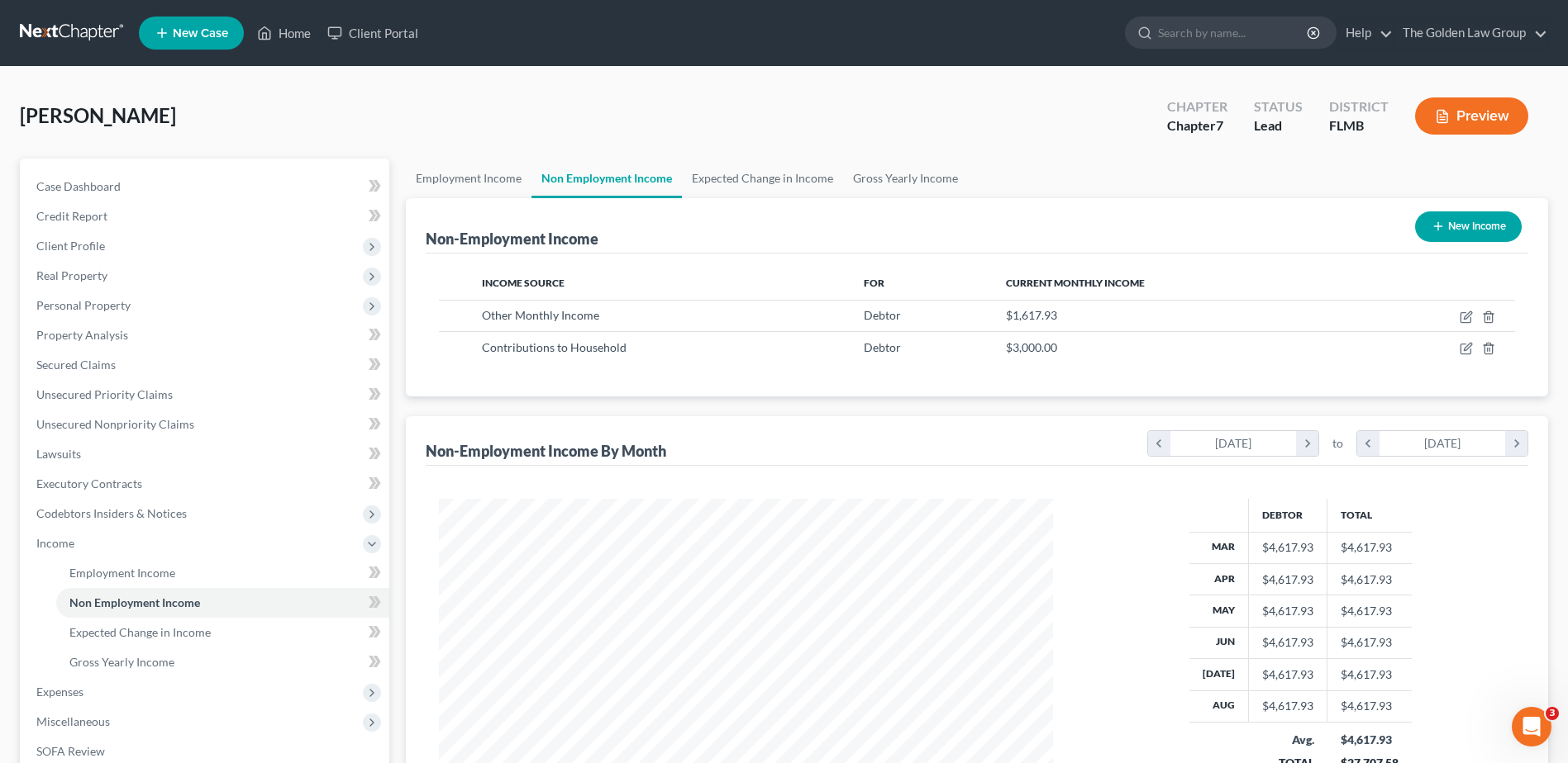
click at [623, 129] on div "Oakes, Ryan Upgraded Chapter Chapter 7 Status Lead District FLMB Preview" at bounding box center [784, 122] width 1528 height 72
click at [91, 448] on link "Lawsuits" at bounding box center [206, 454] width 366 height 30
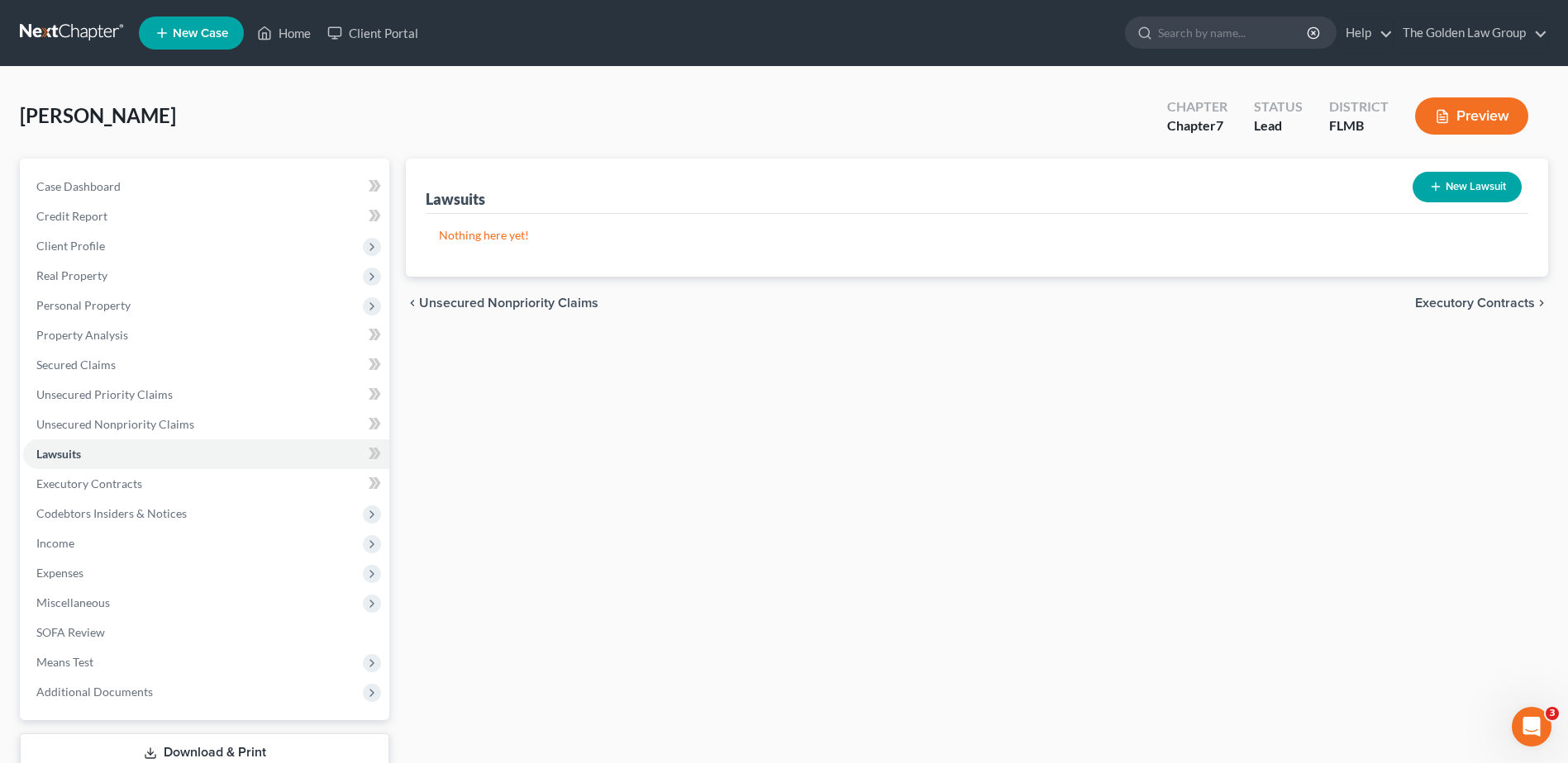
click at [87, 39] on link at bounding box center [72, 33] width 106 height 30
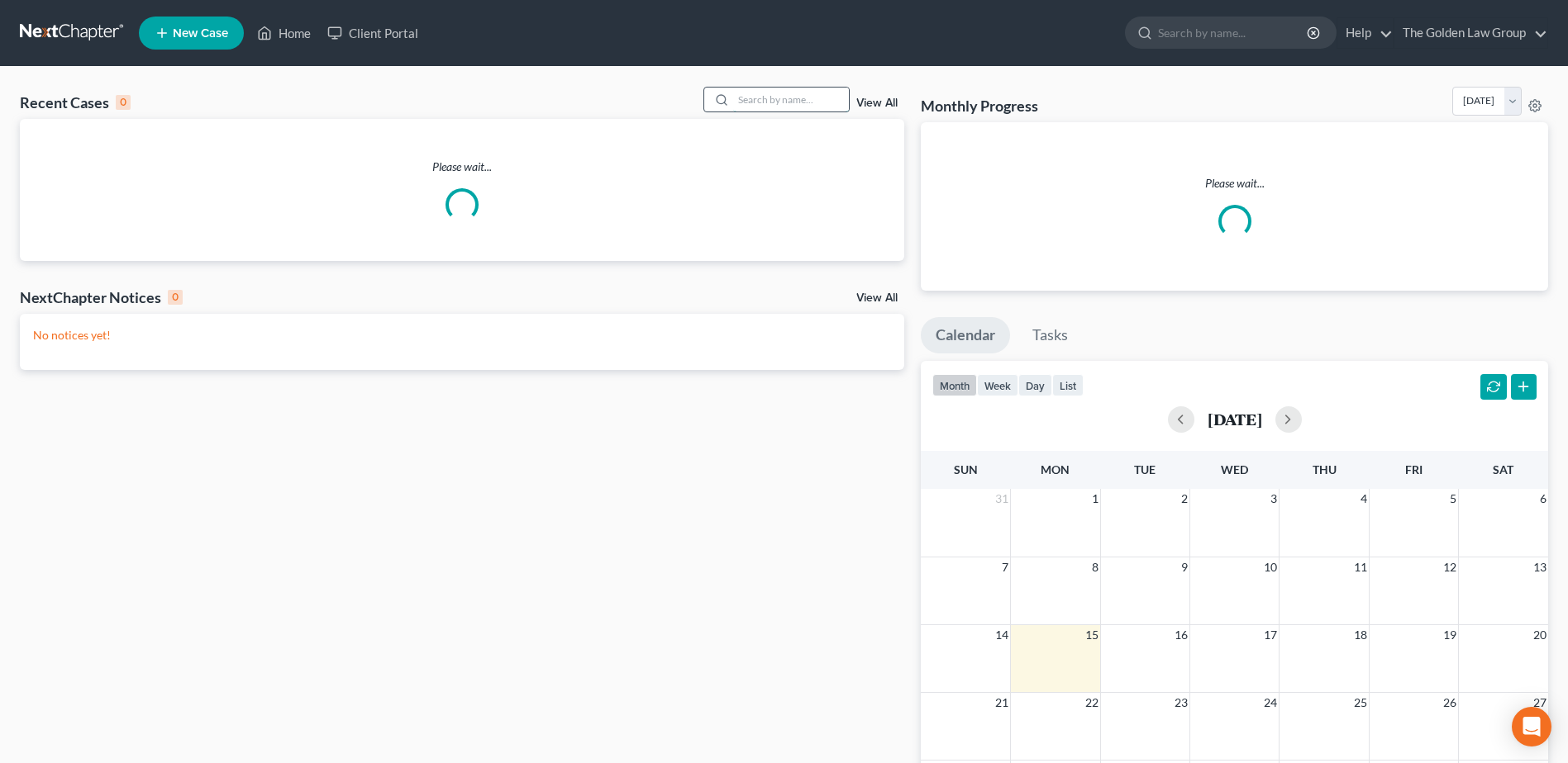
click at [780, 103] on input "search" at bounding box center [791, 99] width 115 height 24
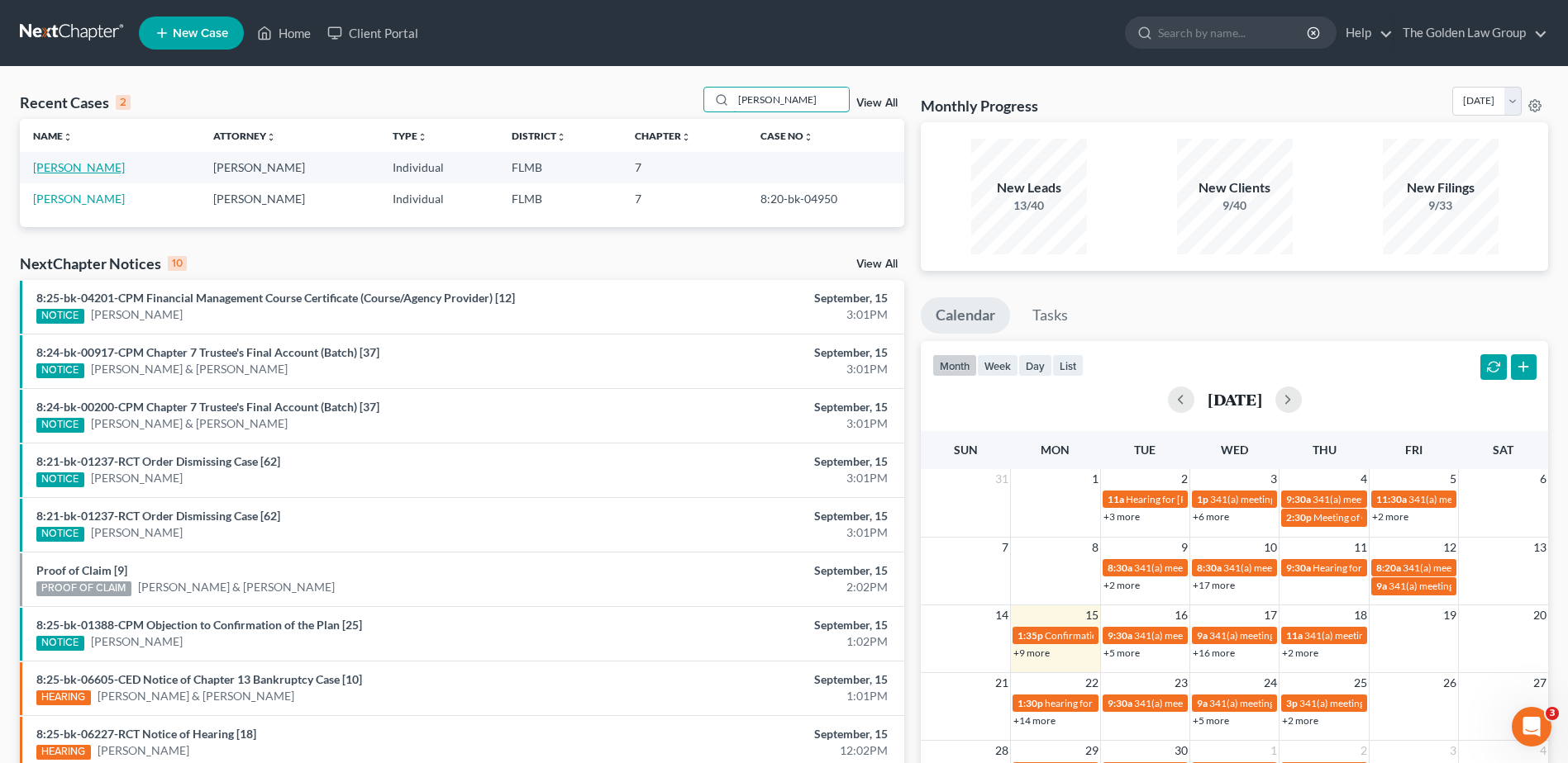
type input "currie"
click at [90, 172] on link "[PERSON_NAME]" at bounding box center [78, 168] width 91 height 14
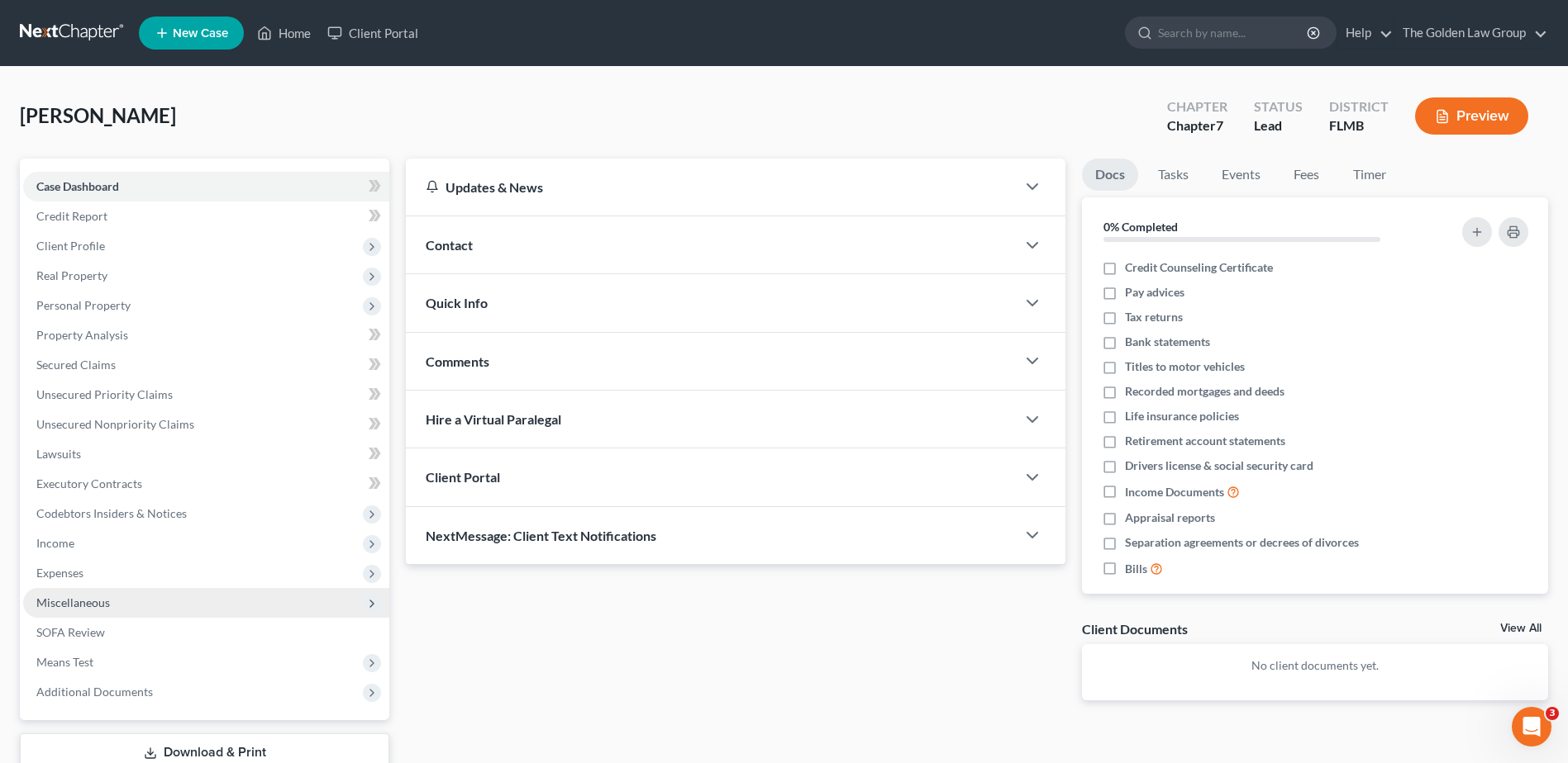
click at [85, 605] on span "Miscellaneous" at bounding box center [73, 602] width 74 height 14
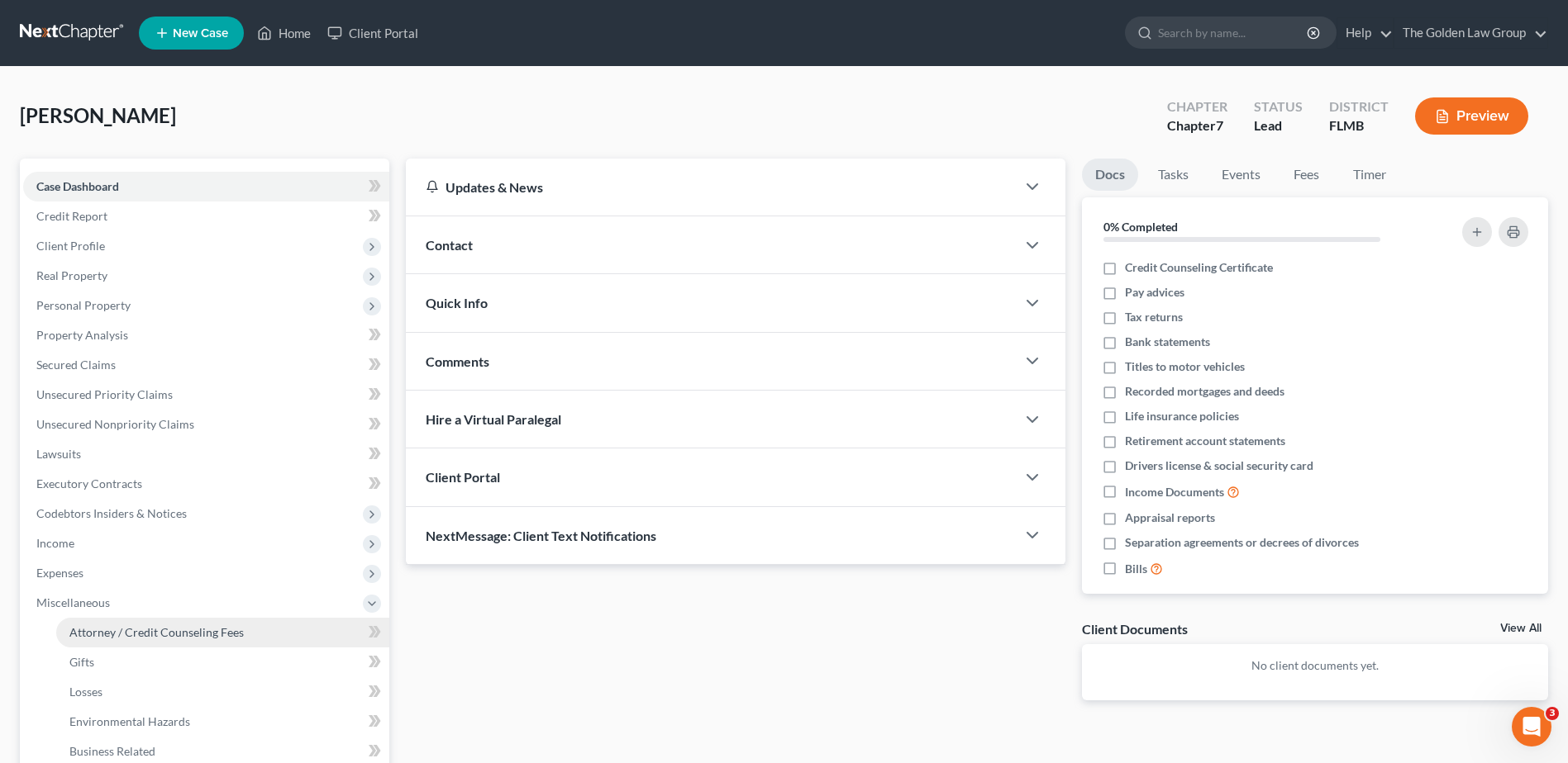
click at [153, 626] on span "Attorney / Credit Counseling Fees" at bounding box center [156, 633] width 174 height 14
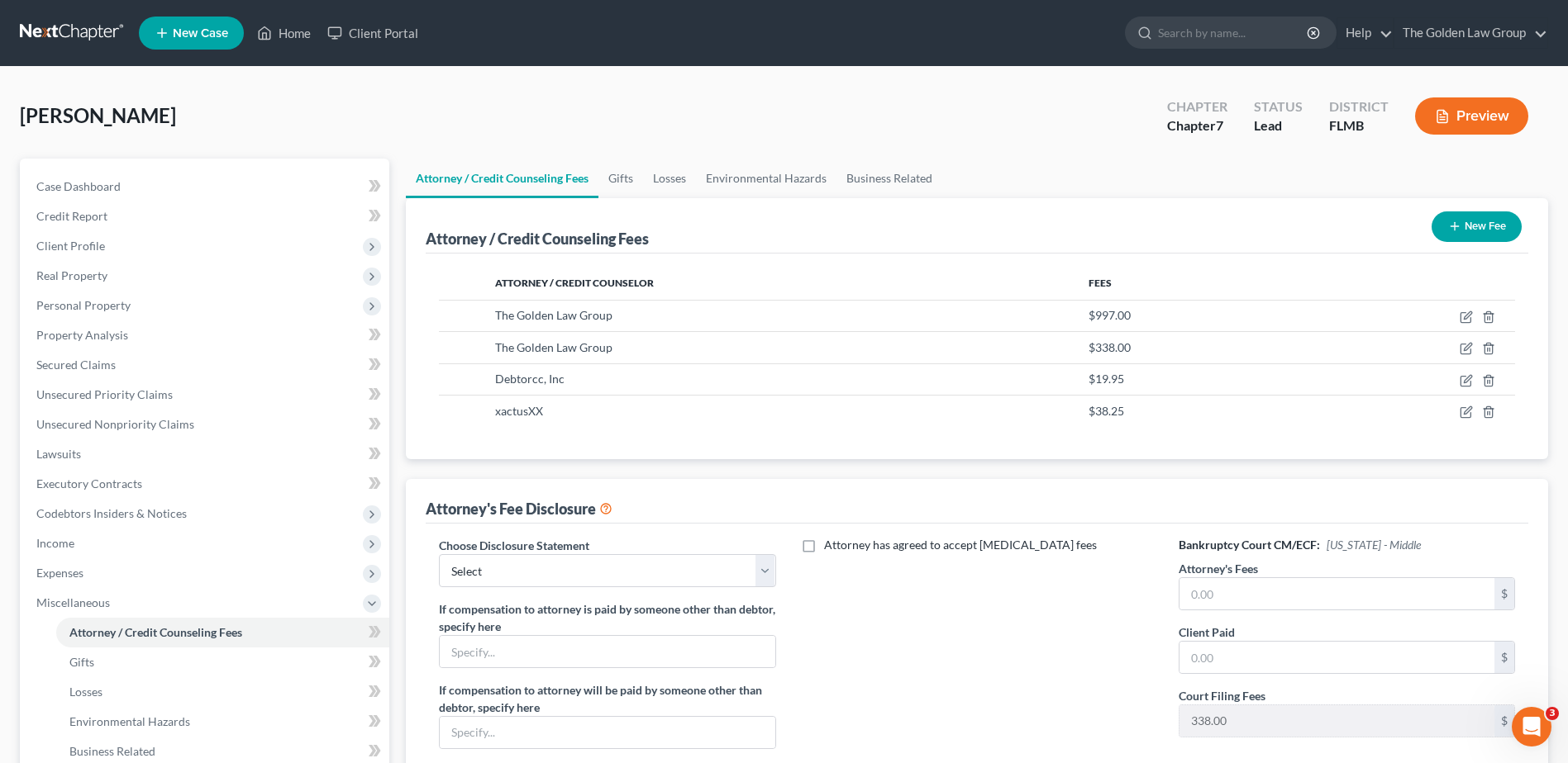
click at [918, 647] on div "Attorney has agreed to accept retainer fees" at bounding box center [977, 673] width 369 height 273
click at [1268, 594] on input "text" at bounding box center [1336, 594] width 315 height 31
type input "997.00"
drag, startPoint x: 642, startPoint y: 591, endPoint x: 627, endPoint y: 568, distance: 27.5
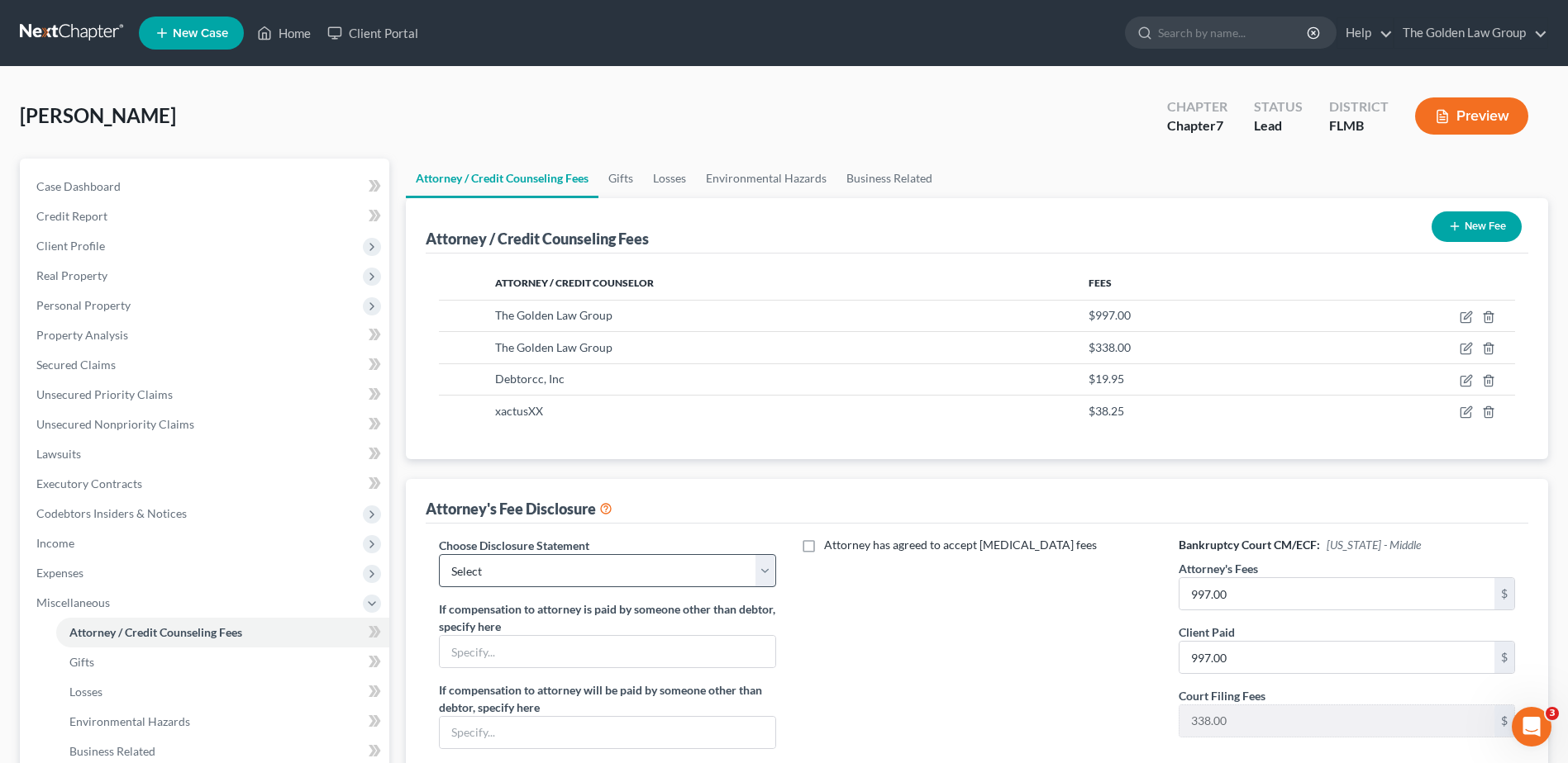
click at [642, 588] on div "Choose Disclosure Statement Select Chapter 7 Supplemental Chapter 13 Chapter 7 …" at bounding box center [607, 673] width 369 height 273
click at [626, 567] on select "Select Chapter 7 Supplemental Chapter 13 Chapter 7 Pre-Petition" at bounding box center [606, 570] width 336 height 33
select select "2"
click at [438, 555] on select "Select Chapter 7 Supplemental Chapter 13 Chapter 7 Pre-Petition" at bounding box center [606, 570] width 336 height 33
click at [866, 656] on div "Attorney has agreed to accept retainer fees" at bounding box center [977, 673] width 369 height 273
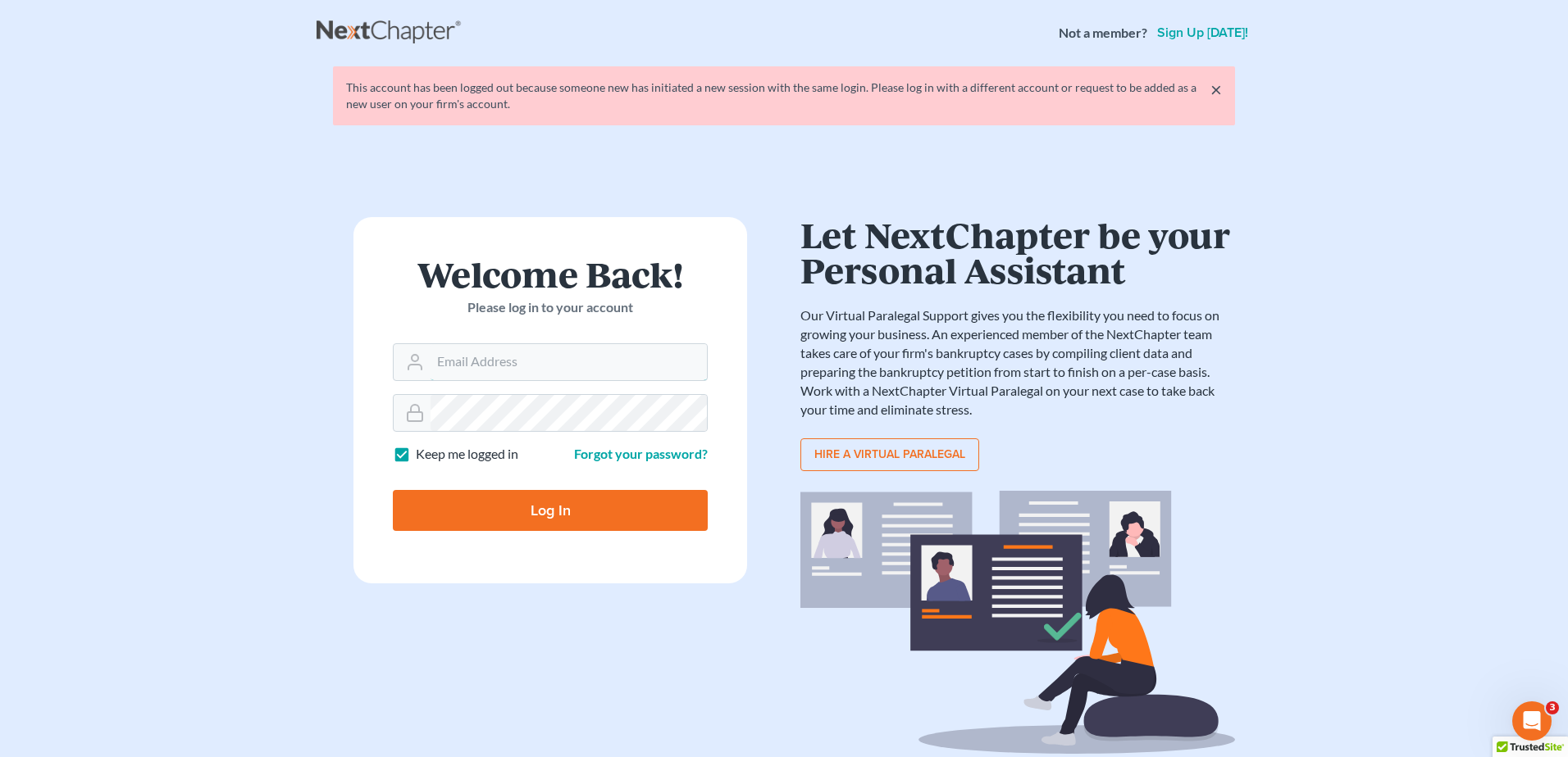
type input "[PERSON_NAME][EMAIL_ADDRESS][DOMAIN_NAME]"
click at [471, 518] on input "Log In" at bounding box center [550, 511] width 315 height 41
type input "Thinking..."
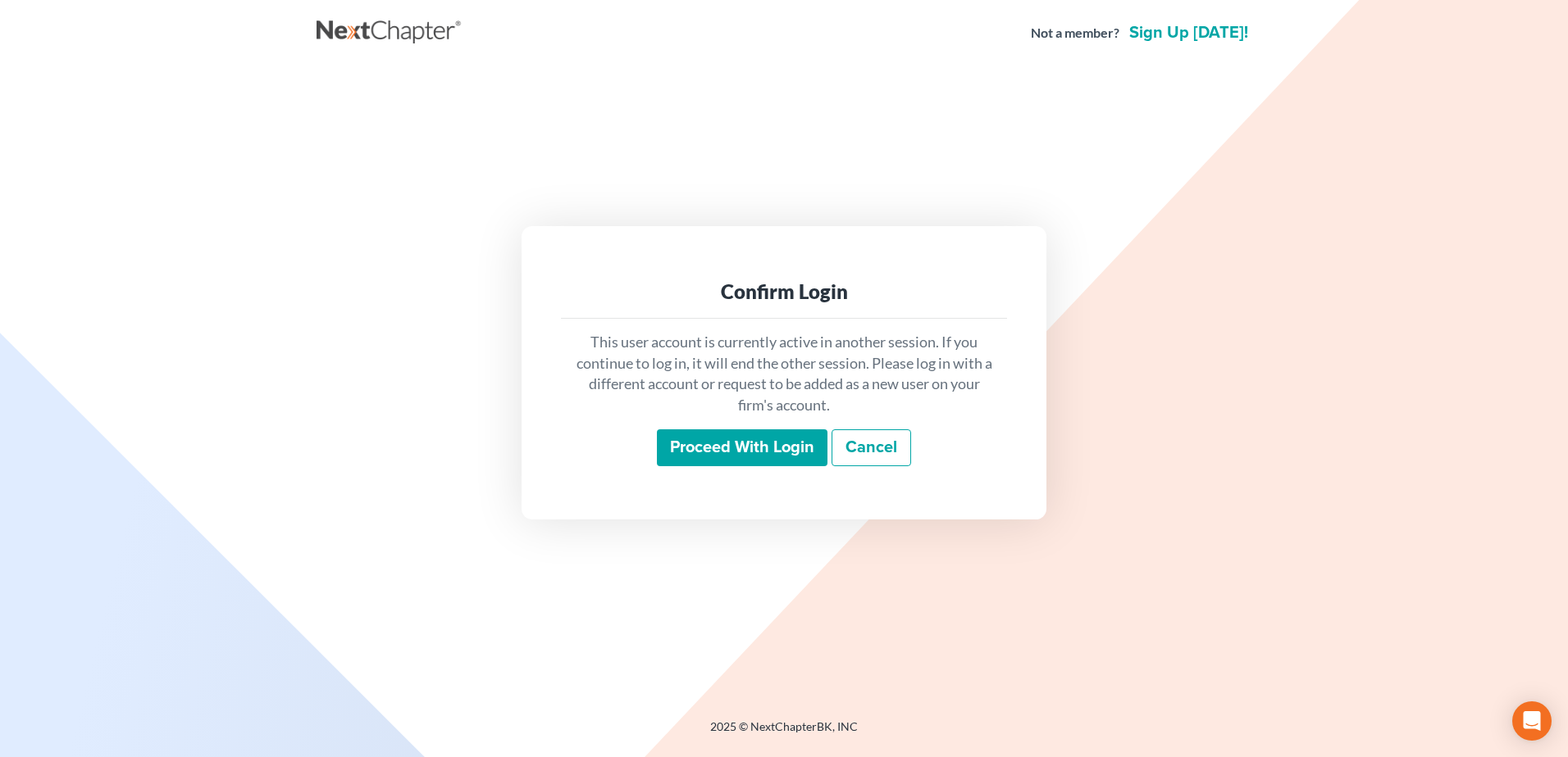
click at [774, 442] on input "Proceed with login" at bounding box center [742, 448] width 171 height 38
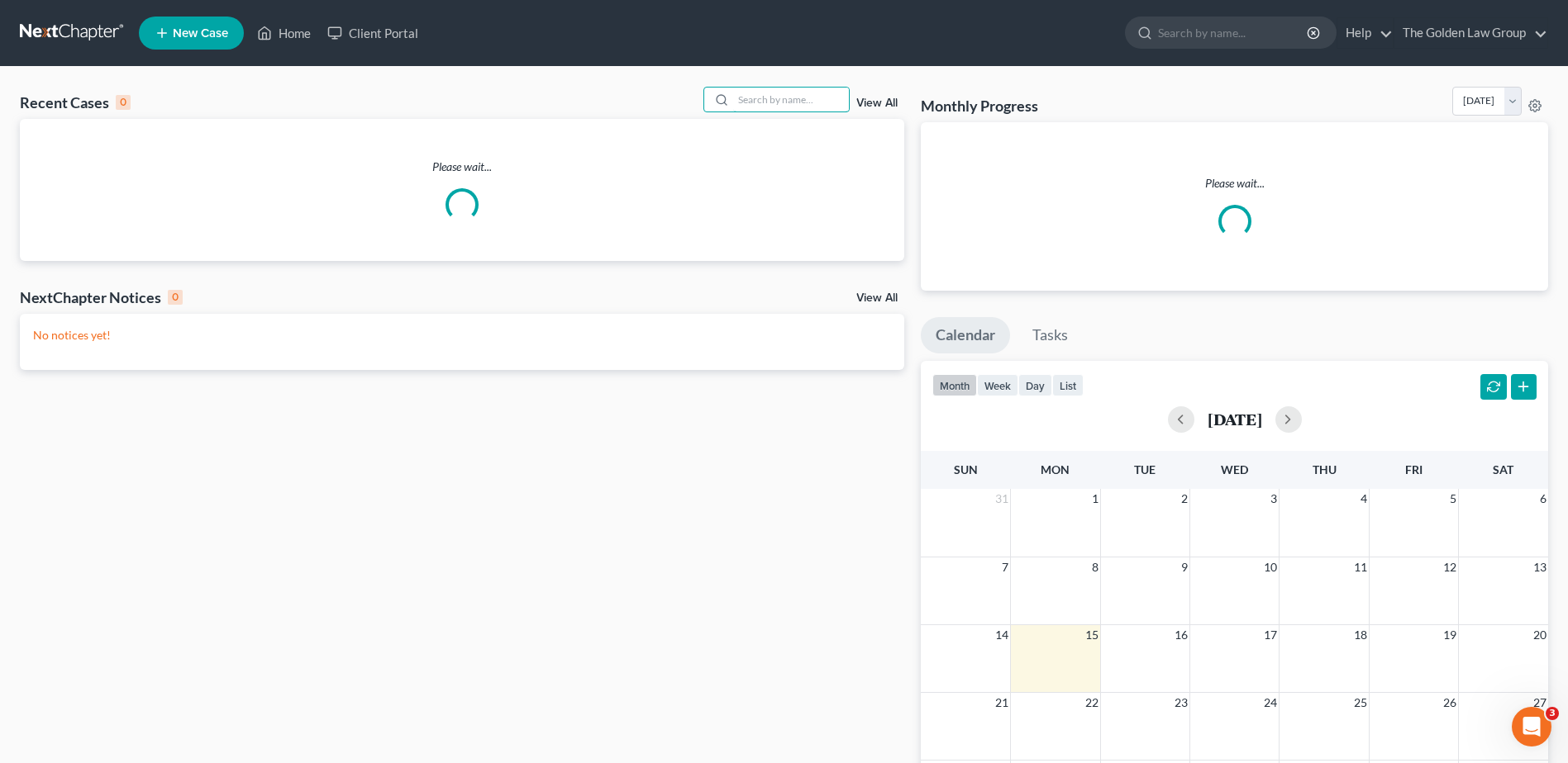
click at [776, 104] on input "search" at bounding box center [791, 99] width 115 height 24
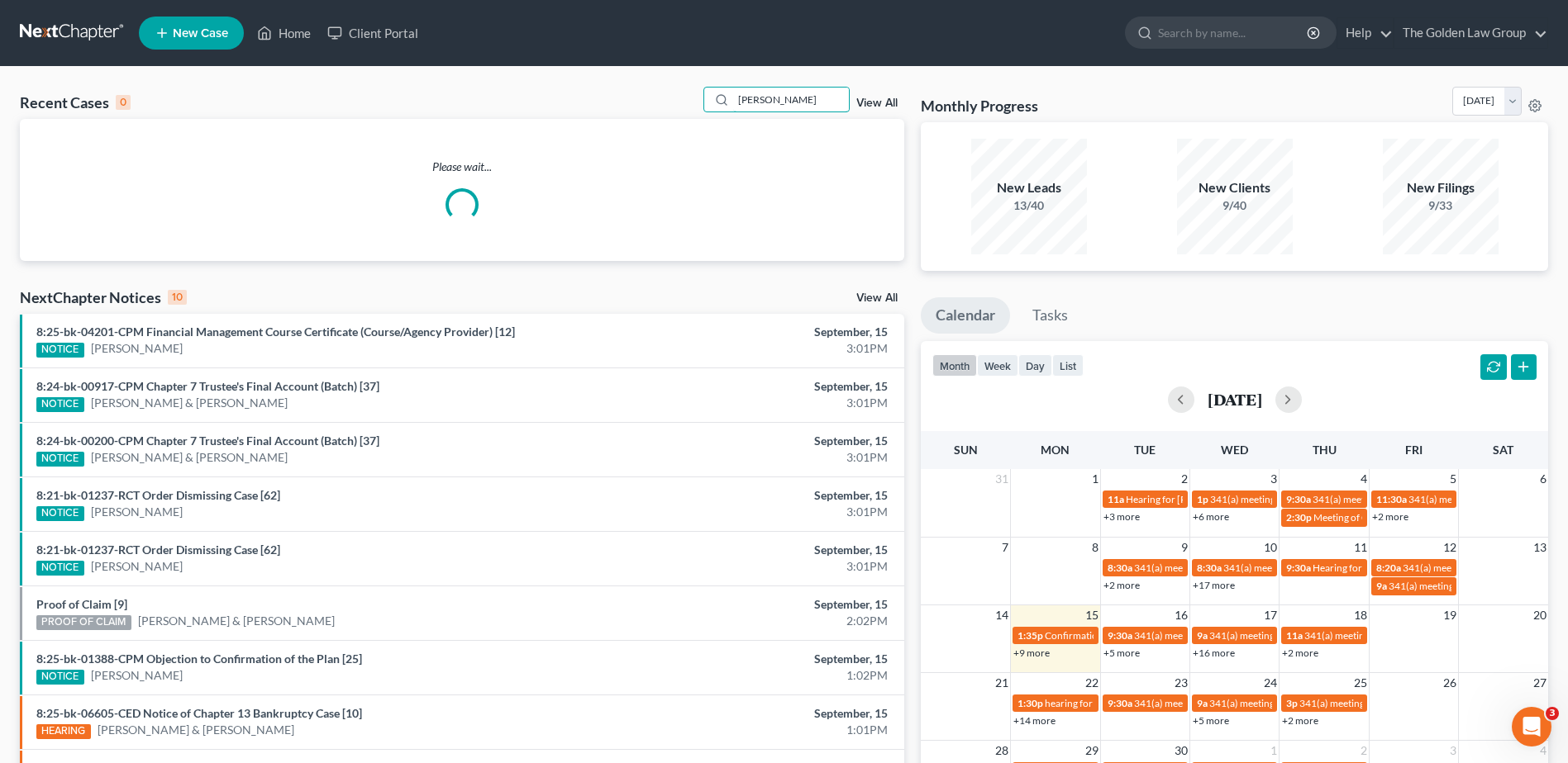
type input "[PERSON_NAME]"
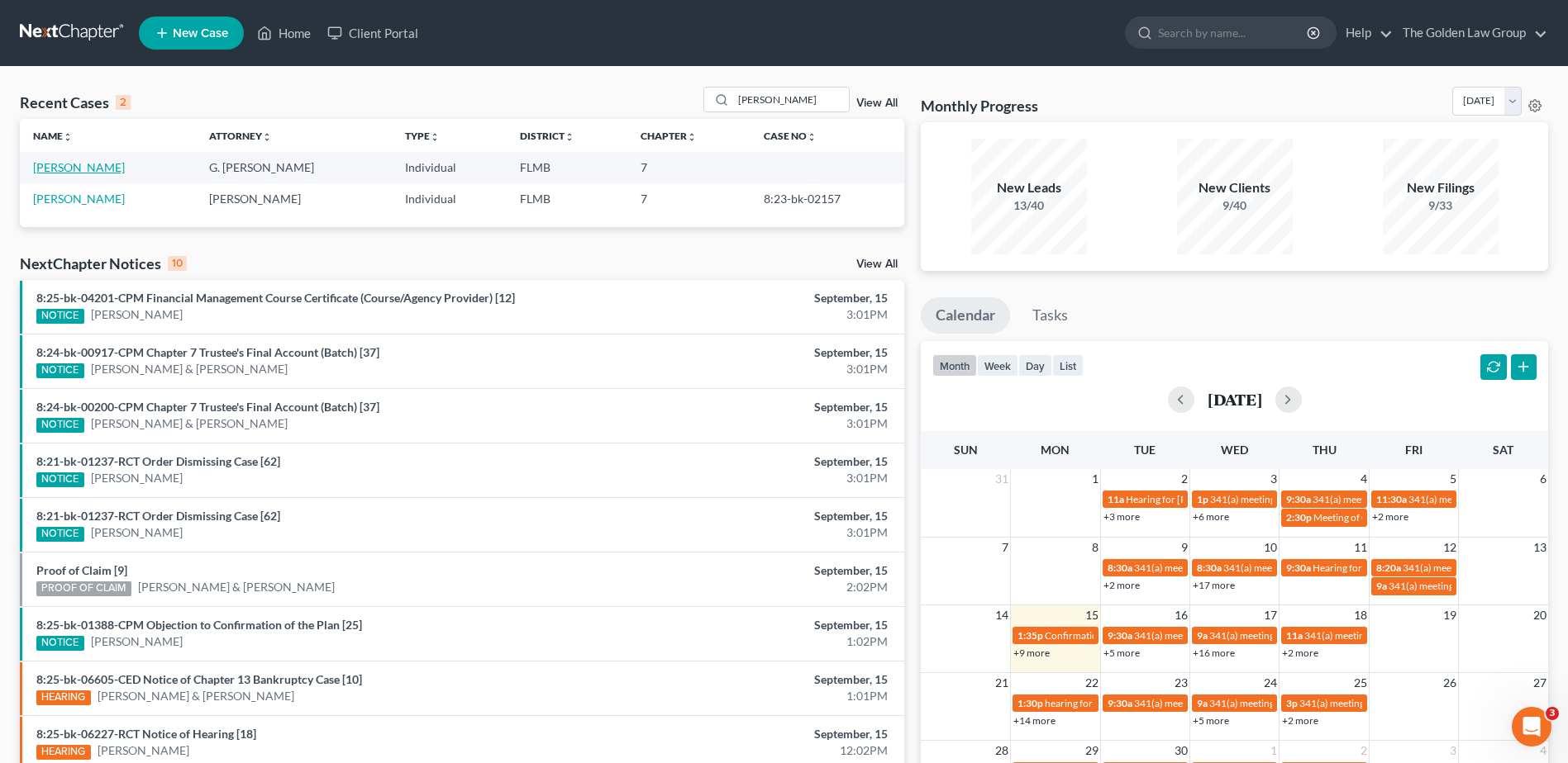
click at [65, 164] on link "[PERSON_NAME]" at bounding box center [78, 168] width 91 height 14
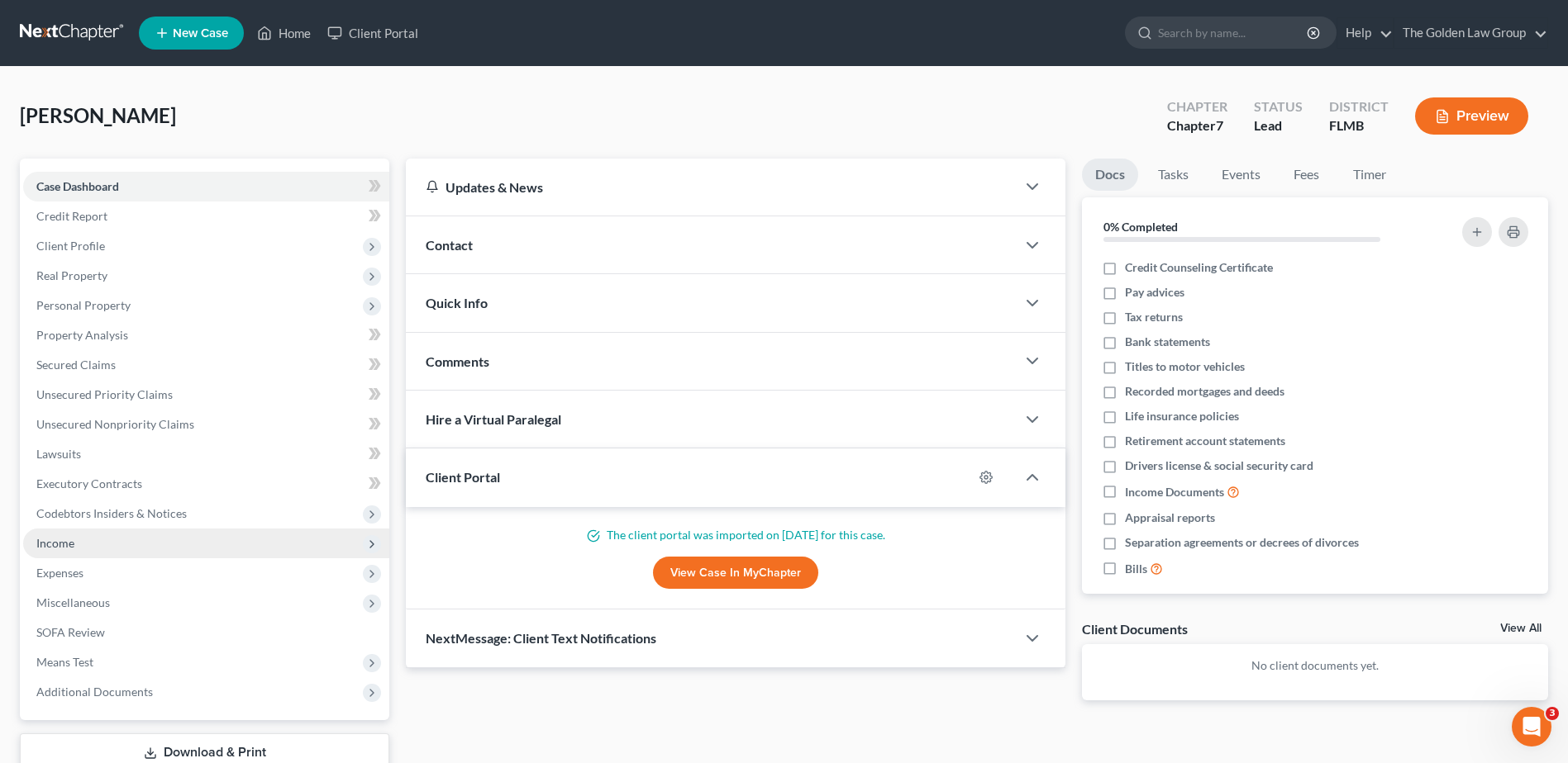
click at [87, 540] on span "Income" at bounding box center [206, 544] width 366 height 30
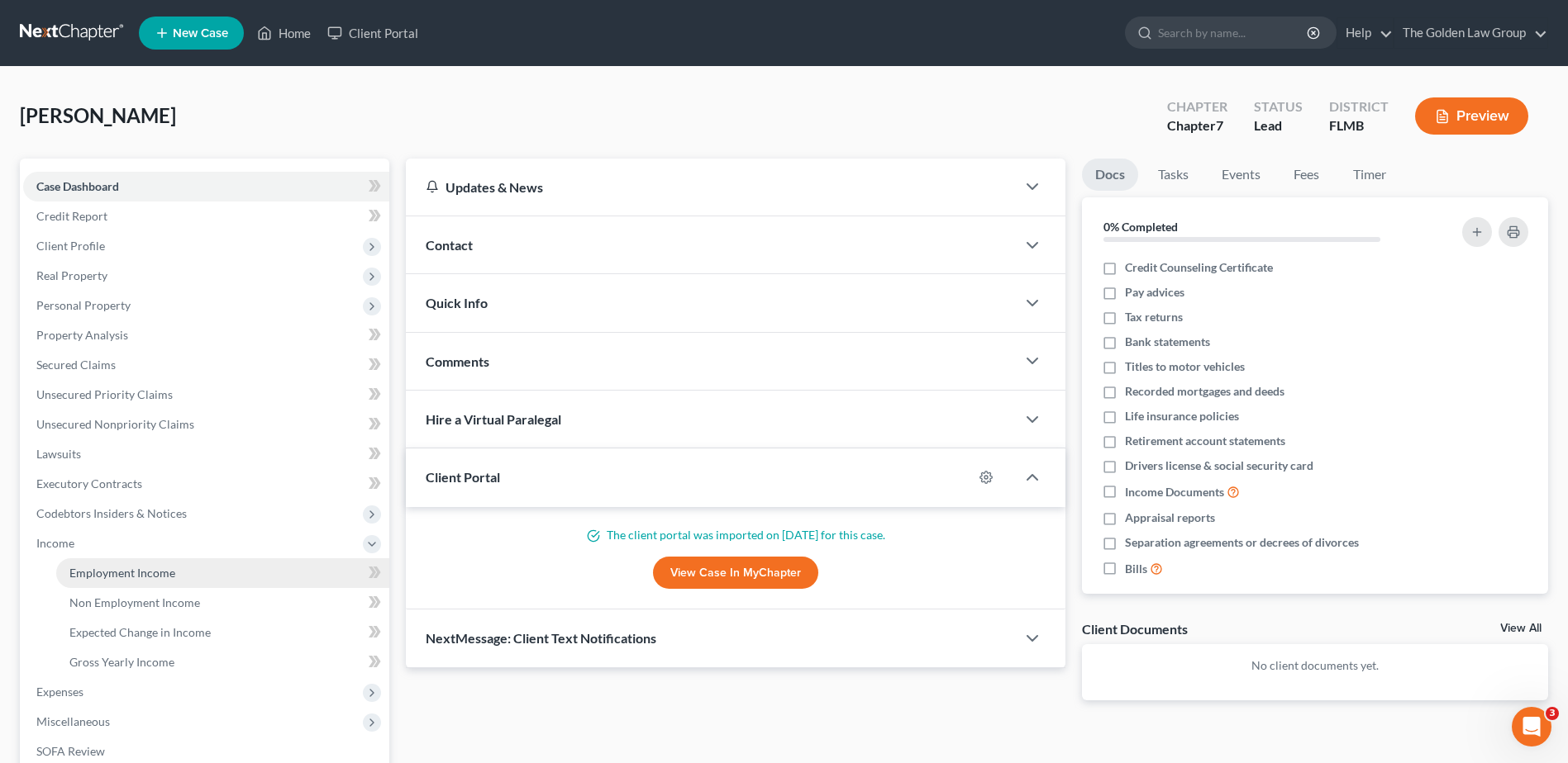
click at [114, 570] on span "Employment Income" at bounding box center [122, 573] width 106 height 14
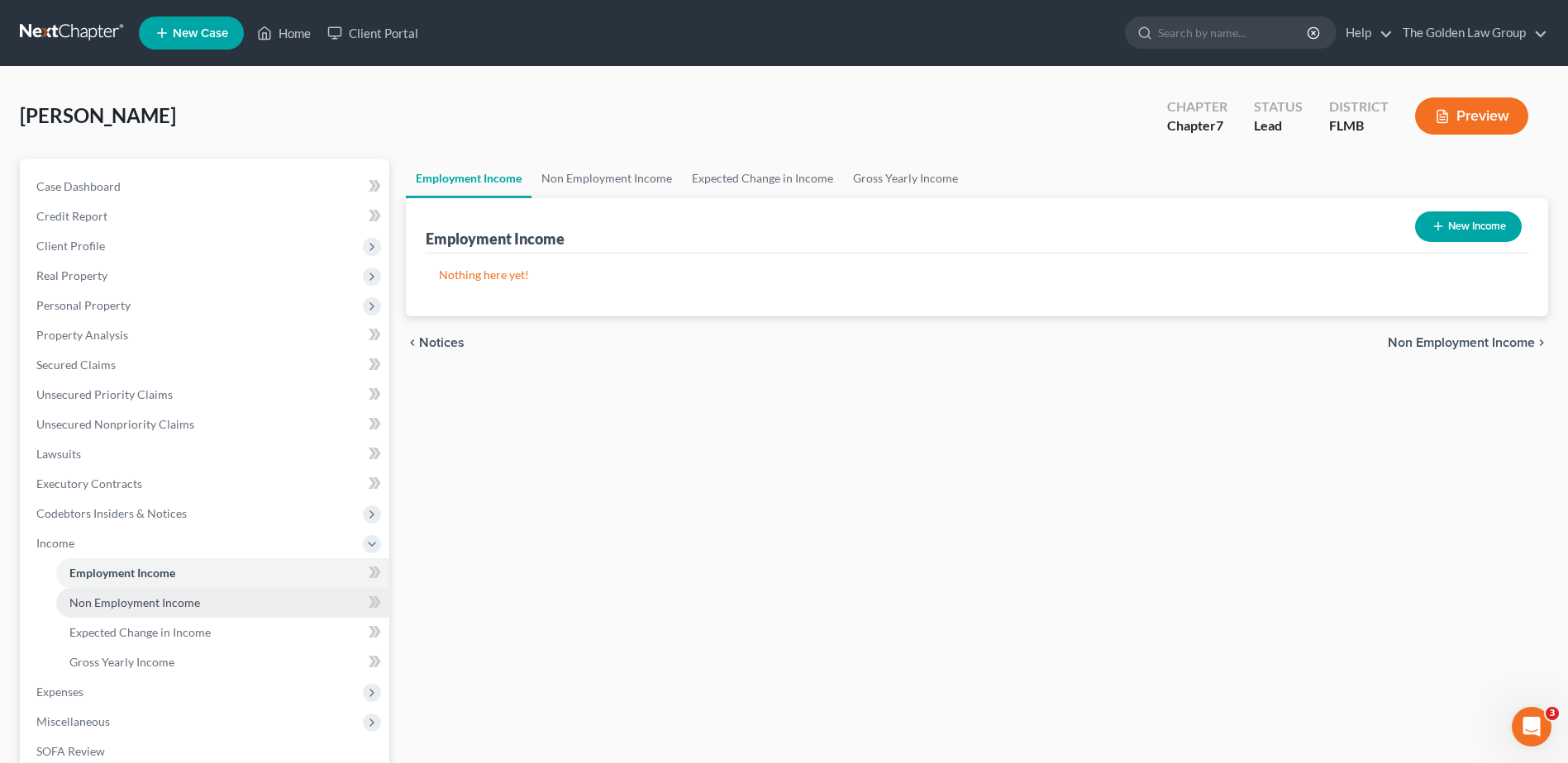
click at [130, 596] on span "Non Employment Income" at bounding box center [134, 602] width 130 height 14
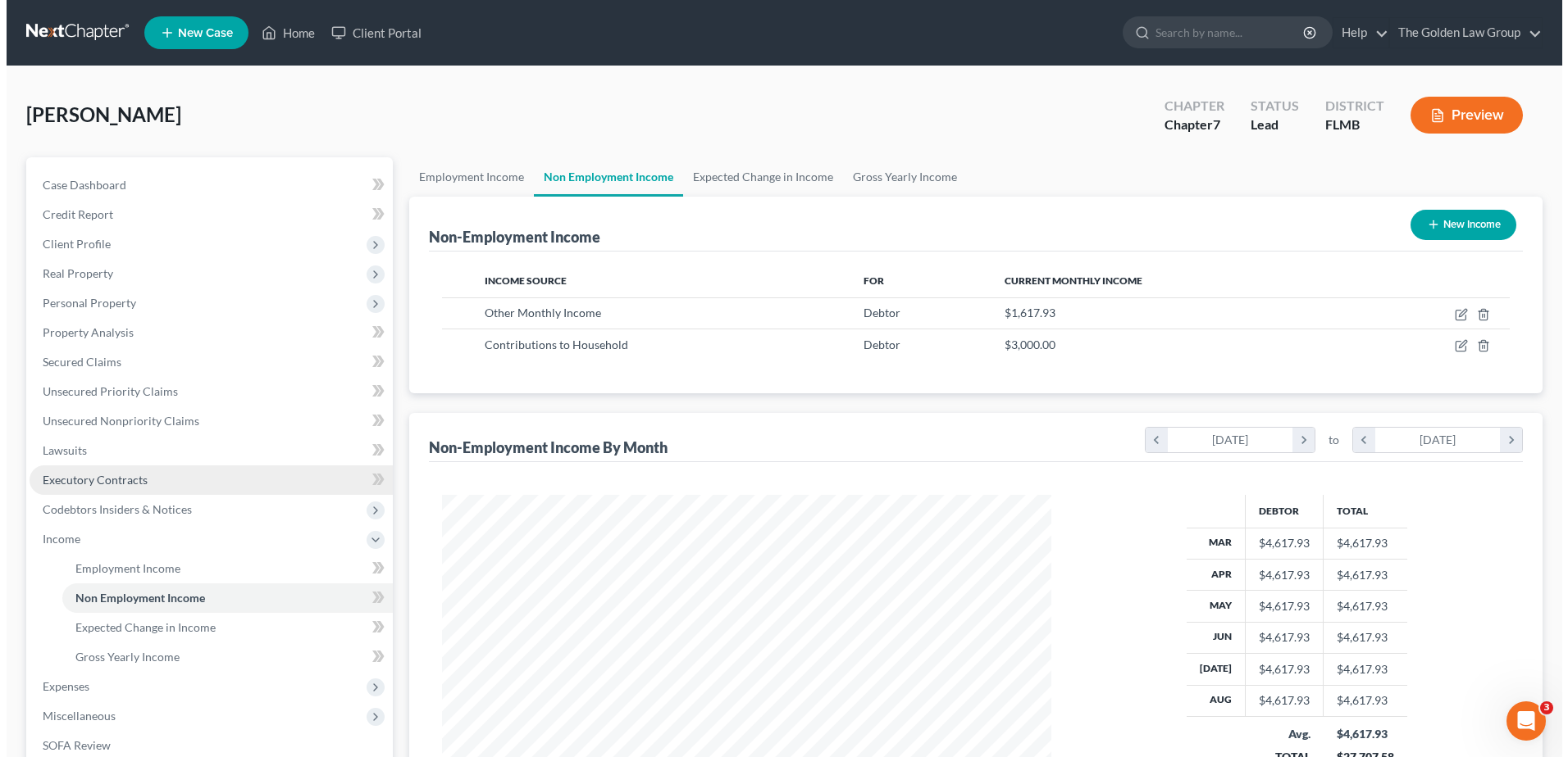
scroll to position [304, 641]
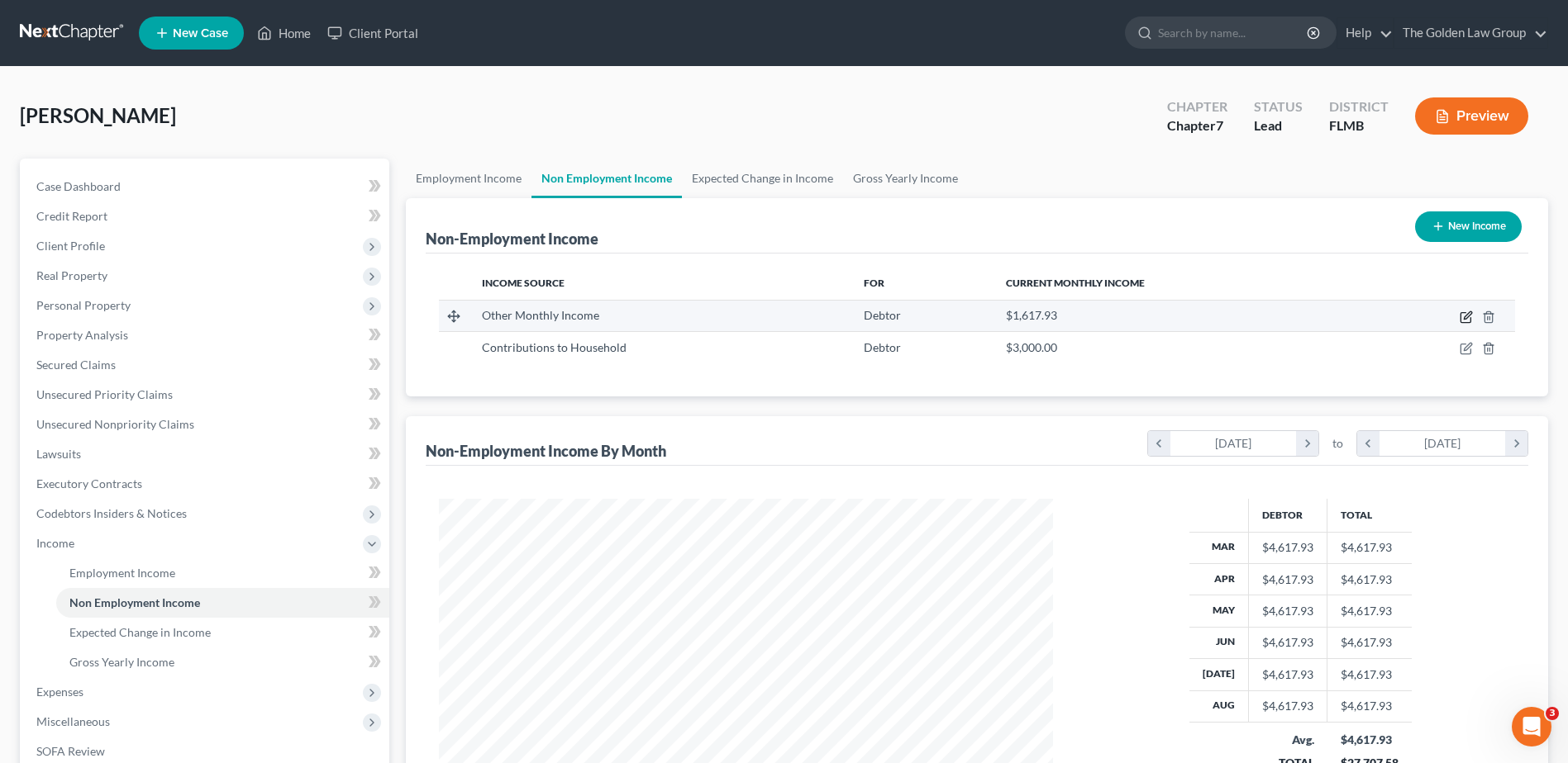
click at [1462, 316] on icon "button" at bounding box center [1466, 317] width 13 height 13
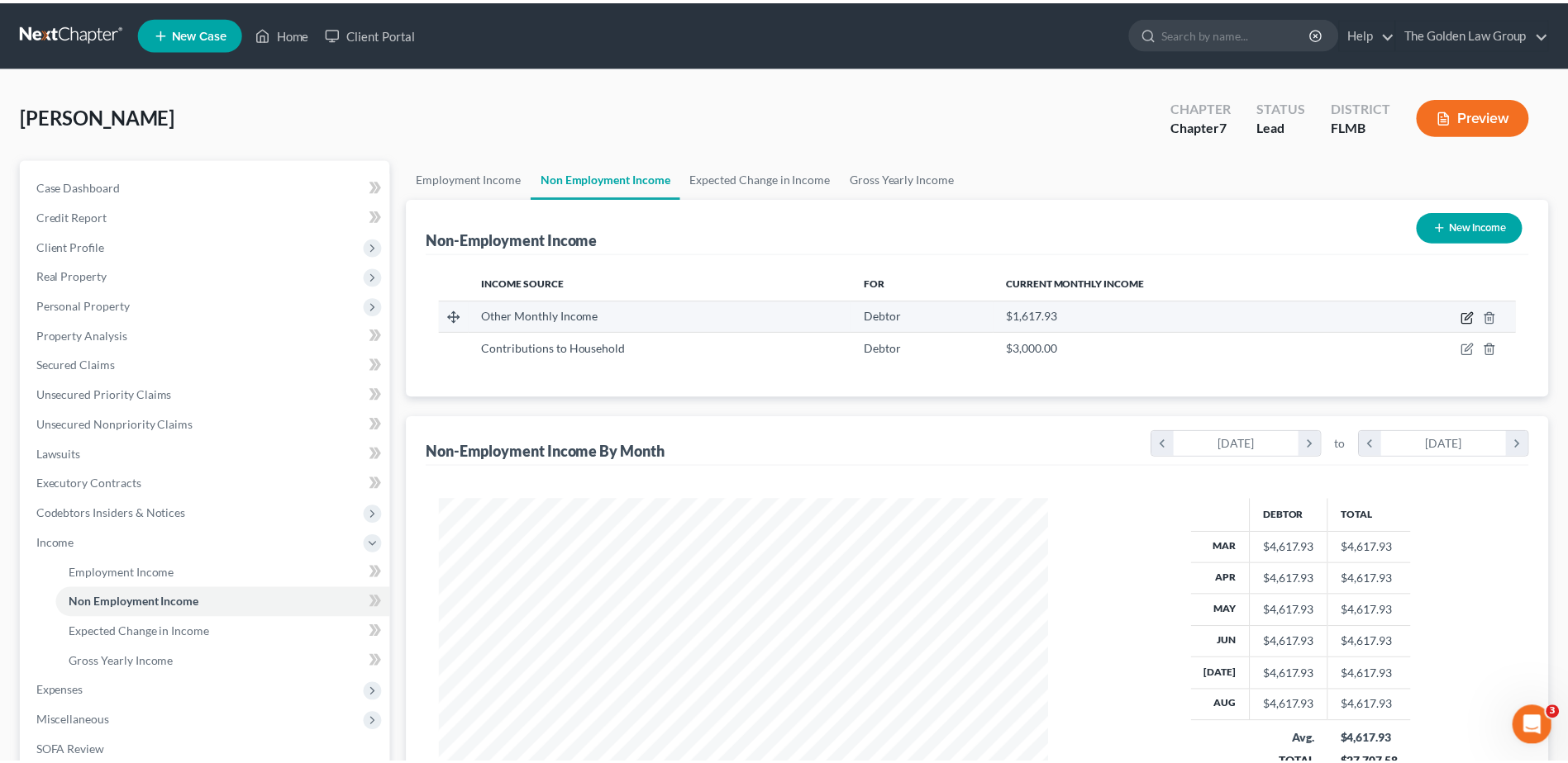
scroll to position [309, 653]
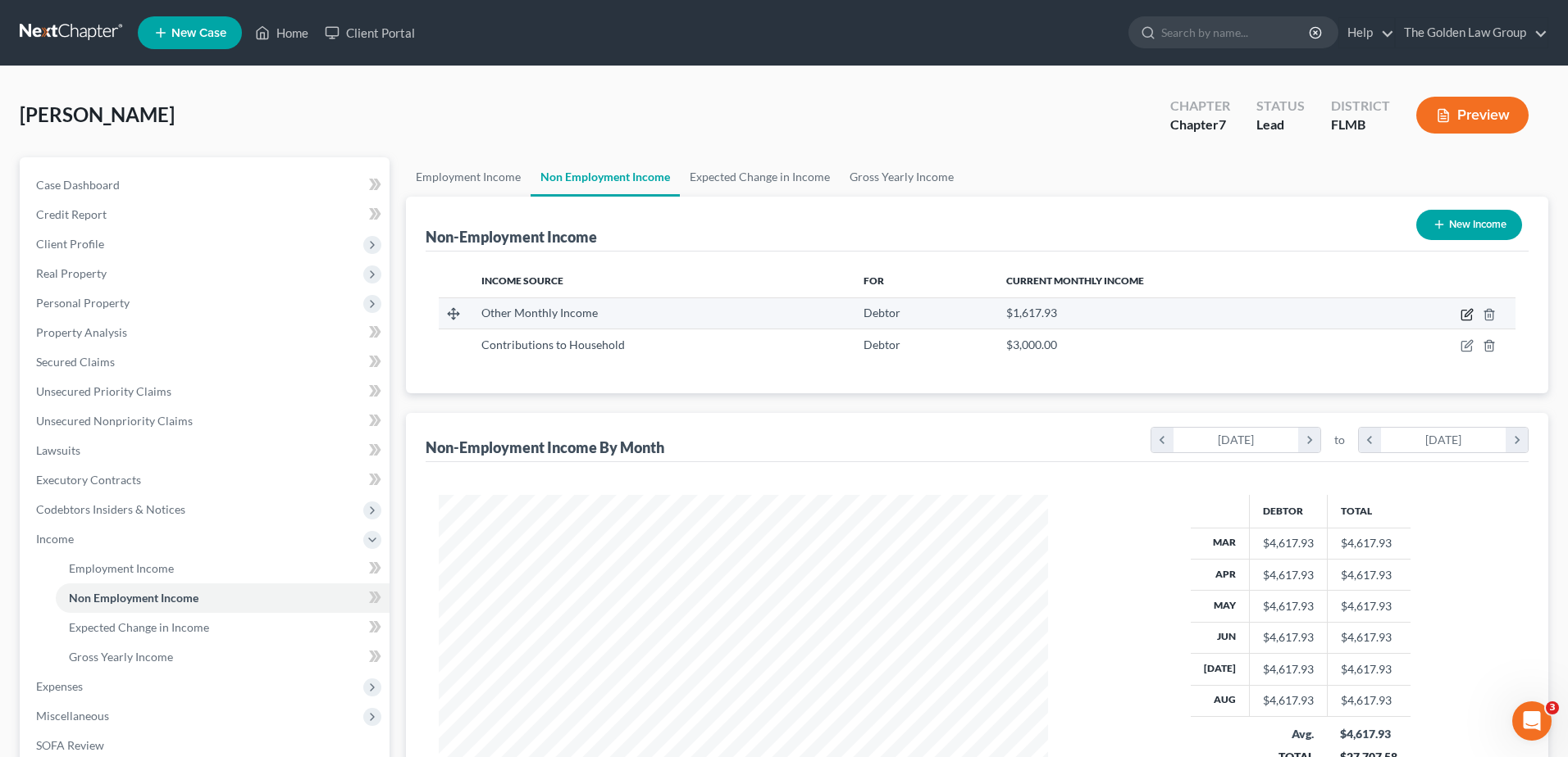
select select "13"
select select "0"
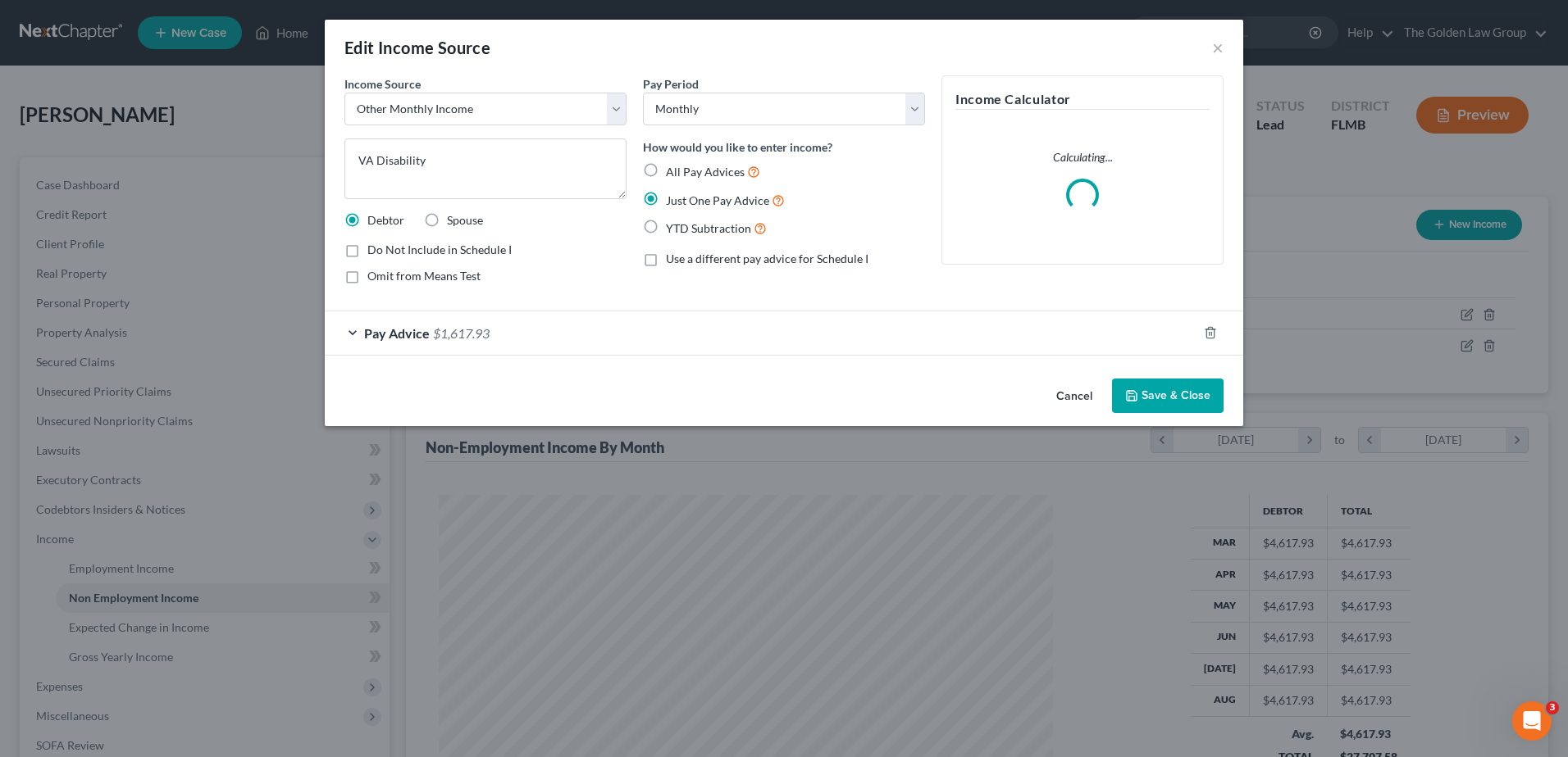
click at [460, 282] on span "Omit from Means Test" at bounding box center [423, 276] width 114 height 14
click at [385, 279] on input "Omit from Means Test" at bounding box center [379, 274] width 11 height 11
checkbox input "true"
click at [1186, 405] on button "Save & Close" at bounding box center [1167, 395] width 112 height 34
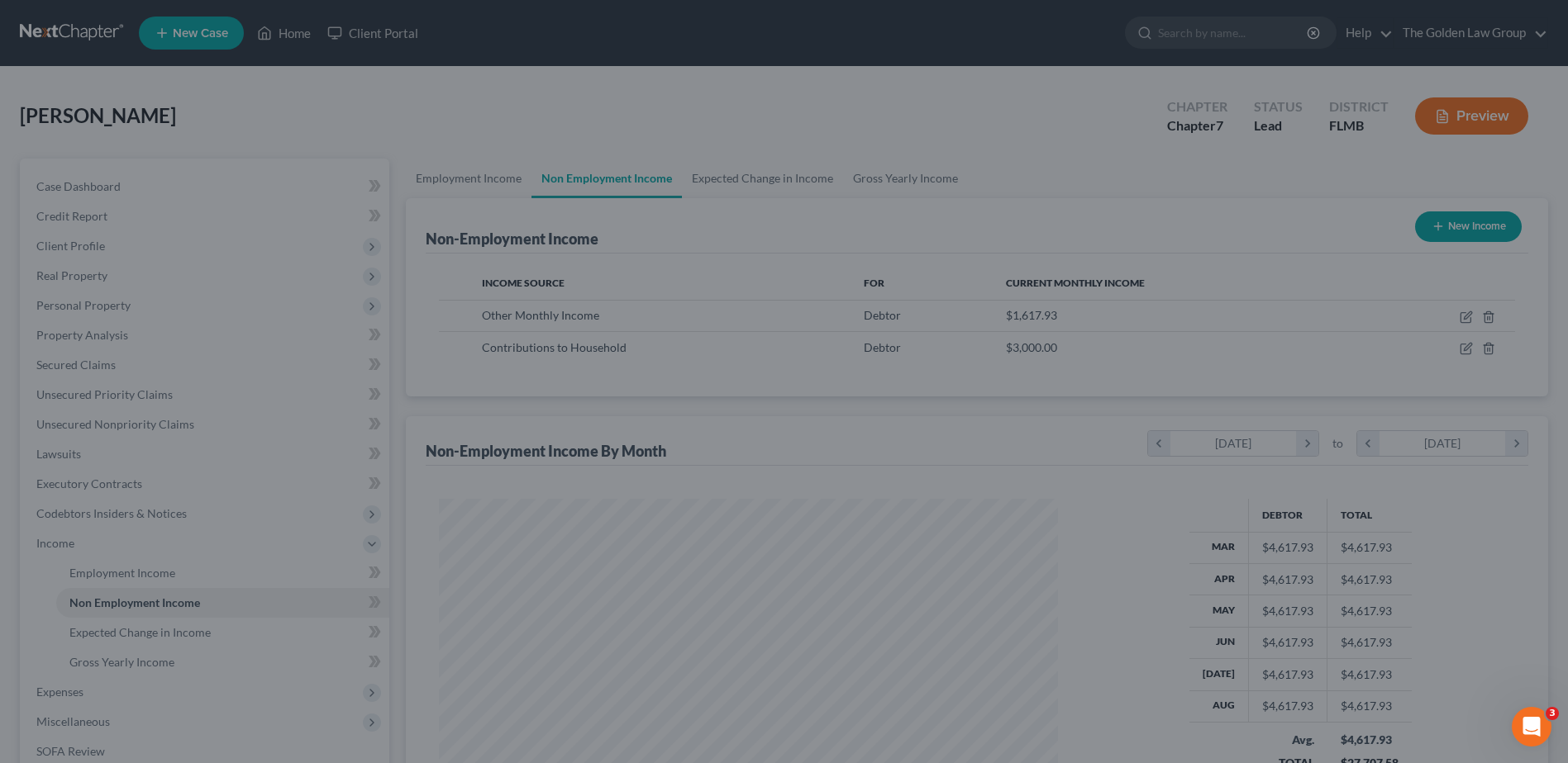
scroll to position [825889, 825708]
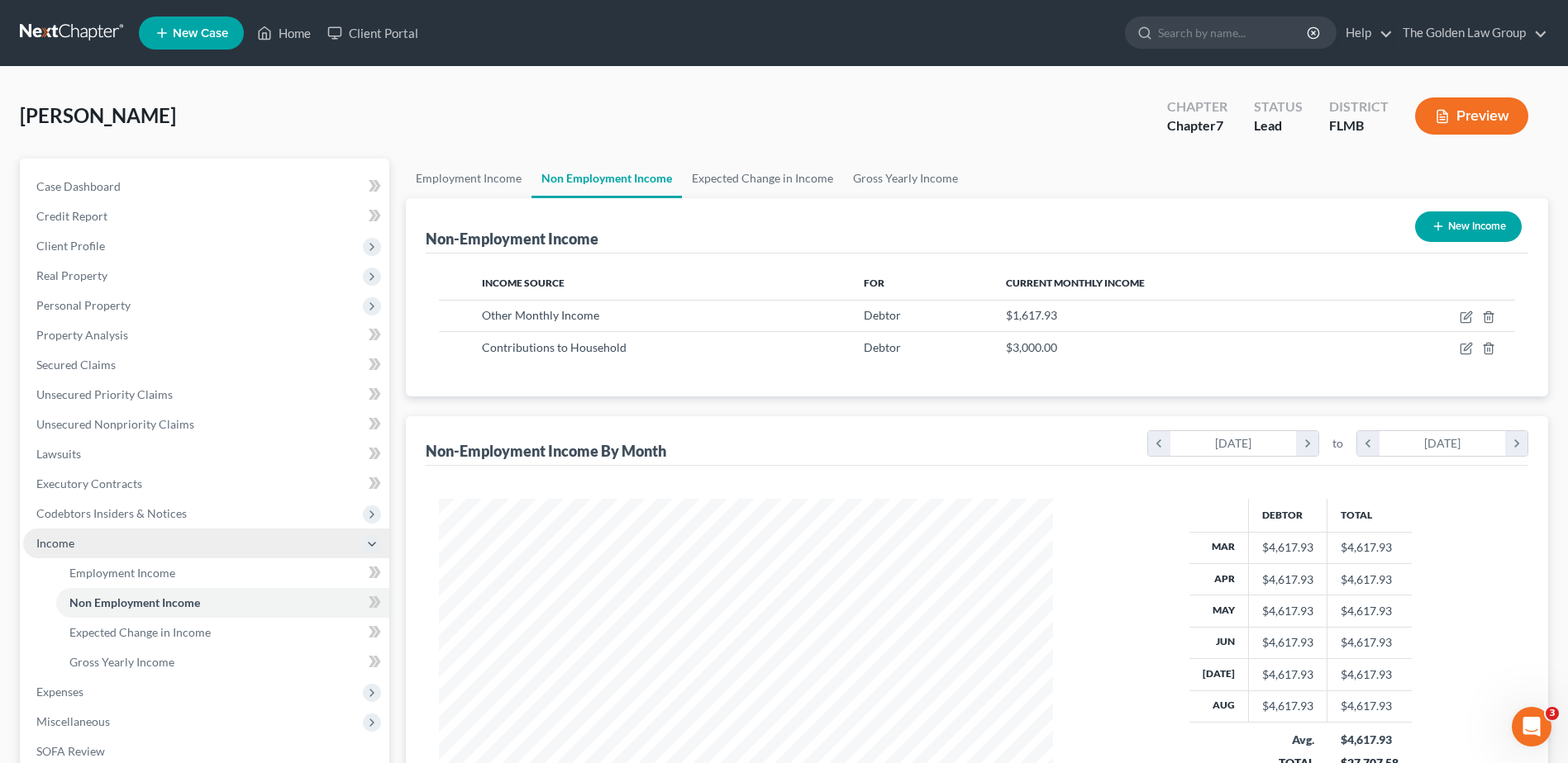
click at [81, 535] on span "Income" at bounding box center [206, 544] width 366 height 30
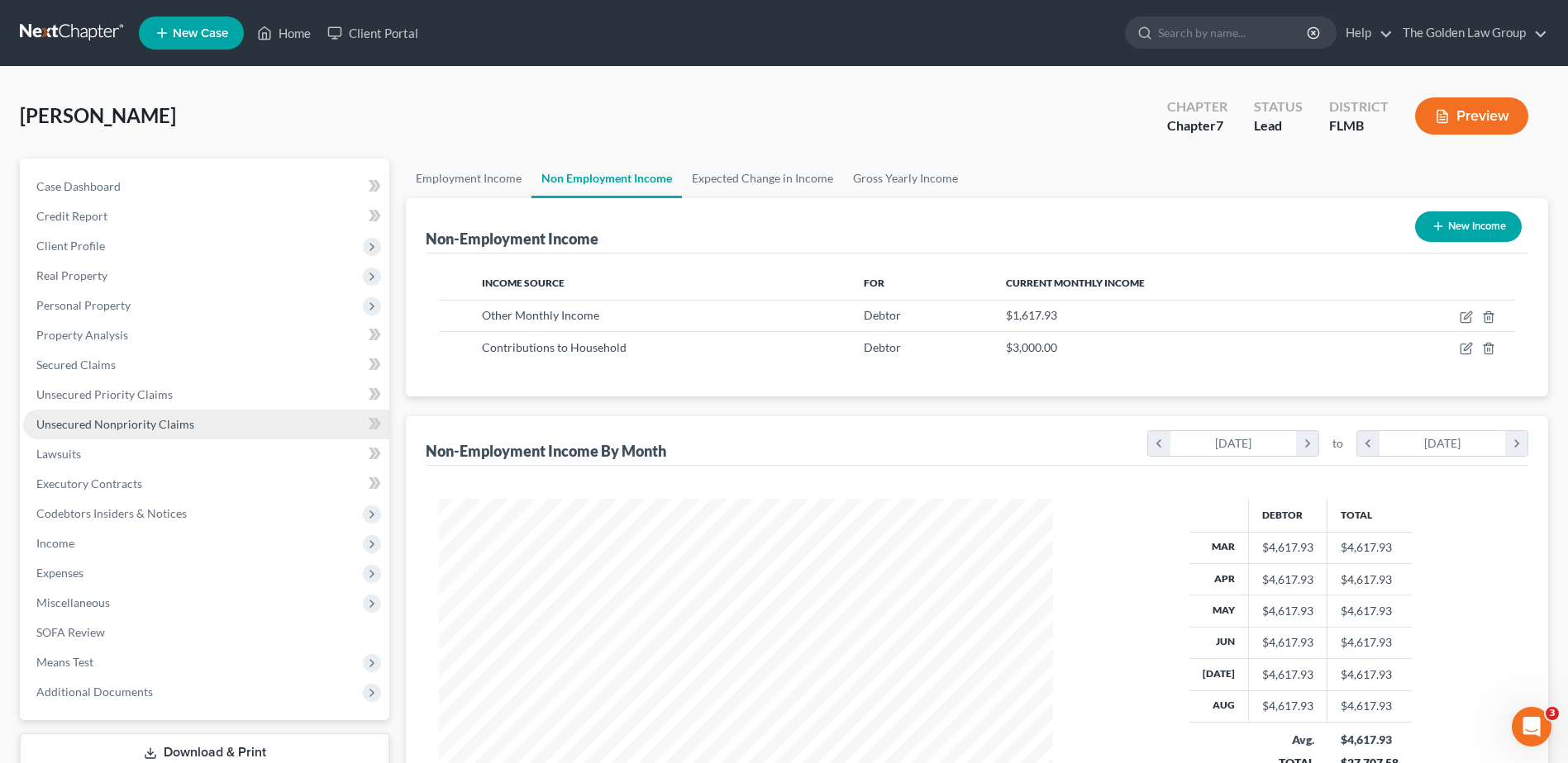
click at [180, 429] on span "Unsecured Nonpriority Claims" at bounding box center [115, 424] width 158 height 14
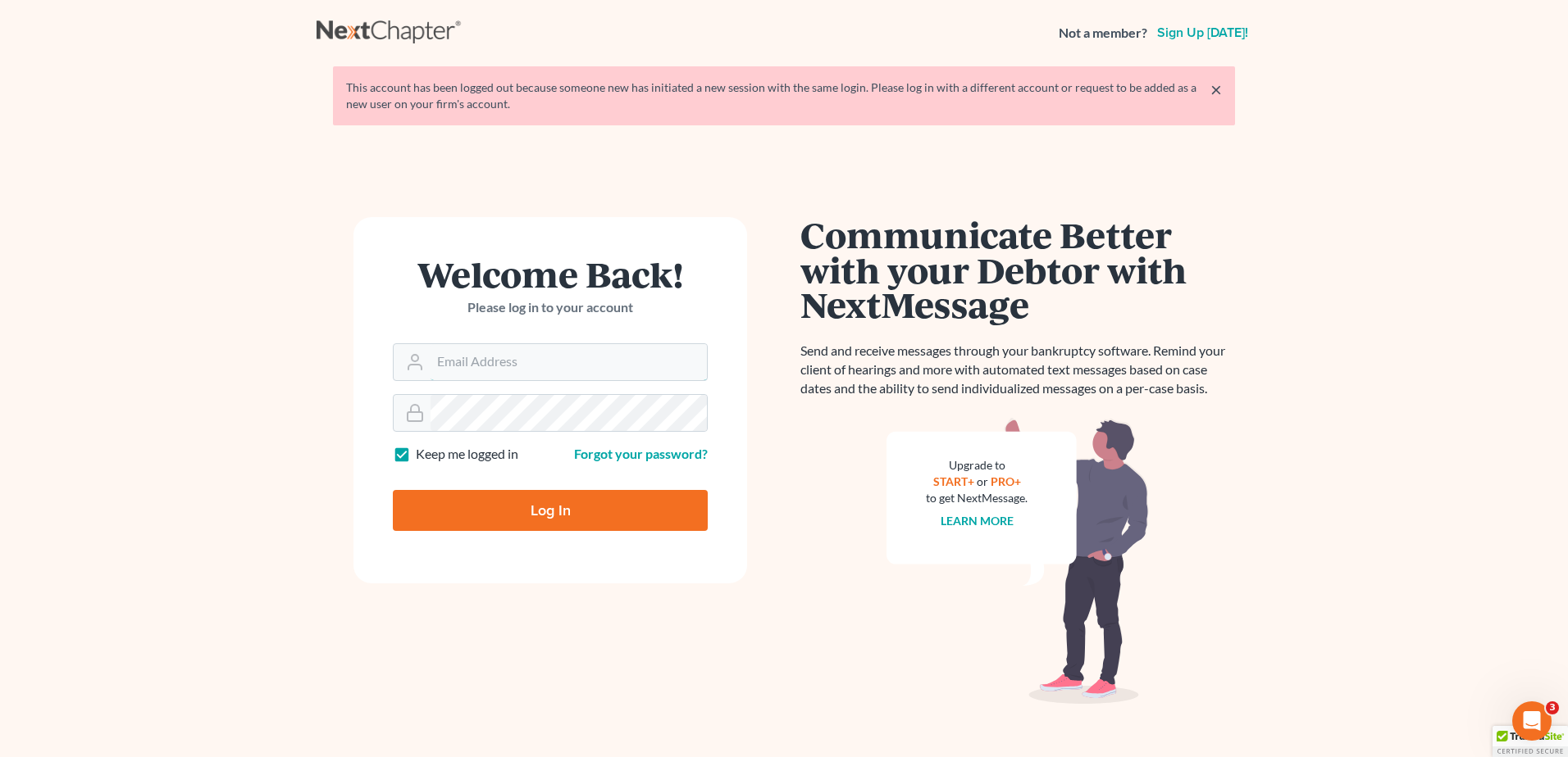
type input "[PERSON_NAME][EMAIL_ADDRESS][DOMAIN_NAME]"
click at [482, 513] on input "Log In" at bounding box center [550, 511] width 315 height 41
type input "Thinking..."
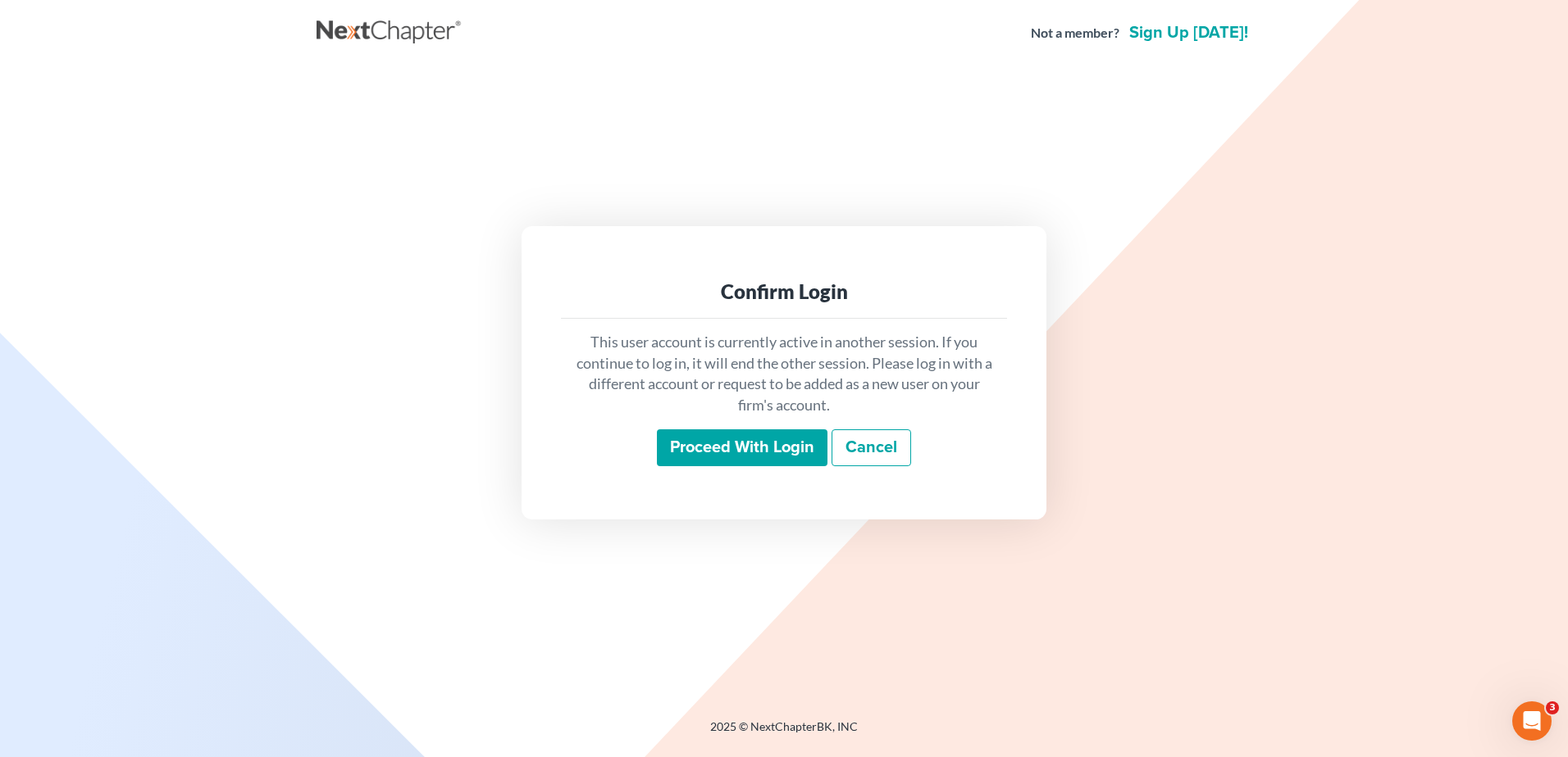
click at [725, 458] on input "Proceed with login" at bounding box center [742, 448] width 171 height 38
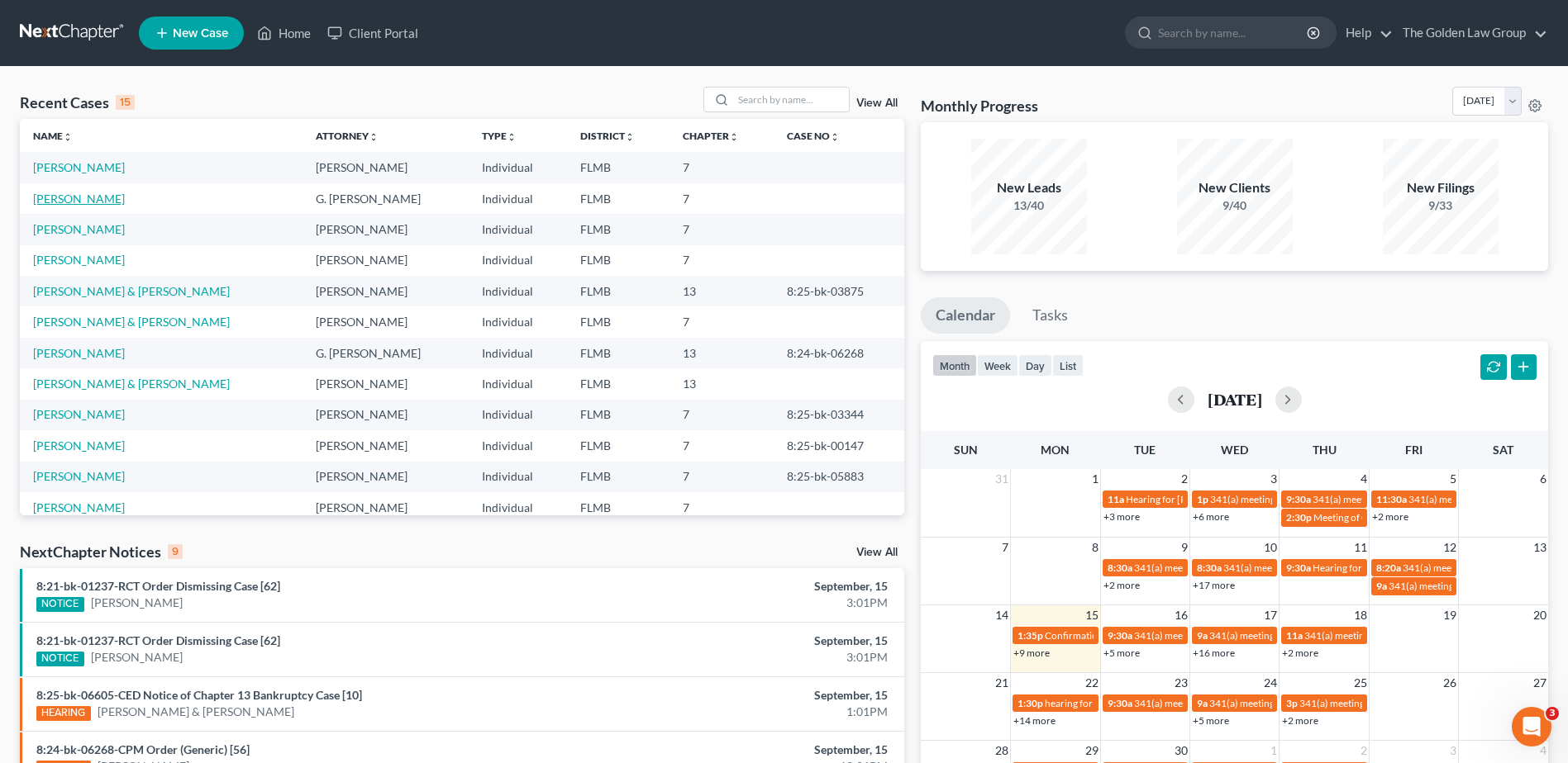
click at [71, 199] on link "[PERSON_NAME]" at bounding box center [78, 199] width 91 height 14
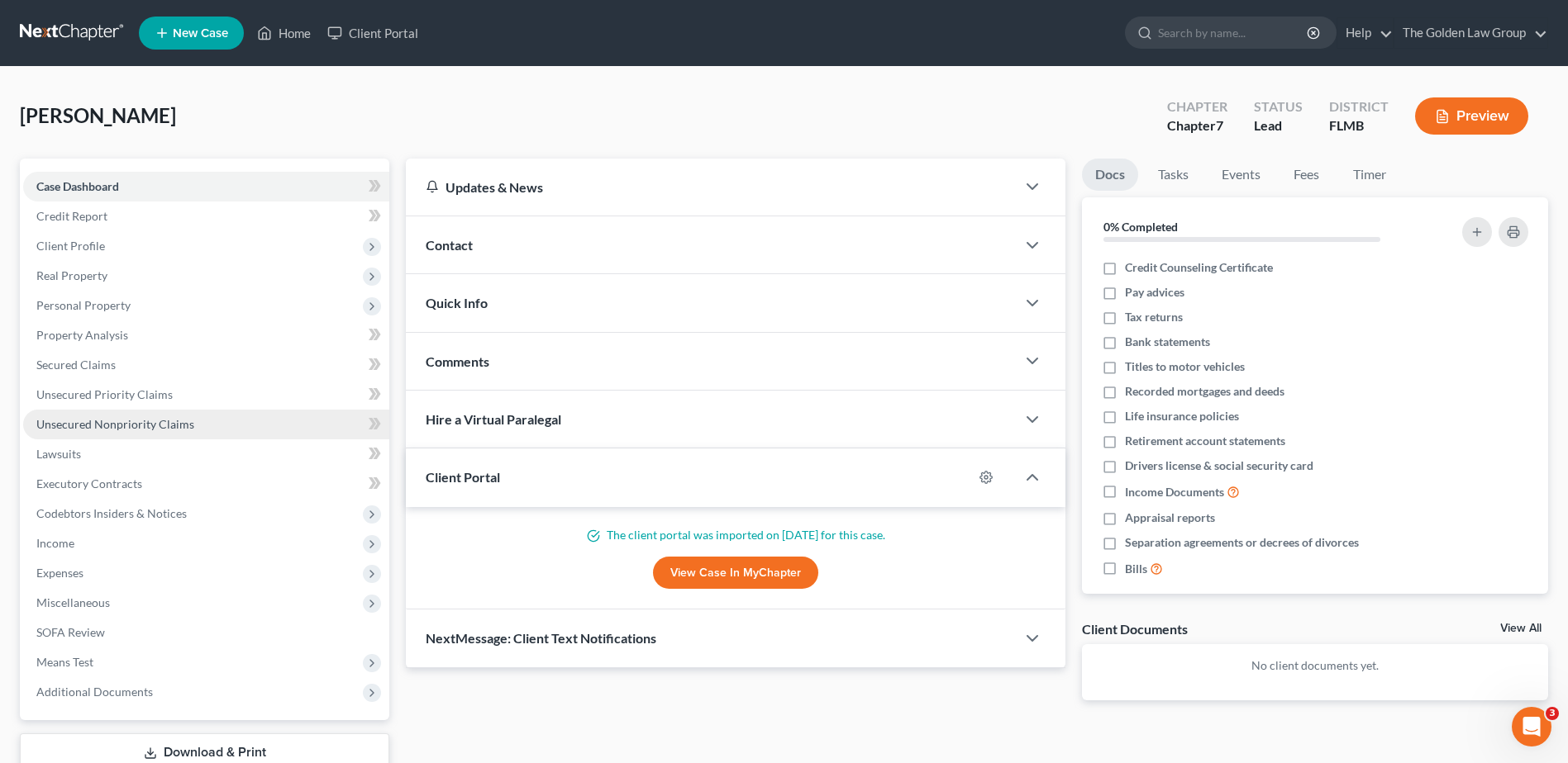
click at [139, 426] on span "Unsecured Nonpriority Claims" at bounding box center [115, 424] width 158 height 14
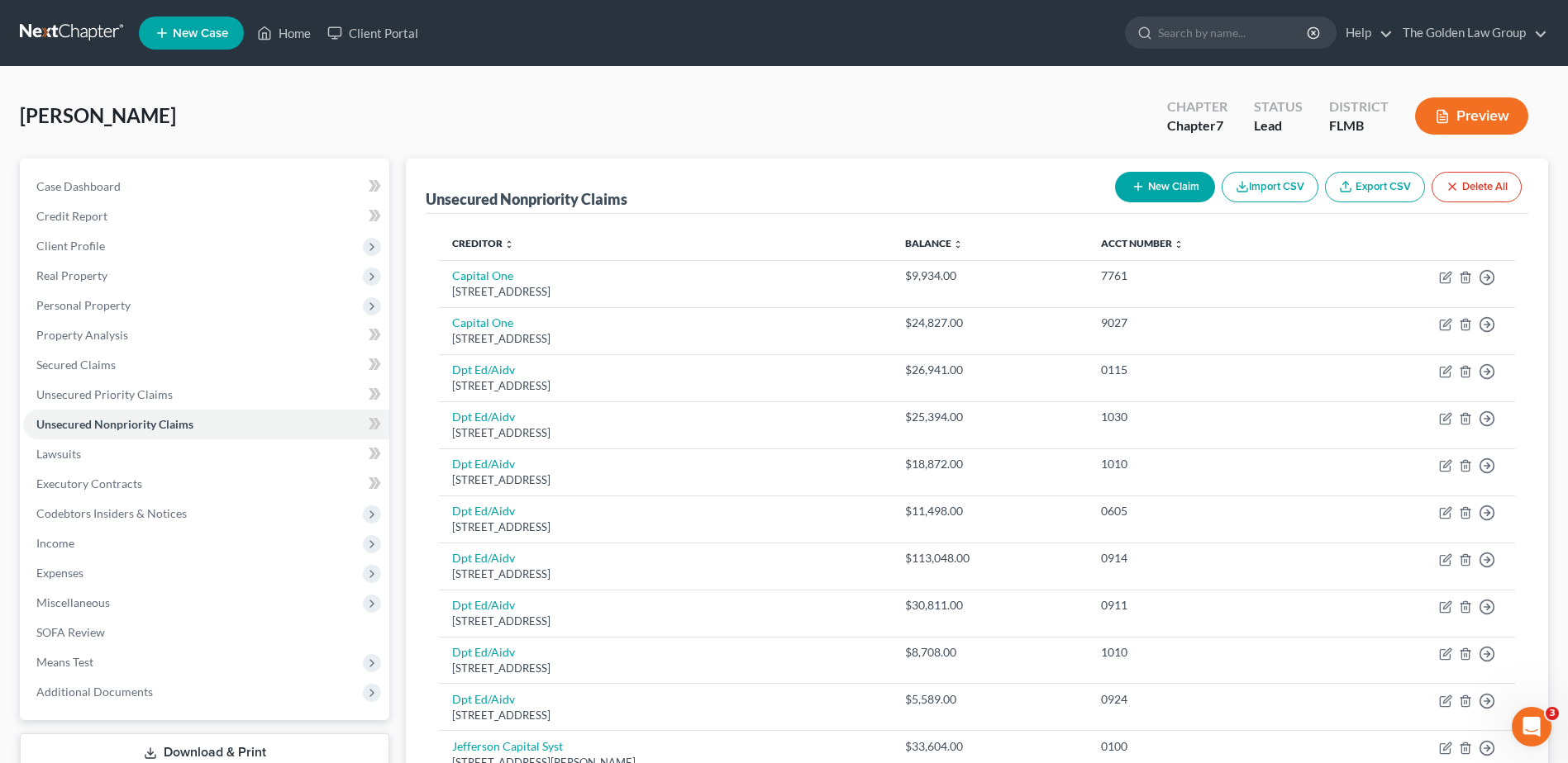
click at [1157, 191] on button "New Claim" at bounding box center [1164, 187] width 100 height 30
select select "0"
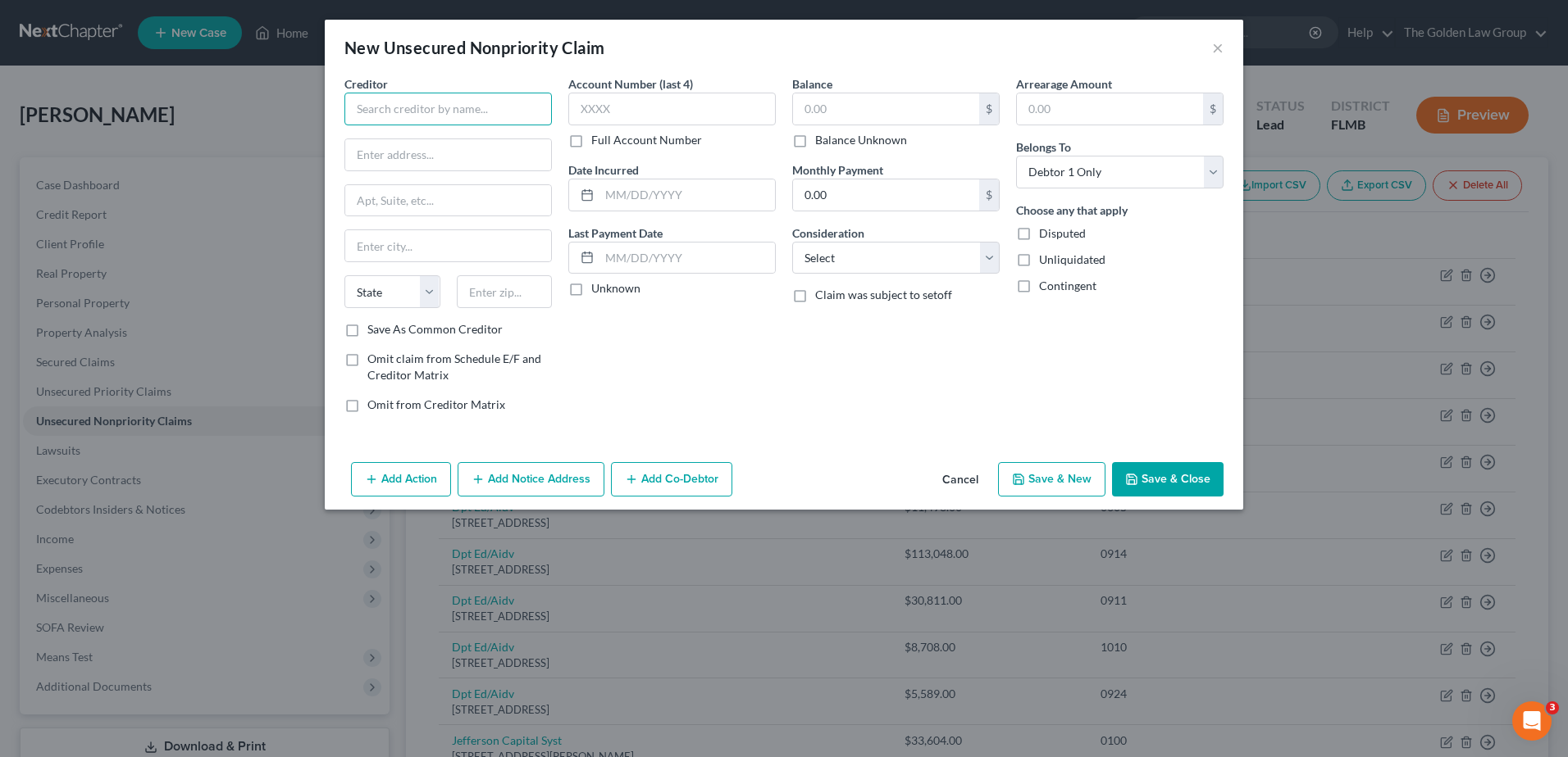
click at [394, 98] on input "text" at bounding box center [448, 108] width 208 height 33
click at [423, 141] on div "US Acute Care Solutions" at bounding box center [443, 137] width 171 height 17
type input "US Acute Care Solutions"
type input "[STREET_ADDRESS][PERSON_NAME]"
type input "[GEOGRAPHIC_DATA]"
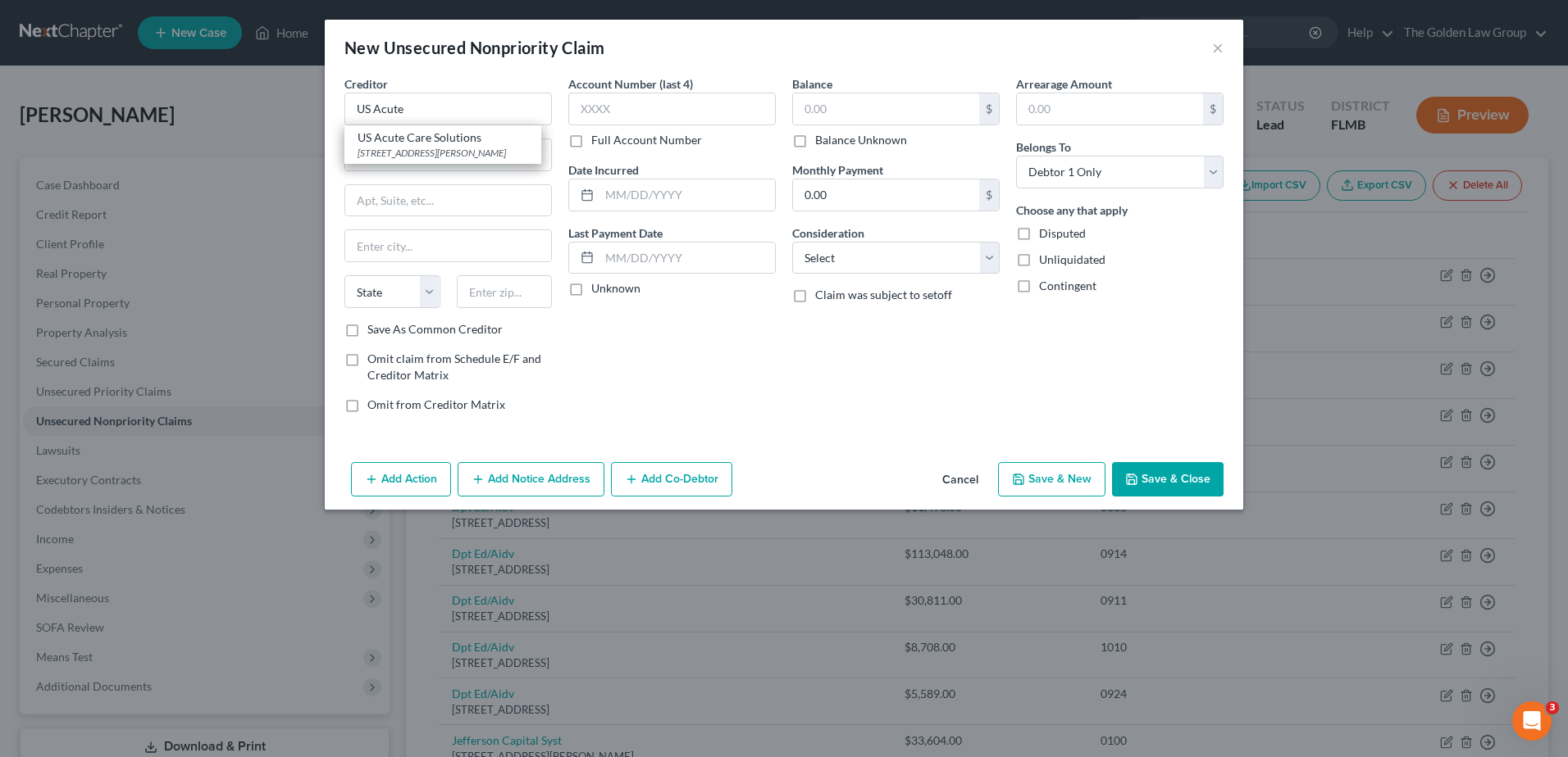
select select "36"
type input "44718"
click at [610, 114] on input "text" at bounding box center [672, 108] width 208 height 33
click at [944, 100] on input "text" at bounding box center [885, 108] width 186 height 31
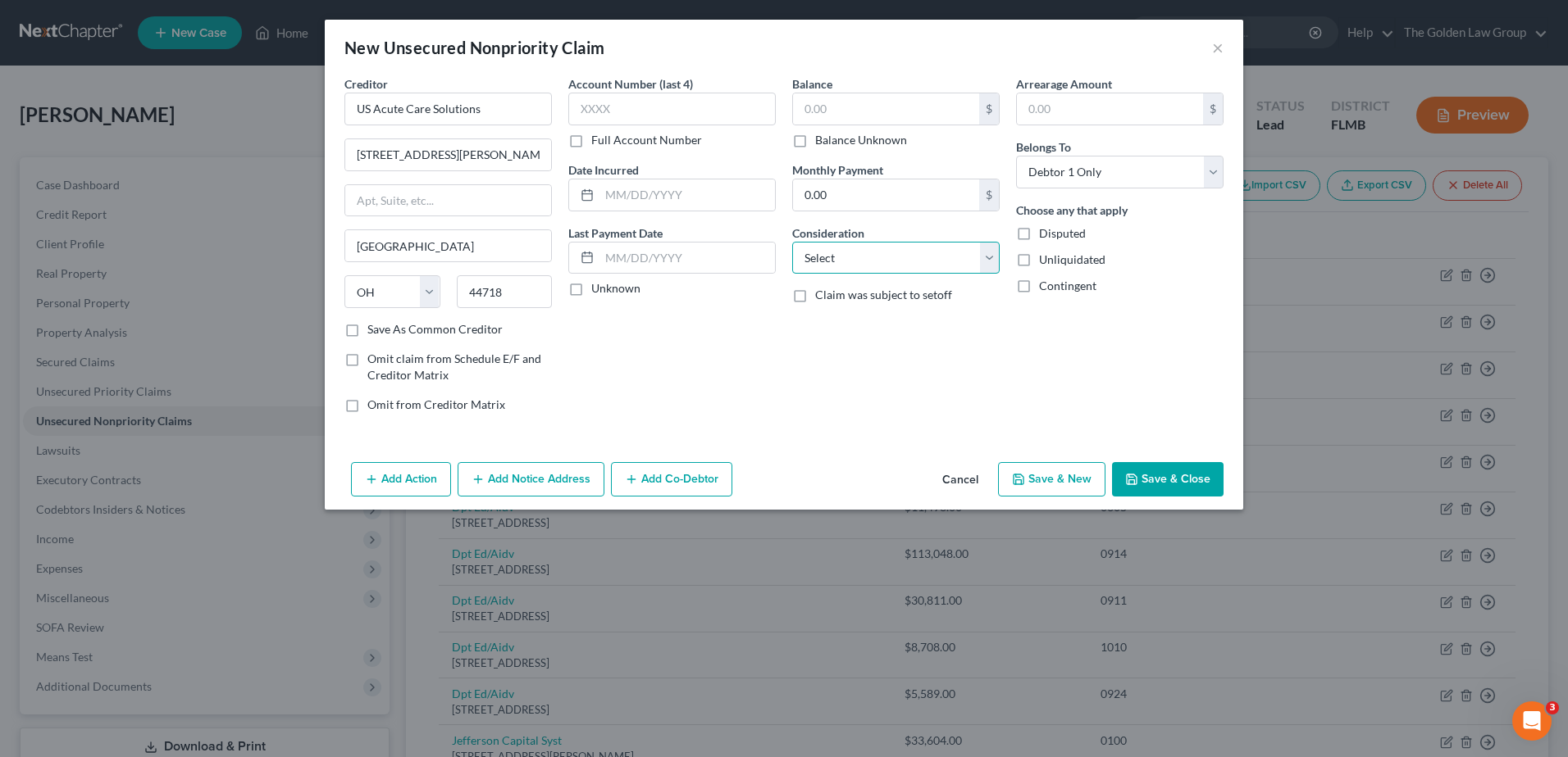
click at [917, 252] on select "Select Cable / Satellite Services Collection Agency Credit Card Debt Debt Couns…" at bounding box center [896, 258] width 208 height 33
select select "9"
click at [792, 242] on select "Select Cable / Satellite Services Collection Agency Credit Card Debt Debt Couns…" at bounding box center [896, 258] width 208 height 33
click at [836, 101] on input "text" at bounding box center [885, 108] width 186 height 31
click at [700, 114] on input "text" at bounding box center [672, 108] width 208 height 33
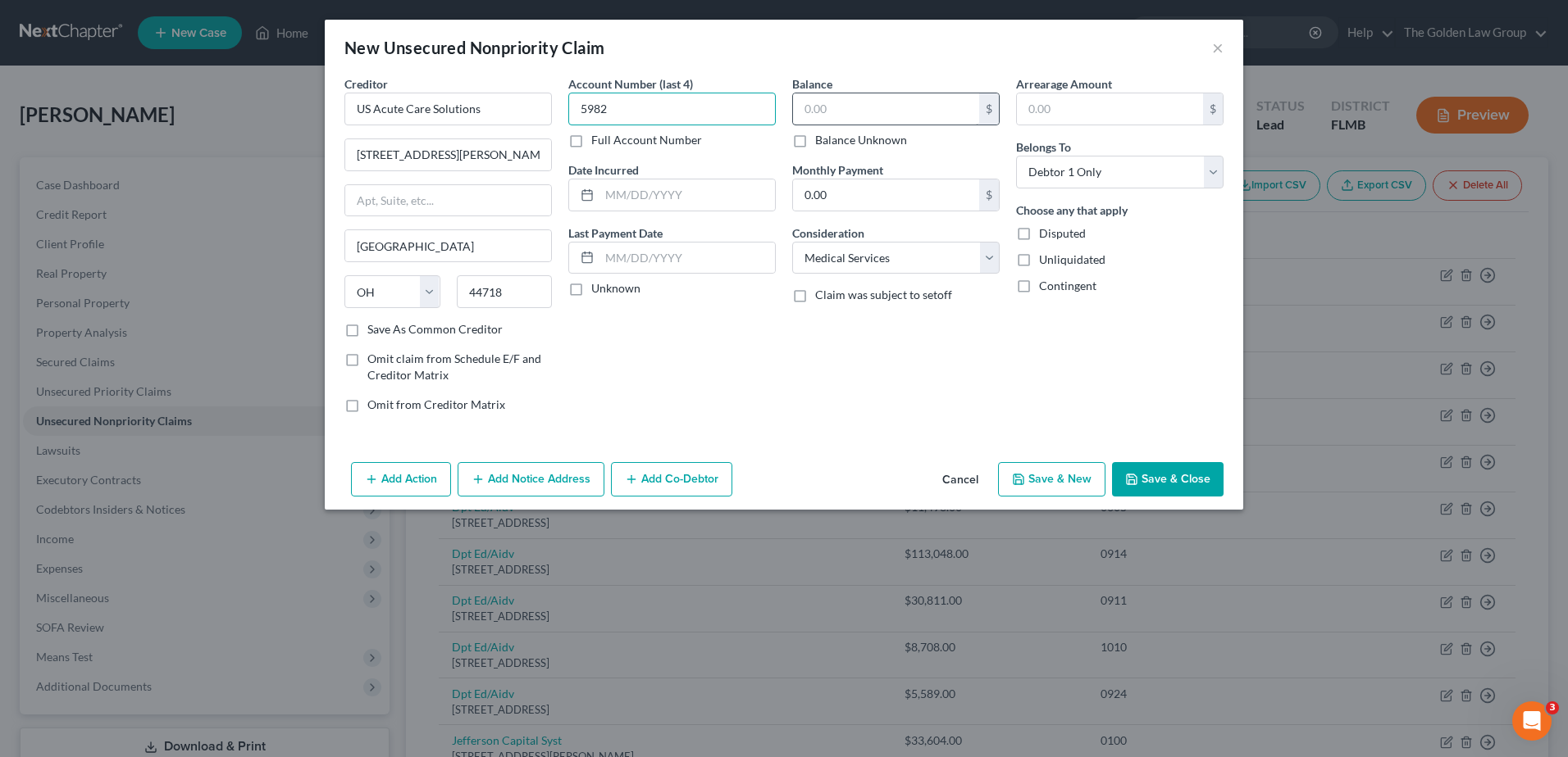
type input "5982"
click at [830, 121] on input "text" at bounding box center [885, 108] width 186 height 31
type input "577.09"
click at [1186, 479] on button "Save & Close" at bounding box center [1167, 479] width 112 height 34
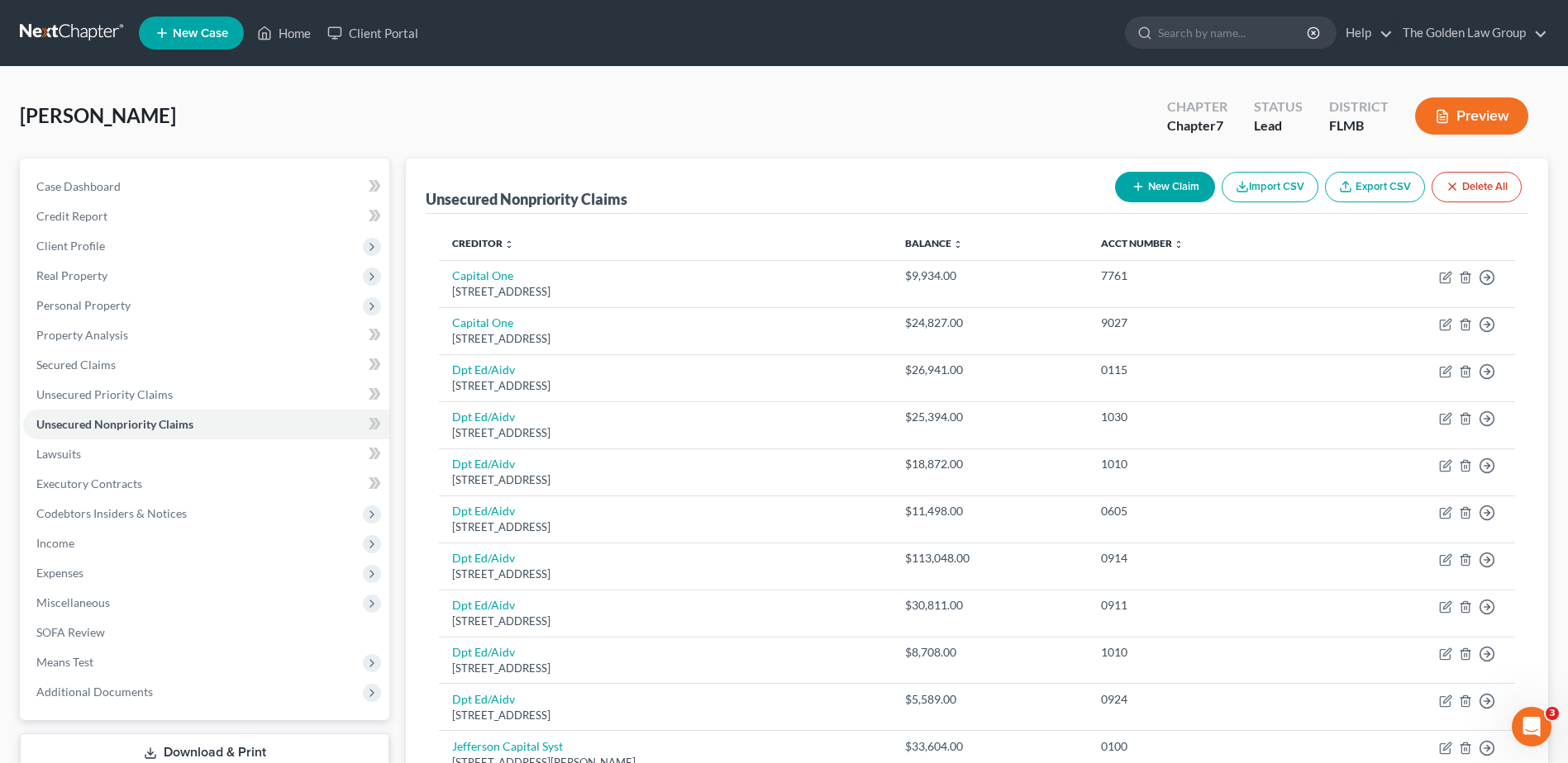
click at [1157, 177] on button "New Claim" at bounding box center [1164, 187] width 100 height 30
select select "0"
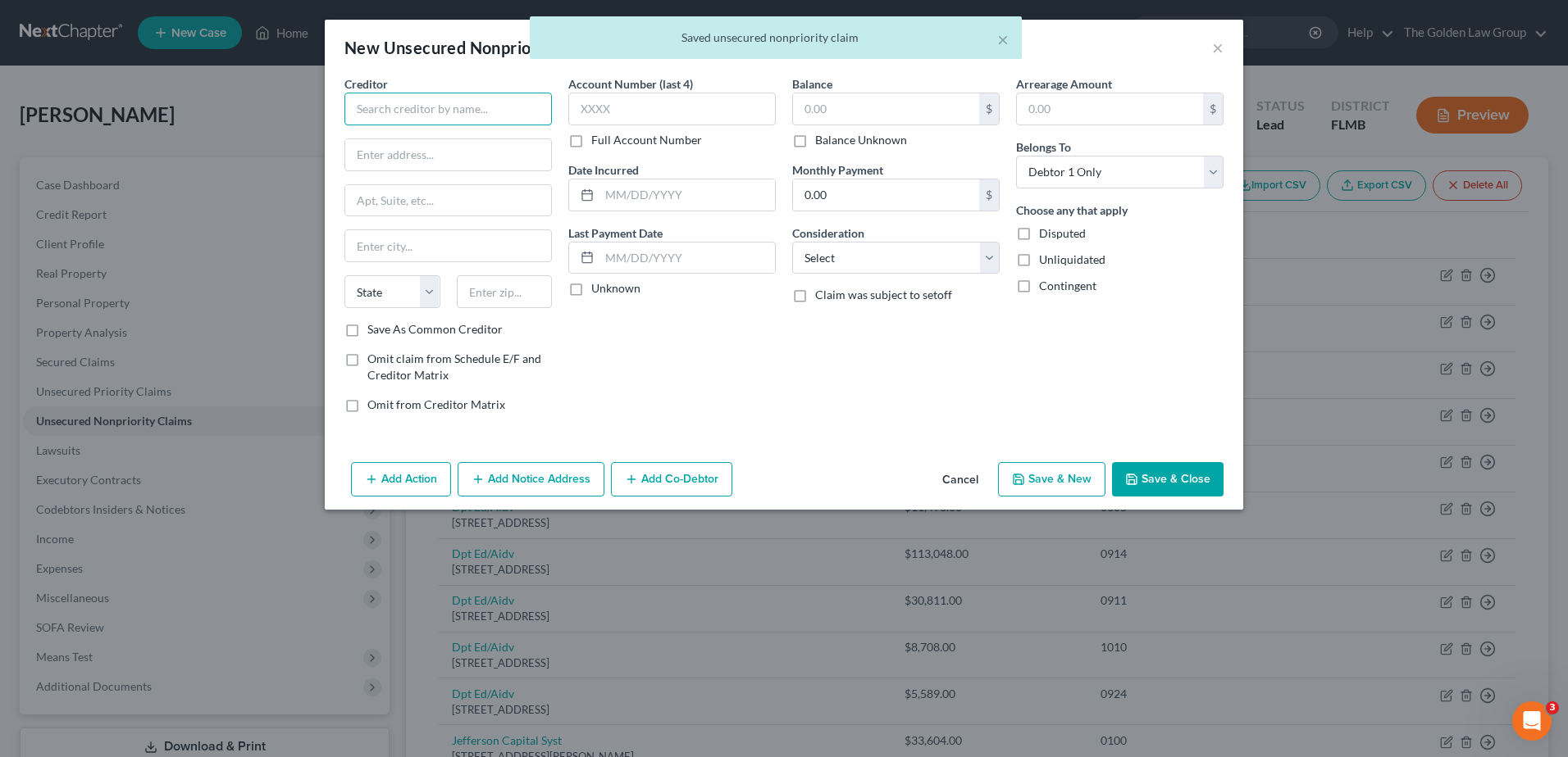
click at [483, 115] on input "text" at bounding box center [448, 108] width 208 height 33
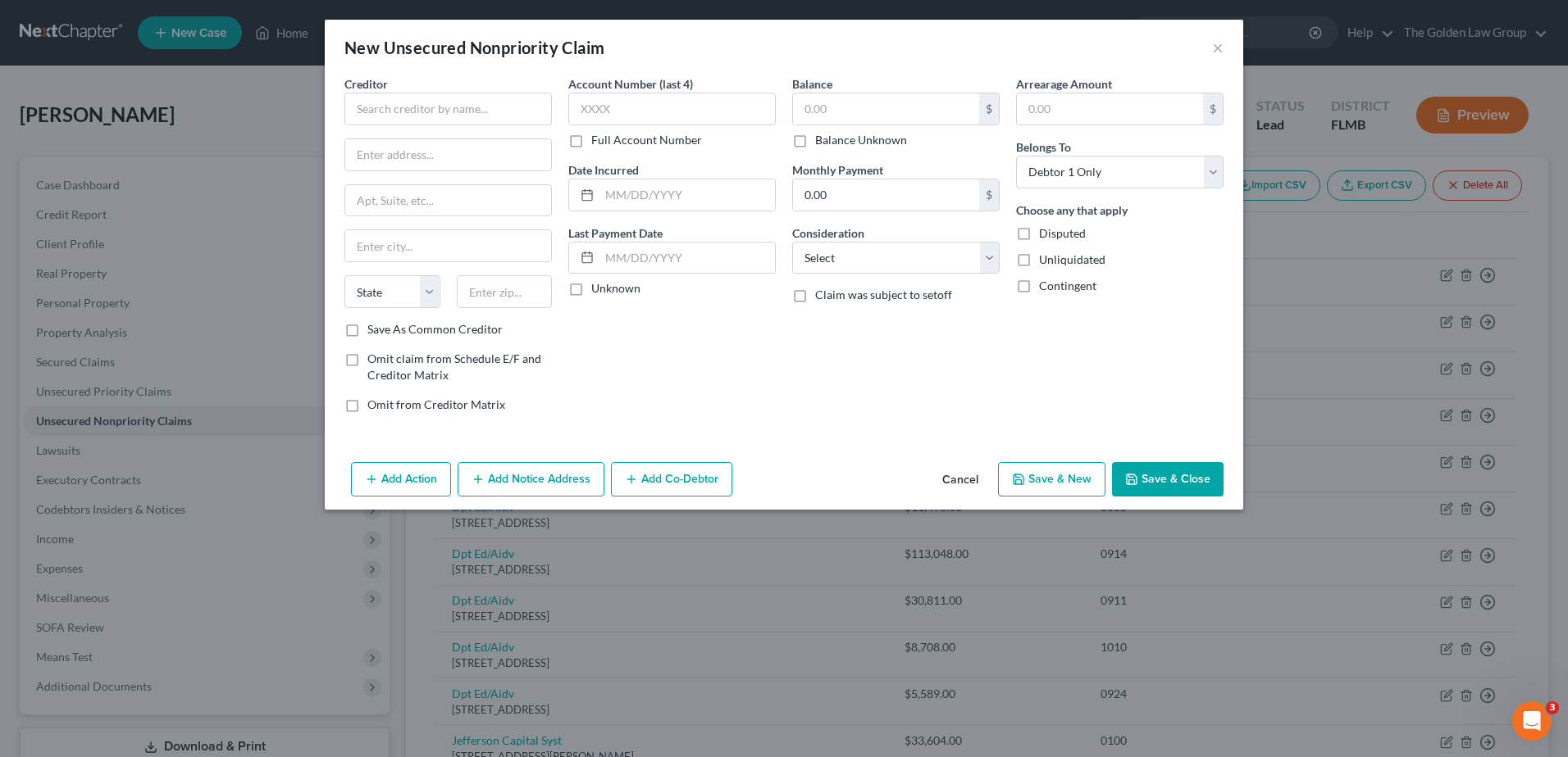
click at [963, 480] on button "Cancel" at bounding box center [960, 480] width 63 height 33
